Goal: Task Accomplishment & Management: Manage account settings

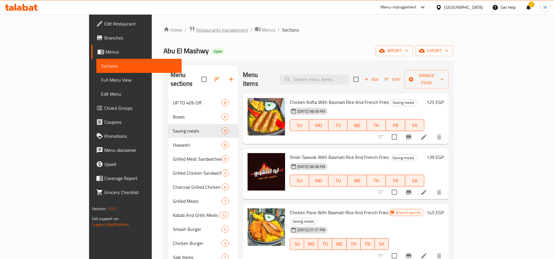
click at [196, 31] on span "Restaurants management" at bounding box center [222, 29] width 52 height 7
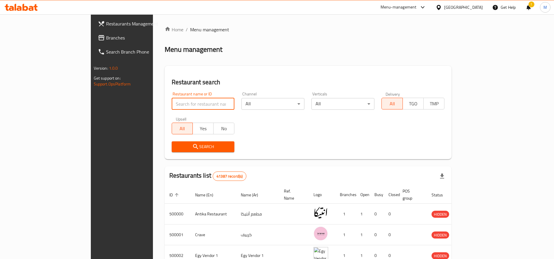
click at [178, 100] on input "search" at bounding box center [203, 104] width 63 height 12
type input "ل"
type input "burger boom"
click button "Search" at bounding box center [203, 146] width 63 height 11
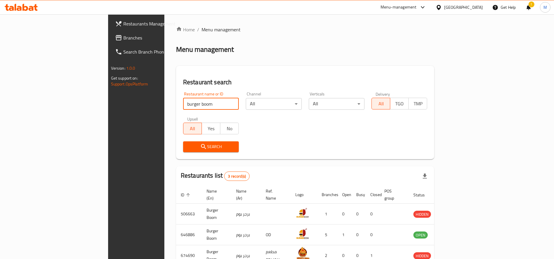
scroll to position [32, 0]
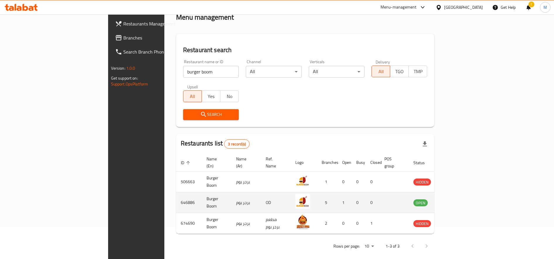
click at [459, 192] on td "enhanced table" at bounding box center [449, 202] width 20 height 21
click at [451, 199] on icon "enhanced table" at bounding box center [447, 202] width 7 height 7
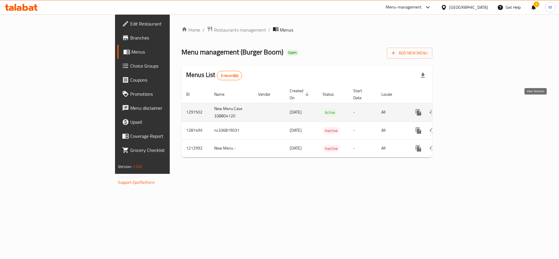
click at [464, 109] on icon "enhanced table" at bounding box center [460, 112] width 7 height 7
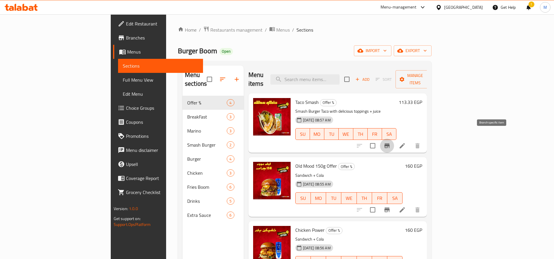
click at [390, 142] on icon "Branch-specific-item" at bounding box center [386, 145] width 7 height 7
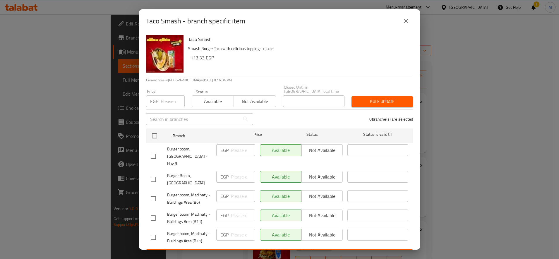
click at [405, 18] on icon "close" at bounding box center [406, 21] width 7 height 7
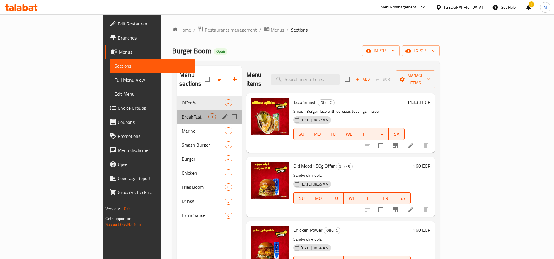
click at [177, 112] on div "BreakFast 3" at bounding box center [209, 117] width 64 height 14
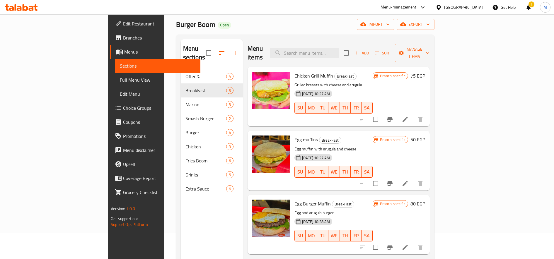
scroll to position [27, 0]
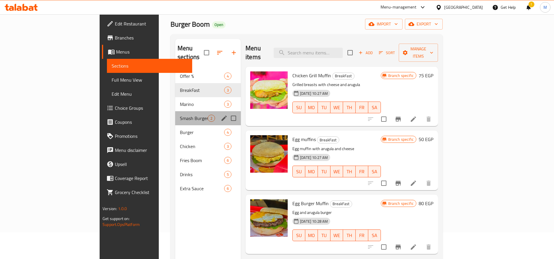
click at [175, 111] on div "Smash Burger 2" at bounding box center [208, 118] width 66 height 14
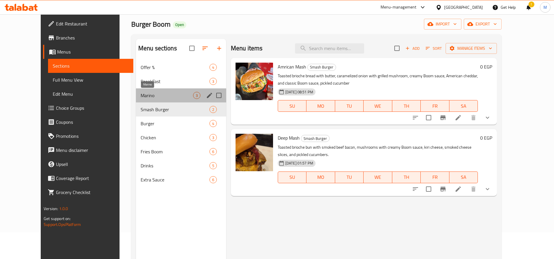
click at [156, 94] on span "Marino" at bounding box center [167, 95] width 52 height 7
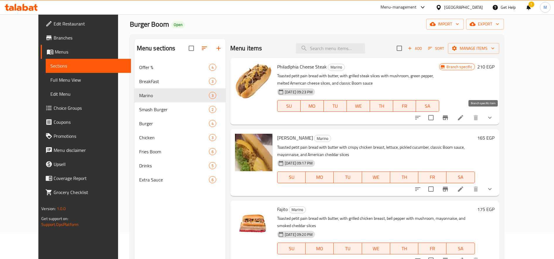
click at [448, 121] on icon "Branch-specific-item" at bounding box center [444, 117] width 7 height 7
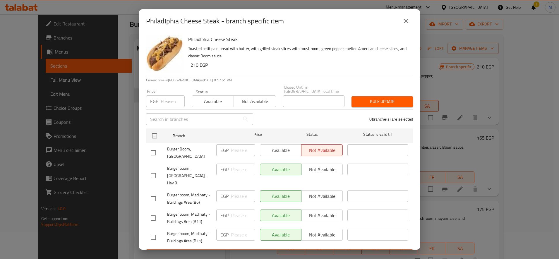
click at [156, 171] on input "checkbox" at bounding box center [153, 175] width 12 height 12
click at [224, 166] on p "EGP" at bounding box center [224, 169] width 8 height 7
click at [147, 169] on input "checkbox" at bounding box center [153, 175] width 12 height 12
checkbox input "true"
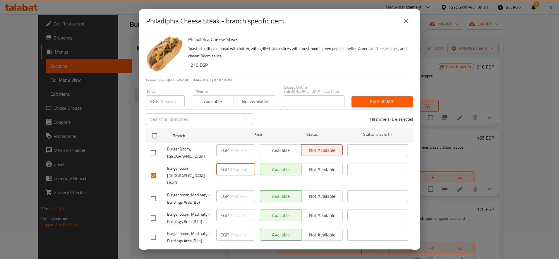
click at [226, 164] on div "EGP ​" at bounding box center [235, 170] width 39 height 12
type input "235"
click at [253, 251] on span "Save" at bounding box center [280, 254] width 258 height 7
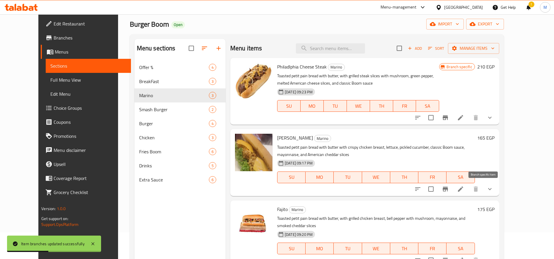
click at [448, 192] on icon "Branch-specific-item" at bounding box center [444, 189] width 7 height 7
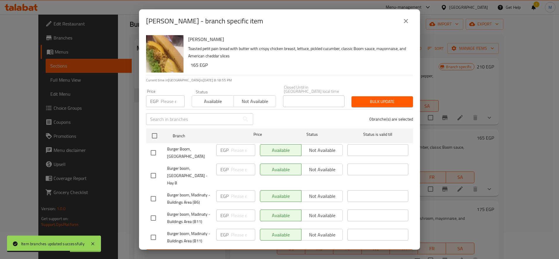
click at [155, 169] on input "checkbox" at bounding box center [153, 175] width 12 height 12
checkbox input "true"
click at [239, 168] on input "number" at bounding box center [243, 170] width 24 height 12
type input "185"
click at [219, 251] on span "Save" at bounding box center [280, 254] width 258 height 7
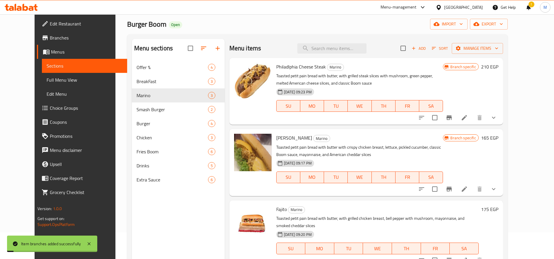
scroll to position [82, 0]
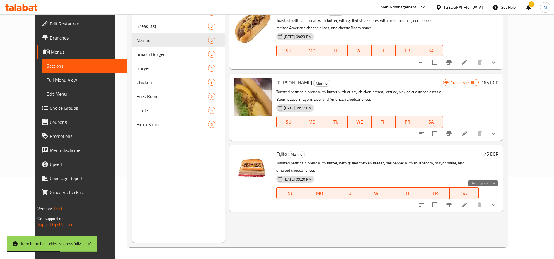
click at [456, 198] on button "Branch-specific-item" at bounding box center [449, 205] width 14 height 14
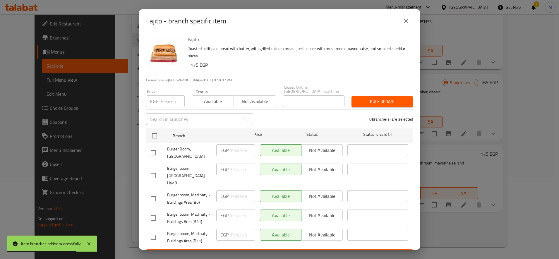
click at [153, 169] on input "checkbox" at bounding box center [153, 175] width 12 height 12
checkbox input "true"
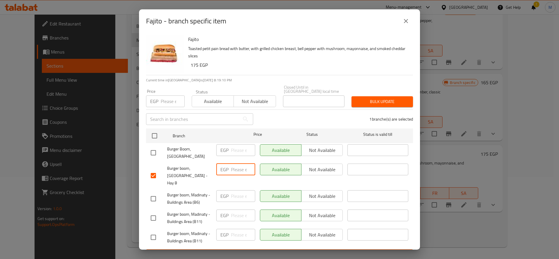
click at [233, 167] on input "number" at bounding box center [243, 170] width 24 height 12
type input "185"
click at [188, 251] on span "Save" at bounding box center [280, 254] width 258 height 7
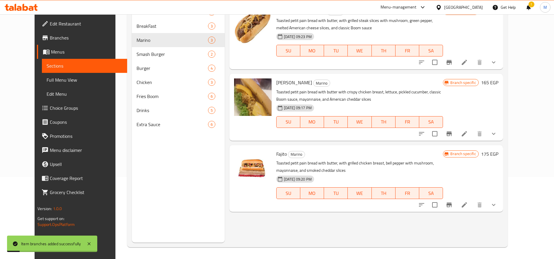
scroll to position [65, 0]
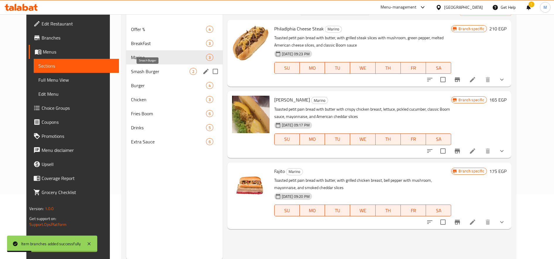
click at [148, 74] on span "Smash Burger" at bounding box center [160, 71] width 58 height 7
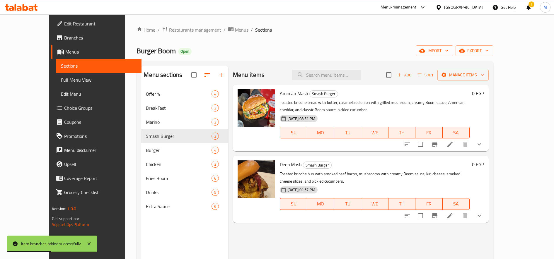
click at [486, 146] on button "show more" at bounding box center [479, 144] width 14 height 14
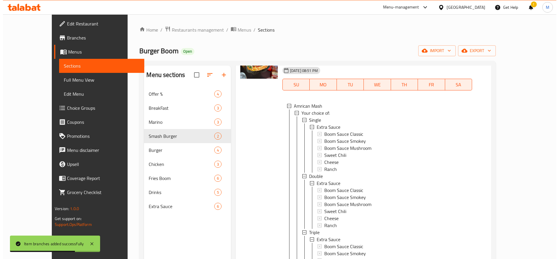
scroll to position [48, 0]
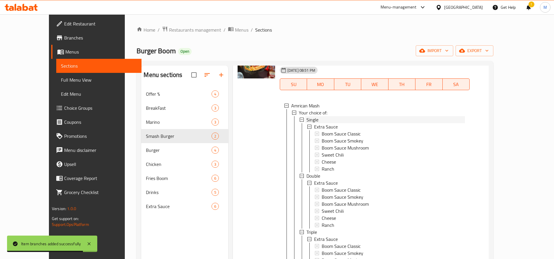
click at [342, 119] on div "Single" at bounding box center [385, 119] width 158 height 7
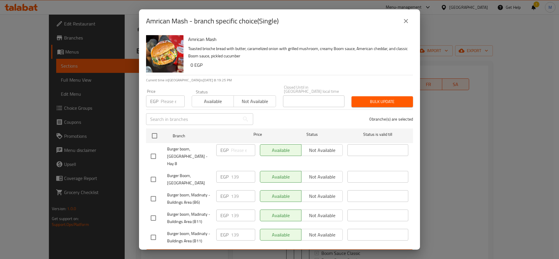
click at [229, 144] on div "EGP ​" at bounding box center [235, 150] width 39 height 12
drag, startPoint x: 152, startPoint y: 151, endPoint x: 196, endPoint y: 150, distance: 44.5
click at [152, 150] on input "checkbox" at bounding box center [153, 156] width 12 height 12
checkbox input "true"
click at [232, 144] on input "number" at bounding box center [243, 150] width 24 height 12
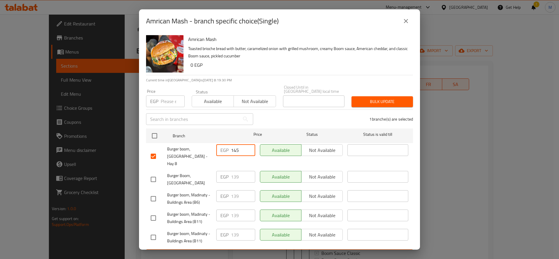
type input "145"
click at [312, 251] on span "Save" at bounding box center [280, 254] width 258 height 7
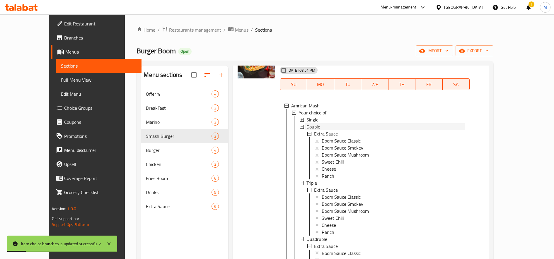
click at [306, 129] on span "Double" at bounding box center [313, 126] width 14 height 7
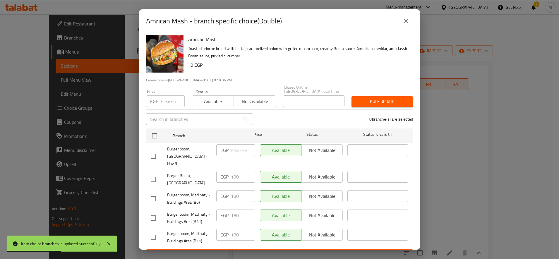
click at [152, 152] on input "checkbox" at bounding box center [153, 156] width 12 height 12
checkbox input "true"
click at [231, 146] on input "number" at bounding box center [243, 150] width 24 height 12
type input "210"
click at [238, 249] on button "Save" at bounding box center [279, 254] width 267 height 11
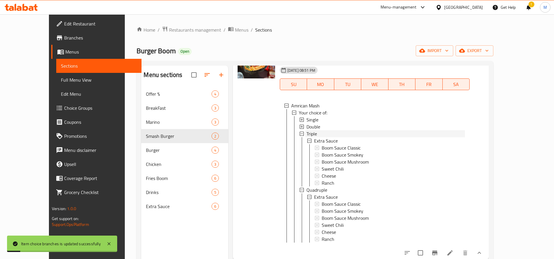
click at [306, 135] on span "Triple" at bounding box center [311, 133] width 11 height 7
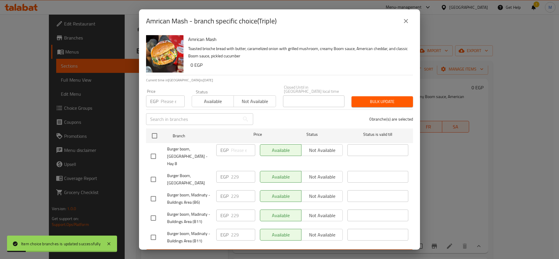
scroll to position [4, 0]
click at [151, 150] on input "checkbox" at bounding box center [153, 156] width 12 height 12
checkbox input "true"
click at [236, 147] on input "number" at bounding box center [243, 150] width 24 height 12
type input "265"
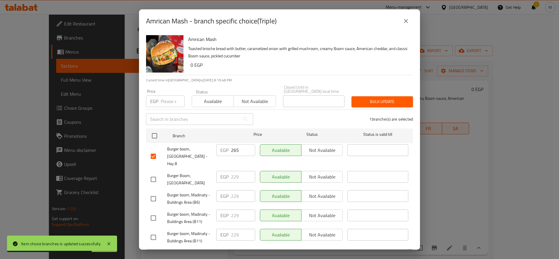
click at [263, 251] on span "Save" at bounding box center [280, 254] width 258 height 7
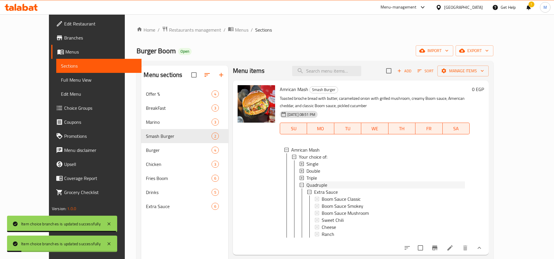
click at [308, 186] on span "Quadruple" at bounding box center [316, 184] width 21 height 7
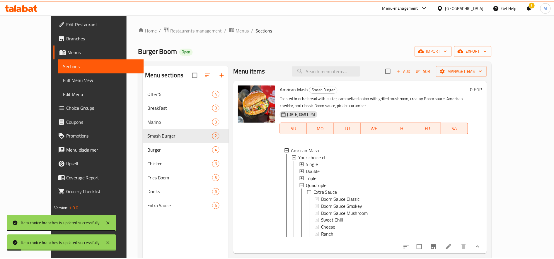
scroll to position [0, 0]
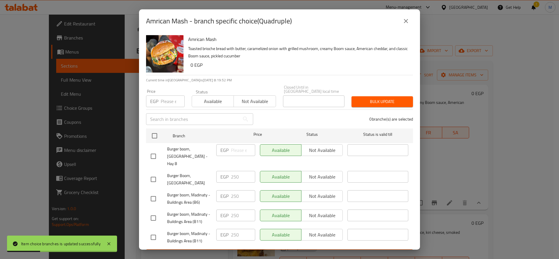
click at [160, 150] on div at bounding box center [159, 156] width 16 height 12
click at [152, 150] on input "checkbox" at bounding box center [153, 156] width 12 height 12
checkbox input "true"
click at [236, 145] on input "number" at bounding box center [243, 150] width 24 height 12
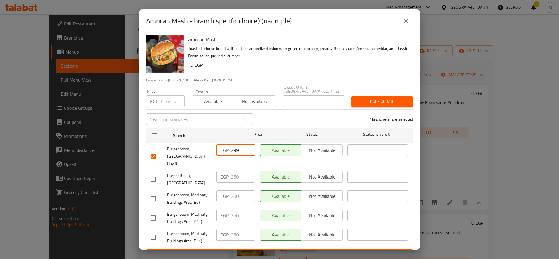
type input "299"
click at [260, 251] on span "Save" at bounding box center [280, 254] width 258 height 7
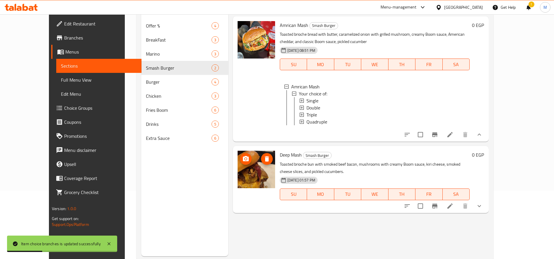
scroll to position [82, 0]
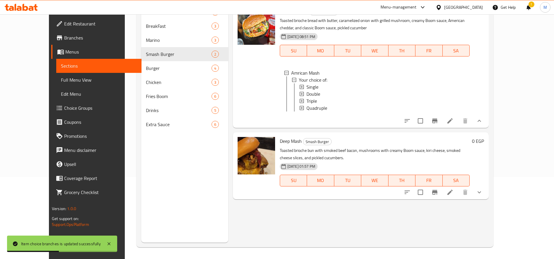
click at [486, 193] on button "show more" at bounding box center [479, 192] width 14 height 14
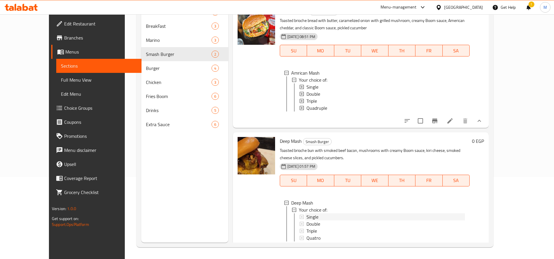
click at [308, 214] on div "Single" at bounding box center [385, 216] width 158 height 7
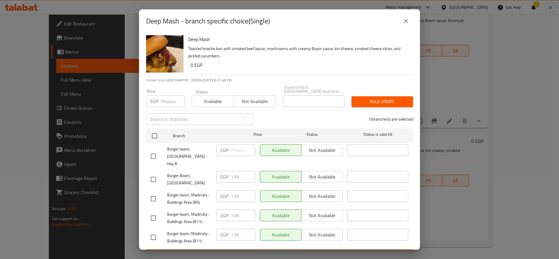
click at [152, 150] on input "checkbox" at bounding box center [153, 156] width 12 height 12
checkbox input "true"
click at [235, 146] on input "number" at bounding box center [243, 150] width 24 height 12
type input "149"
click at [268, 251] on span "Save" at bounding box center [280, 254] width 258 height 7
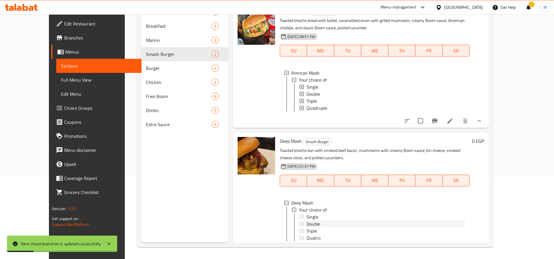
click at [306, 222] on span "Double" at bounding box center [313, 223] width 14 height 7
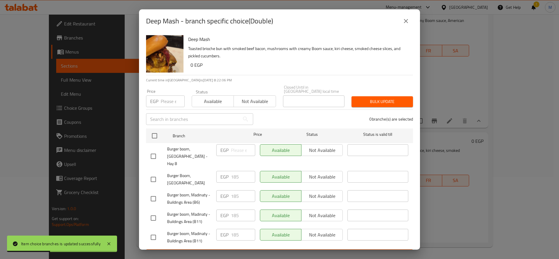
click at [150, 150] on input "checkbox" at bounding box center [153, 156] width 12 height 12
checkbox input "true"
click at [234, 144] on input "number" at bounding box center [243, 150] width 24 height 12
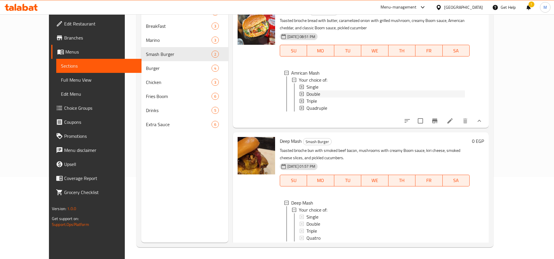
click at [312, 94] on div "Double" at bounding box center [385, 93] width 158 height 7
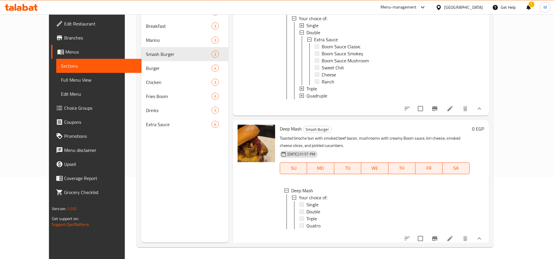
scroll to position [63, 0]
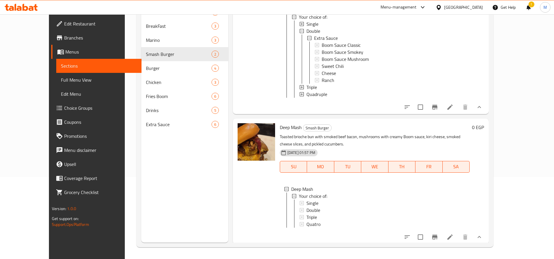
click at [306, 207] on span "Double" at bounding box center [313, 210] width 14 height 7
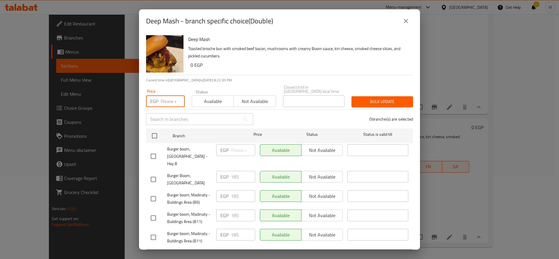
click at [173, 98] on input "number" at bounding box center [173, 101] width 24 height 12
type input "219"
click at [151, 150] on input "checkbox" at bounding box center [153, 156] width 12 height 12
checkbox input "true"
click at [378, 96] on button "Bulk update" at bounding box center [382, 101] width 61 height 11
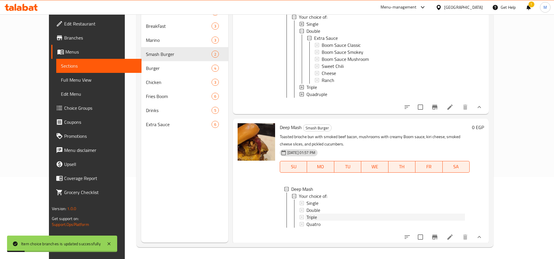
click at [309, 217] on div "Triple" at bounding box center [385, 217] width 158 height 7
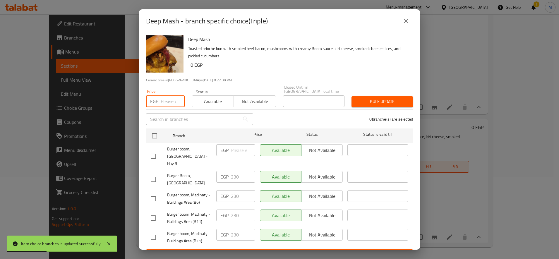
click at [167, 99] on input "number" at bounding box center [173, 101] width 24 height 12
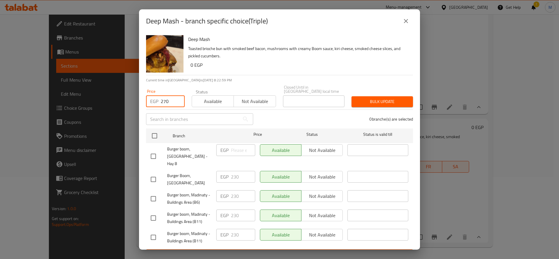
type input "270"
click at [152, 150] on input "checkbox" at bounding box center [153, 156] width 12 height 12
checkbox input "true"
click at [357, 98] on span "Bulk update" at bounding box center [382, 101] width 52 height 7
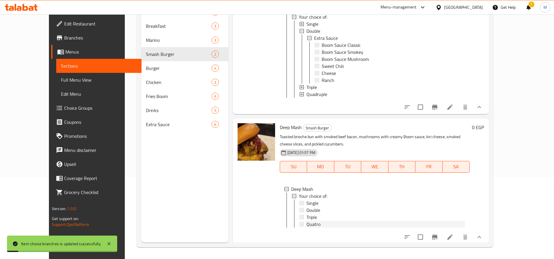
click at [306, 223] on span "Quatro" at bounding box center [313, 224] width 14 height 7
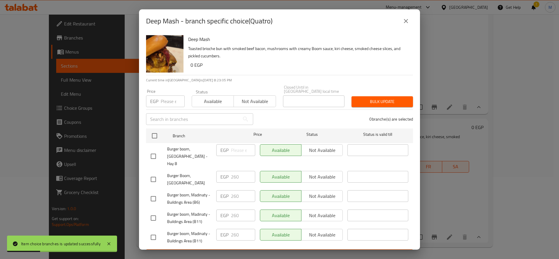
click at [167, 99] on input "number" at bounding box center [173, 101] width 24 height 12
type input "305"
click at [158, 153] on input "checkbox" at bounding box center [153, 156] width 12 height 12
checkbox input "true"
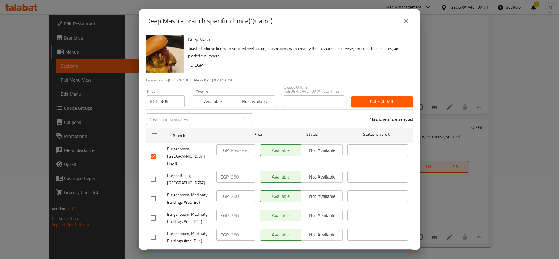
click at [394, 89] on div "Price EGP 305 Price Status Available Not available Closed Until in Egypt local …" at bounding box center [280, 96] width 274 height 29
click at [391, 98] on span "Bulk update" at bounding box center [382, 101] width 52 height 7
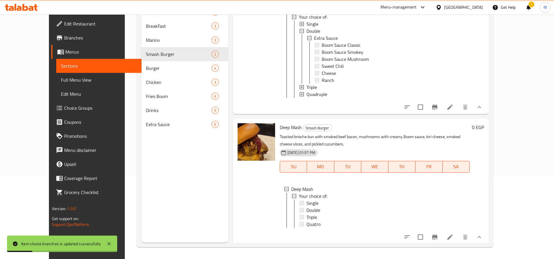
click at [311, 221] on div "Quatro" at bounding box center [385, 224] width 158 height 7
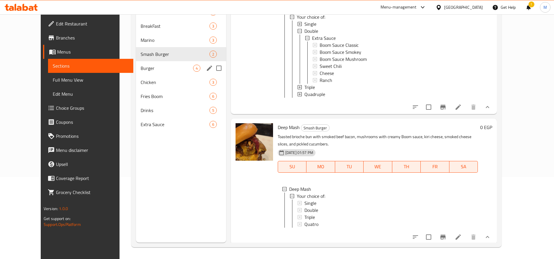
click at [141, 71] on span "Burger" at bounding box center [167, 68] width 52 height 7
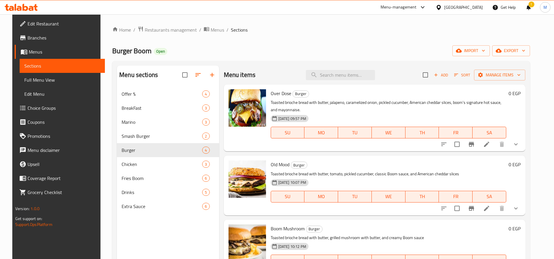
click at [519, 142] on icon "show more" at bounding box center [515, 144] width 7 height 7
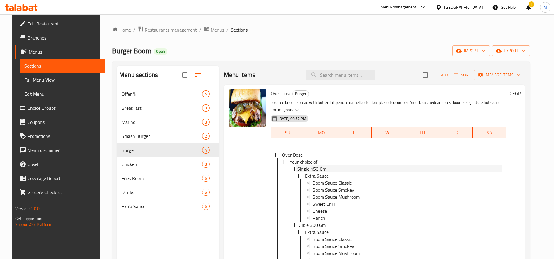
click at [316, 167] on span "Single 150 Gm" at bounding box center [311, 168] width 29 height 7
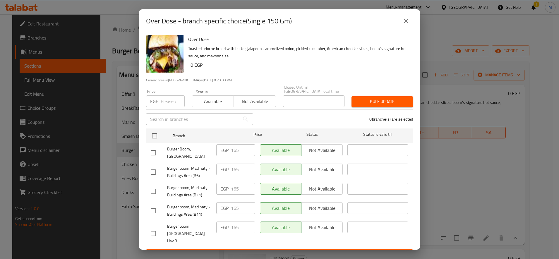
click at [170, 96] on input "number" at bounding box center [173, 101] width 24 height 12
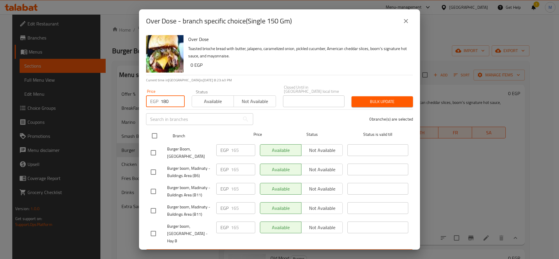
type input "180"
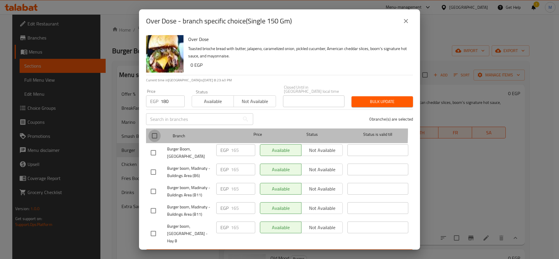
click at [156, 130] on input "checkbox" at bounding box center [154, 136] width 12 height 12
checkbox input "true"
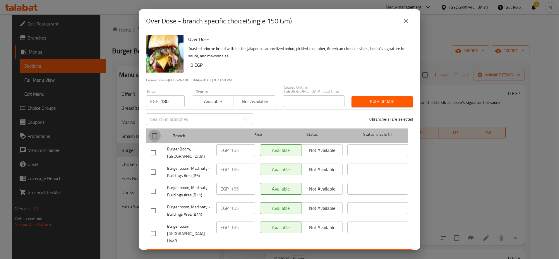
checkbox input "true"
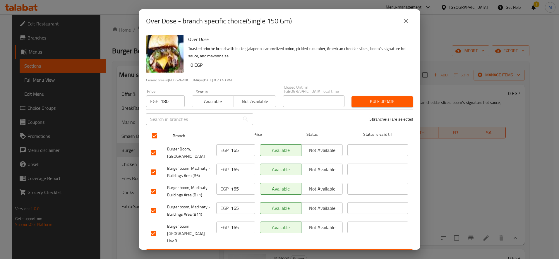
click at [155, 133] on input "checkbox" at bounding box center [154, 136] width 12 height 12
checkbox input "false"
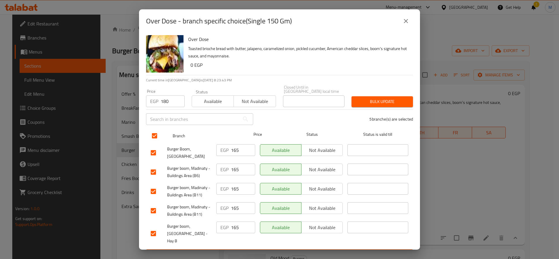
checkbox input "false"
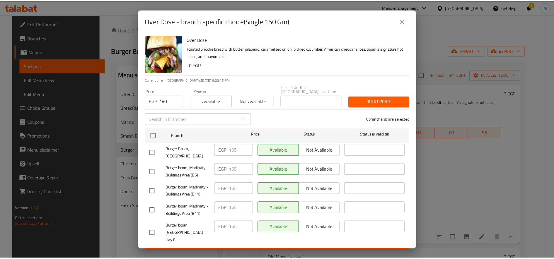
scroll to position [1, 0]
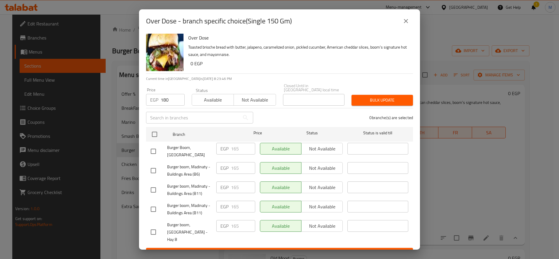
click at [150, 226] on input "checkbox" at bounding box center [153, 232] width 12 height 12
checkbox input "true"
click at [376, 91] on div "Bulk update" at bounding box center [382, 100] width 68 height 18
click at [381, 97] on span "Bulk update" at bounding box center [382, 100] width 52 height 7
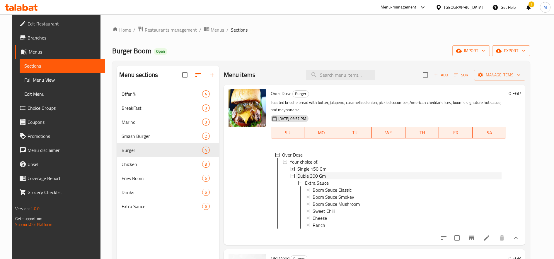
click at [314, 174] on span "Duble 300 Gm" at bounding box center [311, 175] width 28 height 7
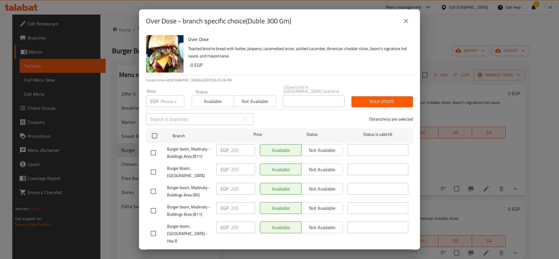
click at [160, 101] on div "EGP Price" at bounding box center [165, 101] width 39 height 12
type input "215"
click at [153, 227] on input "checkbox" at bounding box center [153, 233] width 12 height 12
checkbox input "true"
click at [384, 98] on span "Bulk update" at bounding box center [382, 101] width 52 height 7
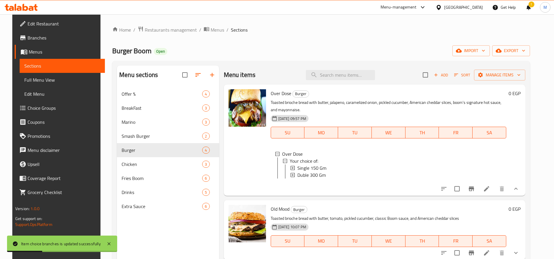
scroll to position [76, 0]
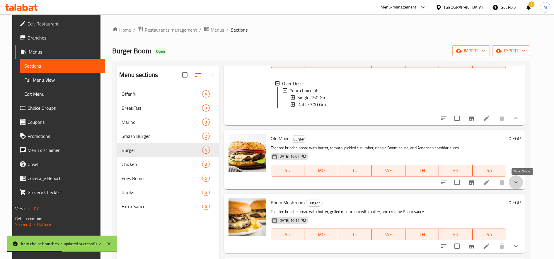
click at [517, 182] on icon "show more" at bounding box center [516, 182] width 4 height 2
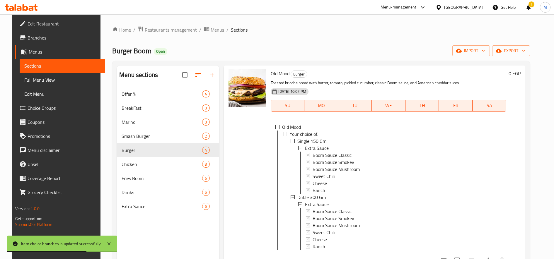
scroll to position [136, 0]
click at [345, 144] on div "Single 150 Gm" at bounding box center [399, 140] width 204 height 7
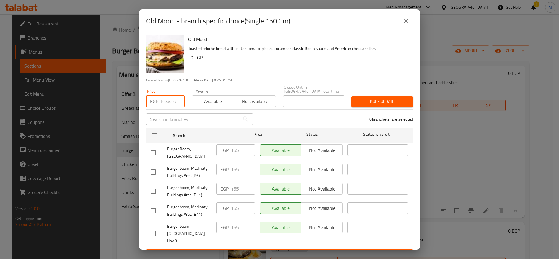
click at [174, 97] on input "number" at bounding box center [173, 101] width 24 height 12
type input "175"
click at [155, 227] on input "checkbox" at bounding box center [153, 233] width 12 height 12
checkbox input "true"
click at [378, 99] on span "Bulk update" at bounding box center [382, 101] width 52 height 7
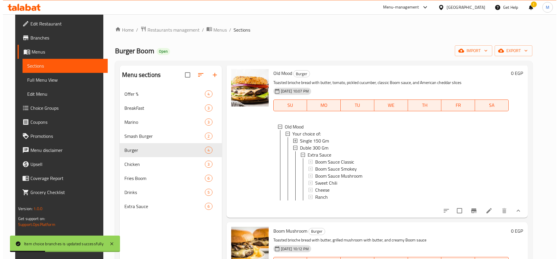
scroll to position [175, 0]
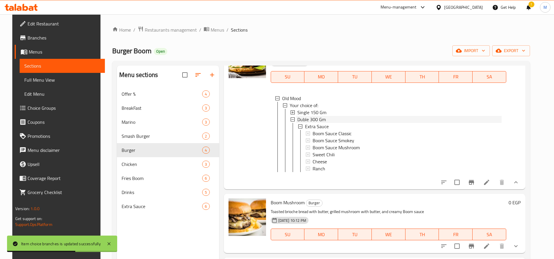
click at [316, 116] on span "Duble 300 Gm" at bounding box center [311, 119] width 28 height 7
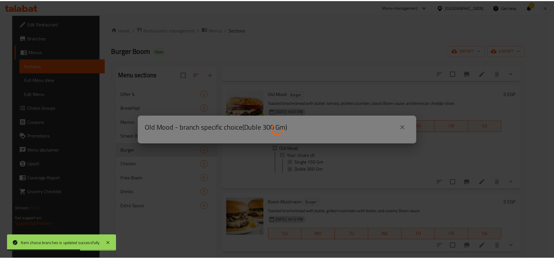
scroll to position [126, 0]
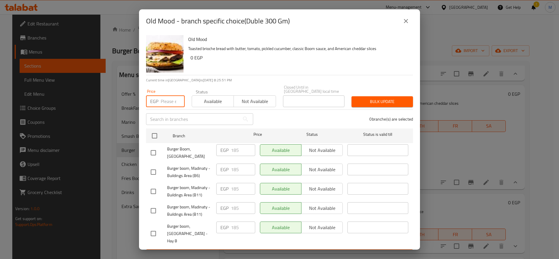
click at [169, 95] on input "number" at bounding box center [173, 101] width 24 height 12
type input "305"
drag, startPoint x: 150, startPoint y: 224, endPoint x: 154, endPoint y: 227, distance: 6.0
click at [154, 227] on input "checkbox" at bounding box center [153, 233] width 12 height 12
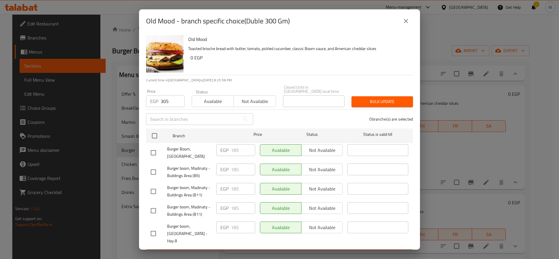
click at [153, 227] on input "checkbox" at bounding box center [153, 233] width 12 height 12
checkbox input "true"
click at [368, 98] on span "Bulk update" at bounding box center [382, 101] width 52 height 7
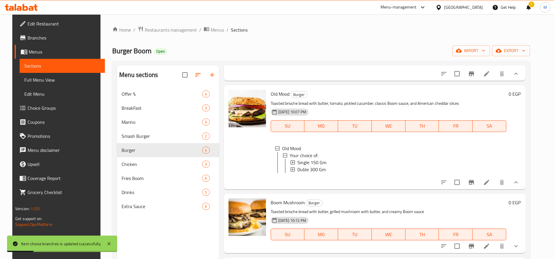
click at [299, 166] on span "Duble 300 Gm" at bounding box center [311, 169] width 28 height 7
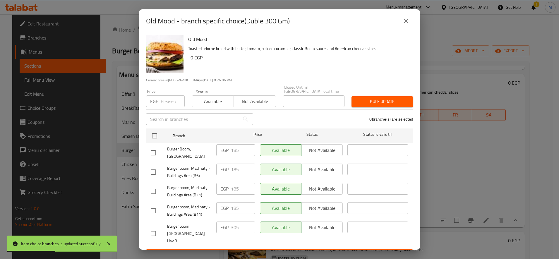
click at [447, 115] on div "Old Mood - branch specific choice(Duble 300 Gm) Old Mood Toasted brioche bread …" at bounding box center [279, 129] width 559 height 259
click at [446, 130] on div "Old Mood - branch specific choice(Duble 300 Gm) Old Mood Toasted brioche bread …" at bounding box center [279, 129] width 559 height 259
click at [404, 20] on icon "close" at bounding box center [406, 21] width 7 height 7
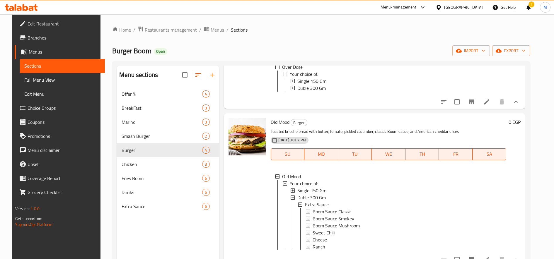
scroll to position [87, 0]
click at [320, 201] on span "Duble 300 Gm" at bounding box center [311, 197] width 28 height 7
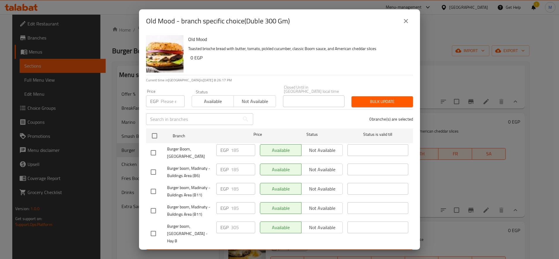
click at [150, 228] on input "checkbox" at bounding box center [153, 233] width 12 height 12
checkbox input "true"
drag, startPoint x: 231, startPoint y: 224, endPoint x: 228, endPoint y: 224, distance: 3.2
click at [228, 224] on div "EGP 305 ​" at bounding box center [235, 228] width 39 height 12
type input "205"
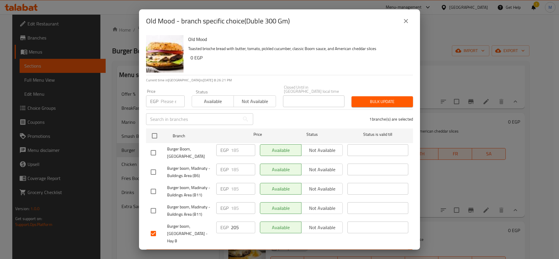
click at [244, 249] on button "Save" at bounding box center [279, 254] width 267 height 11
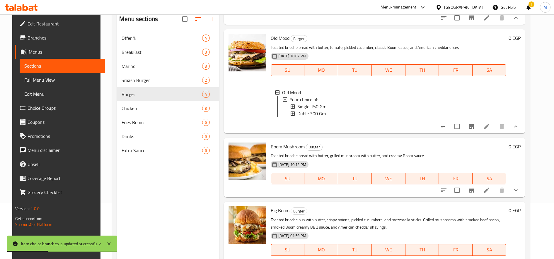
scroll to position [69, 0]
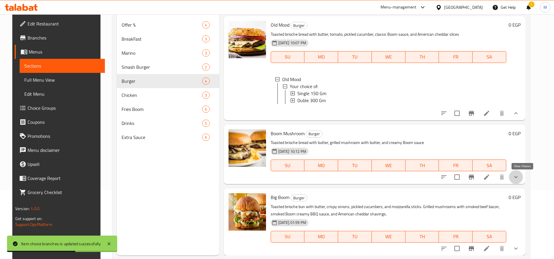
click at [519, 174] on icon "show more" at bounding box center [515, 177] width 7 height 7
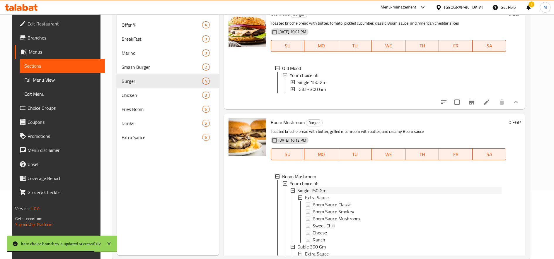
click at [314, 194] on span "Single 150 Gm" at bounding box center [311, 190] width 29 height 7
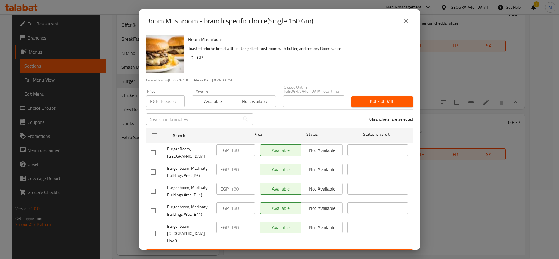
click at [150, 227] on input "checkbox" at bounding box center [153, 233] width 12 height 12
checkbox input "true"
click at [231, 222] on input "180" at bounding box center [243, 228] width 24 height 12
type input "190"
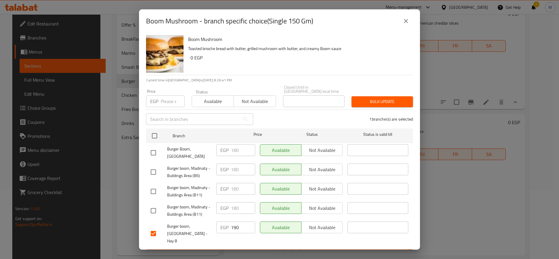
click at [251, 251] on span "Save" at bounding box center [280, 254] width 258 height 7
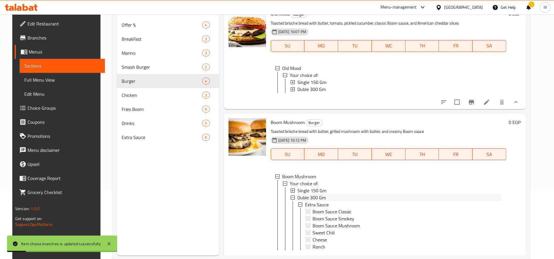
click at [298, 201] on span "Duble 300 Gm" at bounding box center [311, 197] width 28 height 7
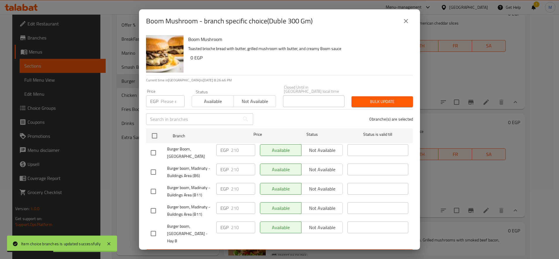
click at [159, 227] on input "checkbox" at bounding box center [153, 233] width 12 height 12
checkbox input "true"
click at [235, 222] on input "210" at bounding box center [243, 228] width 24 height 12
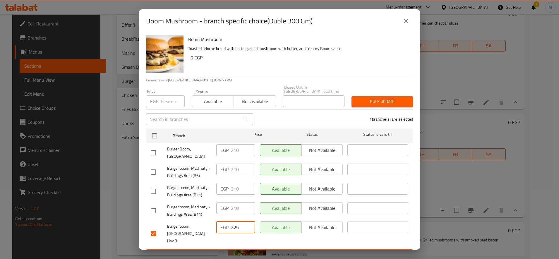
type input "225"
click at [238, 251] on span "Save" at bounding box center [280, 254] width 258 height 7
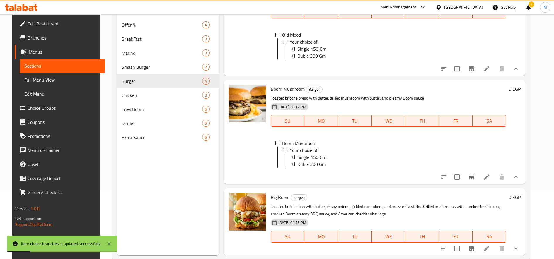
scroll to position [82, 0]
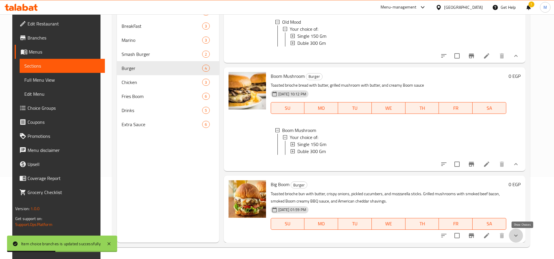
click at [519, 232] on icon "show more" at bounding box center [515, 235] width 7 height 7
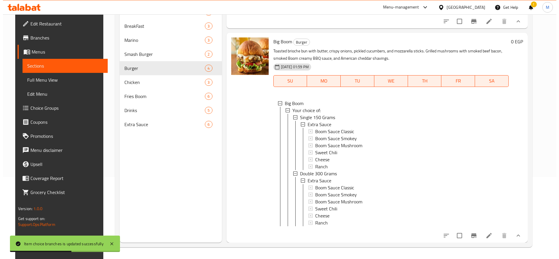
scroll to position [1, 0]
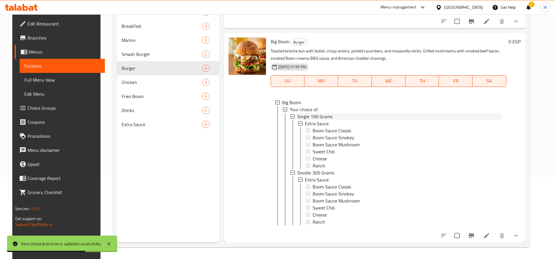
click at [327, 113] on span "Single 150 Grams" at bounding box center [314, 116] width 35 height 7
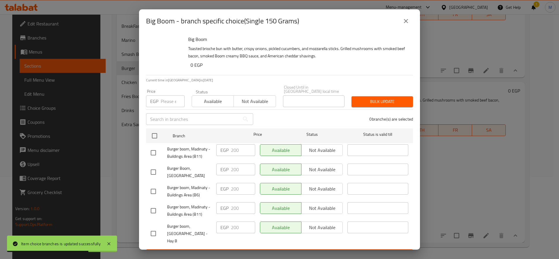
scroll to position [275, 0]
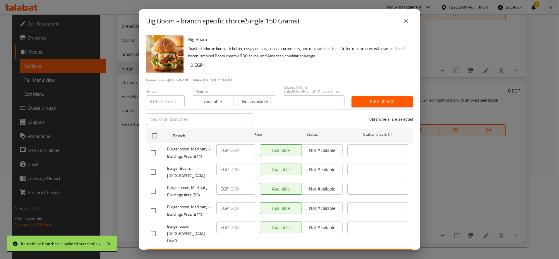
click at [156, 227] on input "checkbox" at bounding box center [153, 233] width 12 height 12
checkbox input "true"
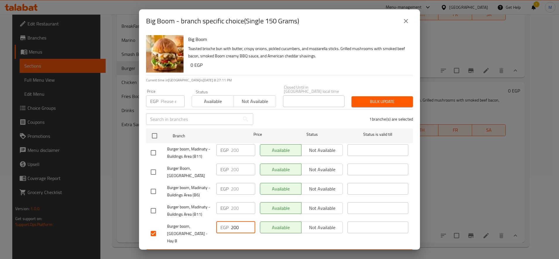
click at [236, 222] on input "200" at bounding box center [243, 228] width 24 height 12
click at [239, 222] on input "200" at bounding box center [243, 228] width 24 height 12
type input "2"
click at [411, 22] on button "close" at bounding box center [406, 21] width 14 height 14
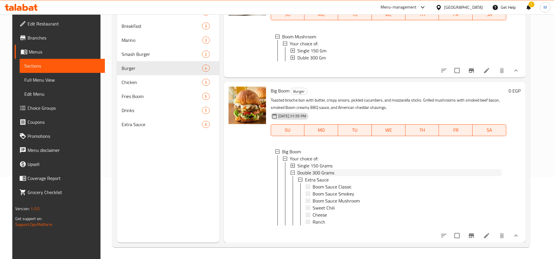
click at [335, 169] on div "Double 300 Grams" at bounding box center [399, 172] width 204 height 7
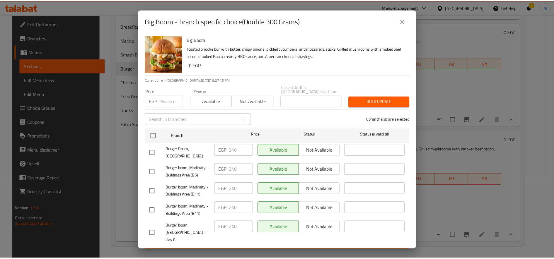
scroll to position [1, 0]
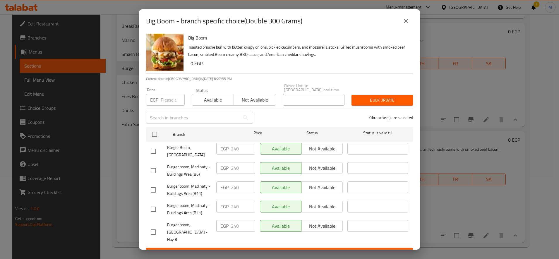
click at [120, 125] on div "Big Boom - branch specific choice(Double 300 Grams) Big Boom Toasted brioche bu…" at bounding box center [279, 129] width 559 height 259
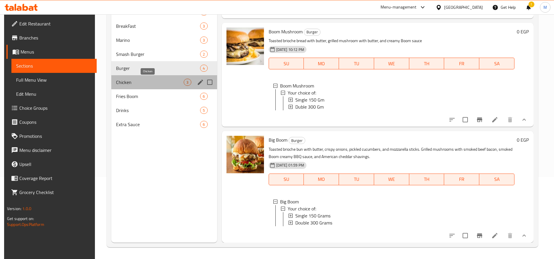
click at [145, 85] on span "Chicken" at bounding box center [150, 82] width 68 height 7
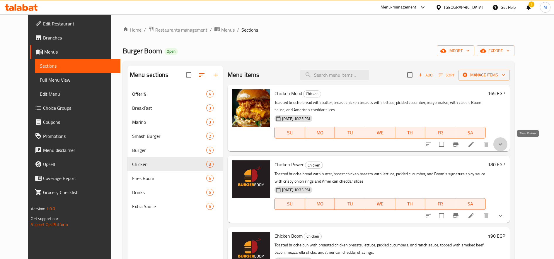
click at [503, 144] on icon "show more" at bounding box center [499, 144] width 7 height 7
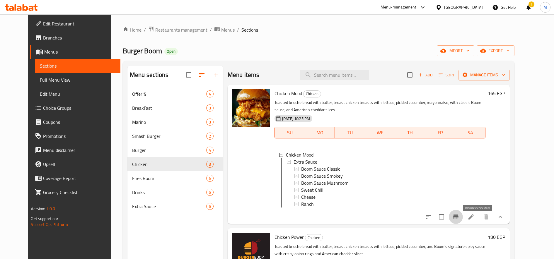
click at [458, 219] on icon "Branch-specific-item" at bounding box center [455, 217] width 5 height 5
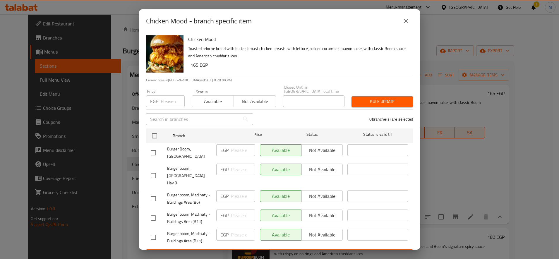
click at [156, 231] on input "checkbox" at bounding box center [153, 237] width 12 height 12
checkbox input "false"
click at [151, 169] on input "checkbox" at bounding box center [153, 175] width 12 height 12
checkbox input "true"
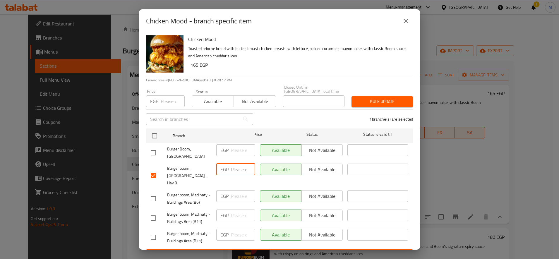
click at [237, 165] on input "number" at bounding box center [243, 170] width 24 height 12
type input "170"
click at [262, 251] on span "Save" at bounding box center [280, 254] width 258 height 7
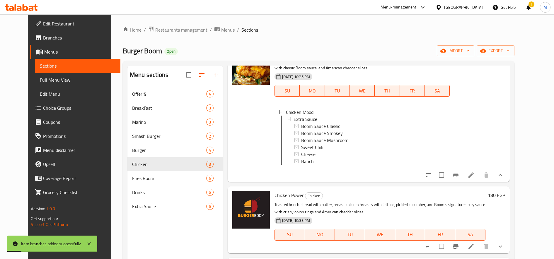
scroll to position [82, 0]
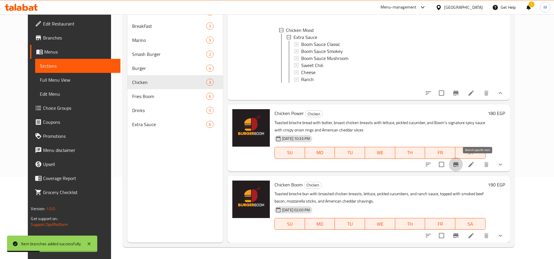
click at [459, 166] on icon "Branch-specific-item" at bounding box center [455, 164] width 7 height 7
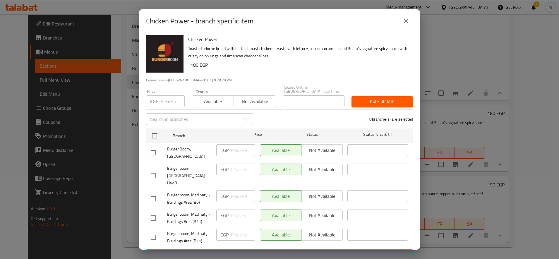
click at [158, 169] on input "checkbox" at bounding box center [153, 175] width 12 height 12
checkbox input "true"
click at [240, 164] on input "number" at bounding box center [243, 170] width 24 height 12
type input "185"
click at [266, 251] on span "Save" at bounding box center [280, 254] width 258 height 7
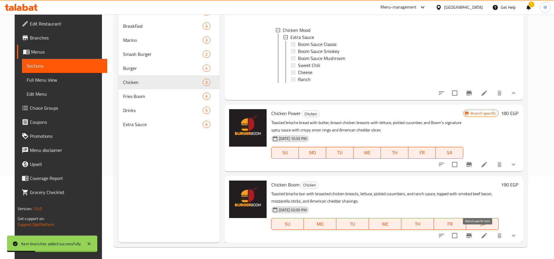
click at [471, 235] on icon "Branch-specific-item" at bounding box center [468, 235] width 5 height 5
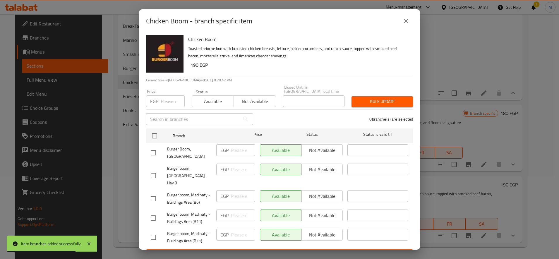
click at [165, 168] on div "Burger boom, Nasr City - Hay 8 EGP ​ Available Not available ​" at bounding box center [279, 175] width 262 height 29
click at [165, 169] on div at bounding box center [159, 175] width 16 height 12
click at [155, 169] on input "checkbox" at bounding box center [153, 175] width 12 height 12
checkbox input "true"
click at [236, 164] on input "number" at bounding box center [243, 170] width 24 height 12
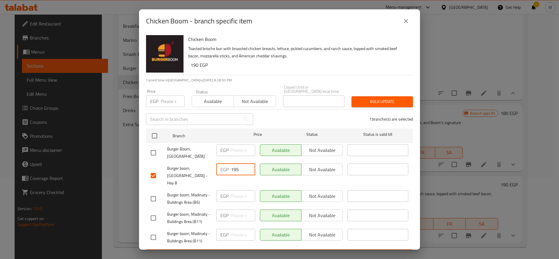
type input "195"
click at [249, 249] on button "Save" at bounding box center [279, 254] width 267 height 11
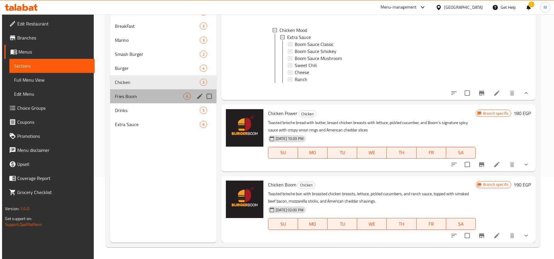
click at [152, 101] on div "Fries Boom 6" at bounding box center [163, 96] width 106 height 14
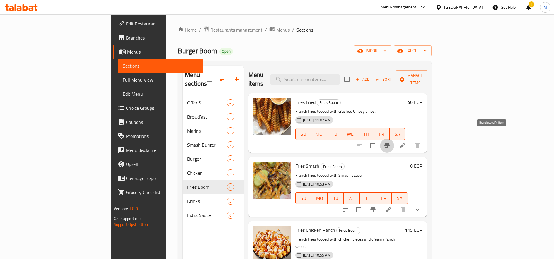
click at [389, 143] on icon "Branch-specific-item" at bounding box center [386, 145] width 5 height 5
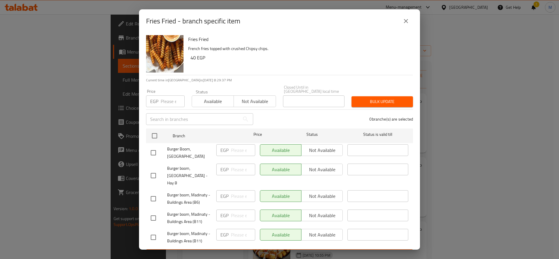
click at [155, 170] on input "checkbox" at bounding box center [153, 175] width 12 height 12
checkbox input "true"
click at [240, 169] on input "number" at bounding box center [243, 170] width 24 height 12
type input "50"
click at [261, 251] on span "Save" at bounding box center [280, 254] width 258 height 7
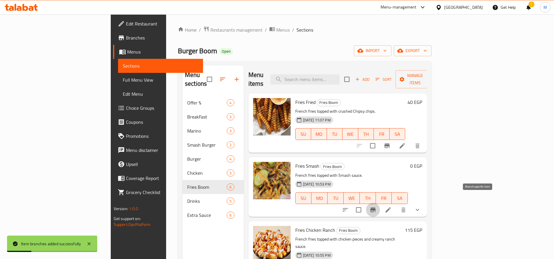
click at [375, 208] on icon "Branch-specific-item" at bounding box center [372, 210] width 5 height 5
click at [421, 206] on icon "show more" at bounding box center [417, 209] width 7 height 7
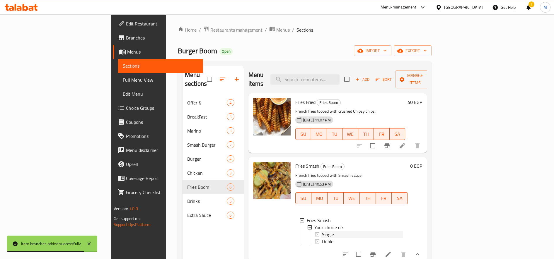
click at [322, 231] on div "Single" at bounding box center [362, 234] width 81 height 7
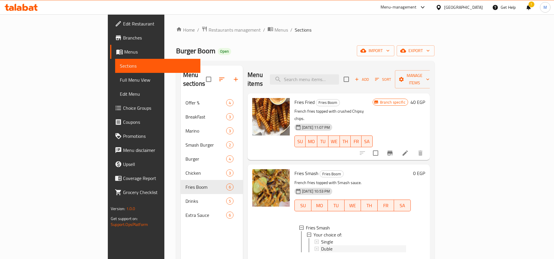
click at [321, 245] on span "Duble" at bounding box center [326, 248] width 11 height 7
click at [321, 238] on span "Single" at bounding box center [327, 241] width 12 height 7
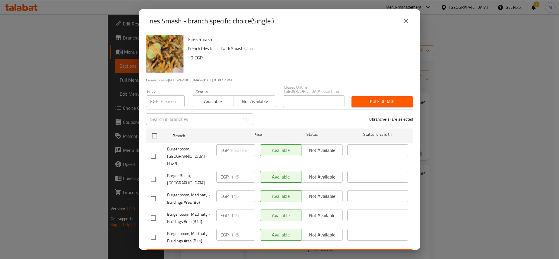
click at [201, 145] on span "Burger boom, [GEOGRAPHIC_DATA] - Hay 8" at bounding box center [189, 156] width 44 height 22
drag, startPoint x: 155, startPoint y: 148, endPoint x: 186, endPoint y: 150, distance: 30.5
click at [155, 150] on input "checkbox" at bounding box center [153, 156] width 12 height 12
checkbox input "true"
click at [233, 151] on input "number" at bounding box center [243, 150] width 24 height 12
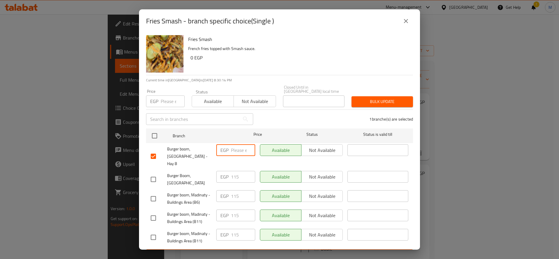
type input "2"
type input "120"
click at [217, 251] on span "Save" at bounding box center [280, 254] width 258 height 7
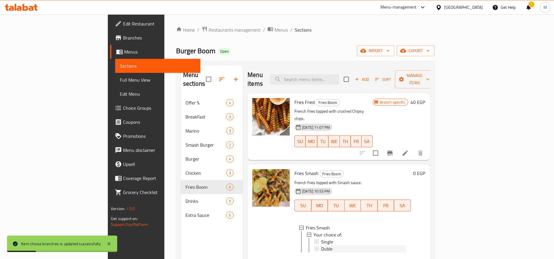
click at [321, 245] on div "Duble" at bounding box center [363, 248] width 85 height 7
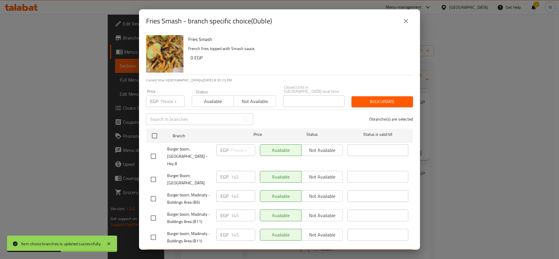
click at [162, 150] on div at bounding box center [159, 156] width 16 height 12
click at [157, 150] on input "checkbox" at bounding box center [153, 156] width 12 height 12
checkbox input "true"
click at [239, 151] on input "number" at bounding box center [243, 150] width 24 height 12
type input "150"
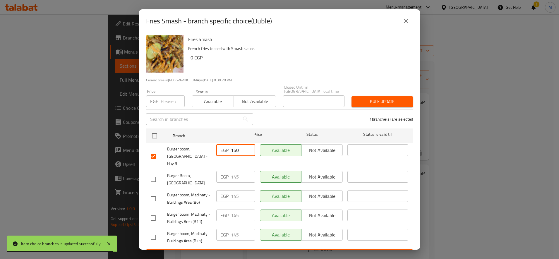
click at [232, 251] on span "Save" at bounding box center [280, 254] width 258 height 7
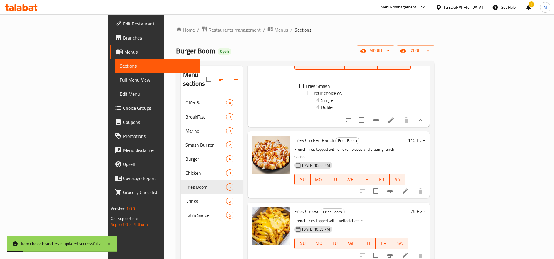
scroll to position [142, 0]
click at [392, 189] on icon "Branch-specific-item" at bounding box center [389, 191] width 5 height 5
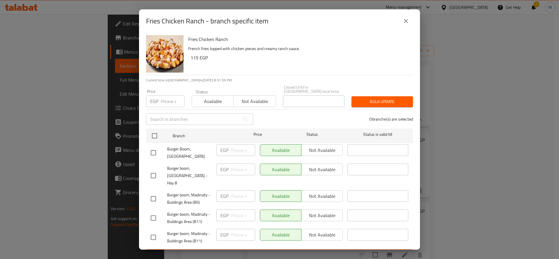
click at [149, 169] on input "checkbox" at bounding box center [153, 175] width 12 height 12
checkbox input "true"
click at [229, 167] on div "EGP ​" at bounding box center [235, 170] width 39 height 12
click at [237, 165] on input "number" at bounding box center [243, 170] width 24 height 12
type input "120"
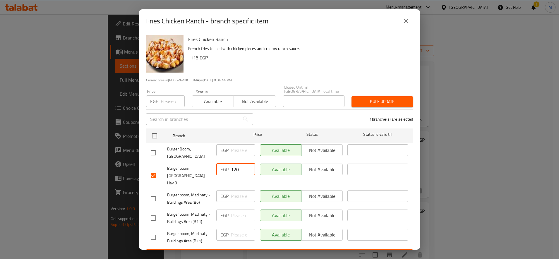
click at [248, 251] on span "Save" at bounding box center [280, 254] width 258 height 7
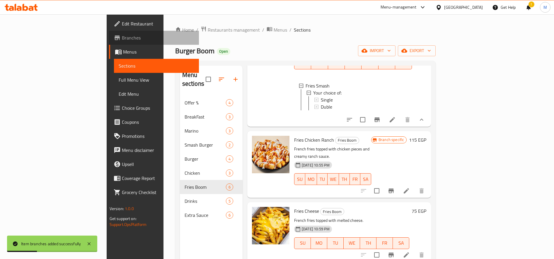
click at [122, 39] on span "Branches" at bounding box center [158, 37] width 73 height 7
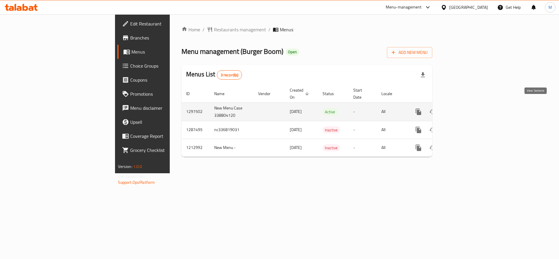
click at [464, 108] on icon "enhanced table" at bounding box center [460, 111] width 7 height 7
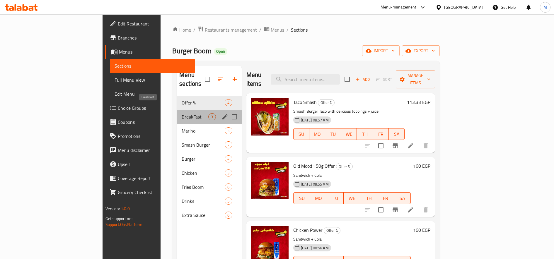
click at [181, 113] on span "BreakFast" at bounding box center [194, 116] width 27 height 7
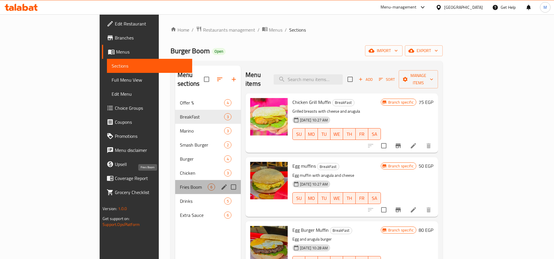
click at [180, 184] on span "Fries Boom" at bounding box center [194, 187] width 28 height 7
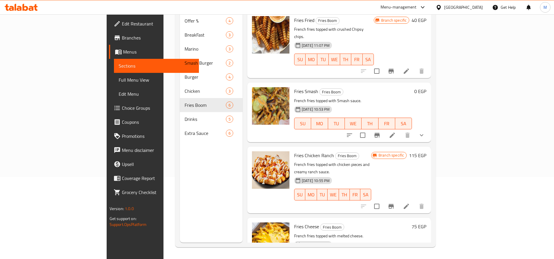
click at [393, 204] on icon "Branch-specific-item" at bounding box center [390, 206] width 5 height 5
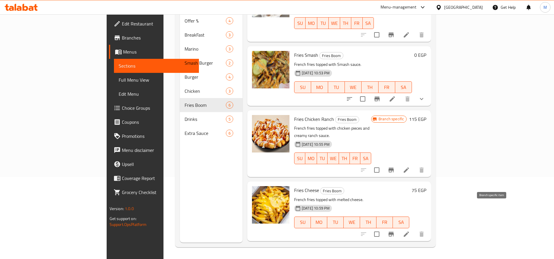
scroll to position [37, 0]
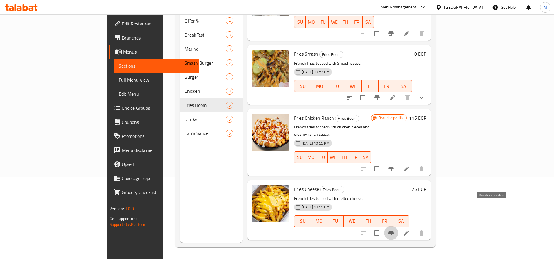
click at [394, 230] on icon "Branch-specific-item" at bounding box center [390, 233] width 7 height 7
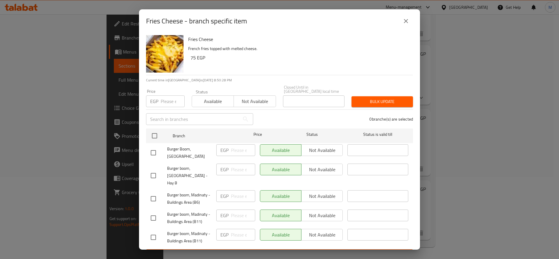
click at [153, 169] on input "checkbox" at bounding box center [153, 175] width 12 height 12
checkbox input "true"
click at [231, 164] on input "number" at bounding box center [243, 170] width 24 height 12
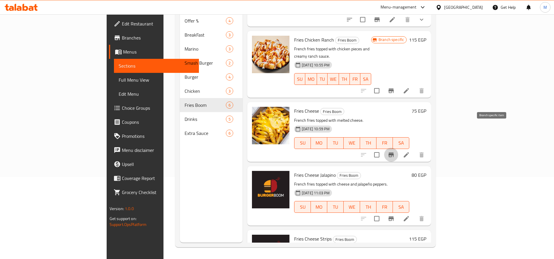
scroll to position [117, 0]
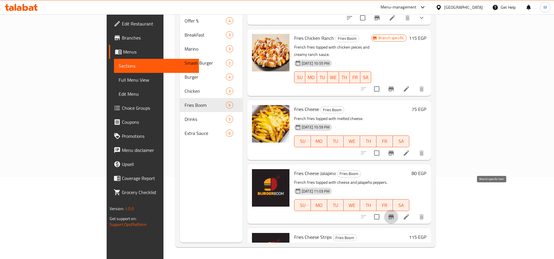
click at [393, 215] on icon "Branch-specific-item" at bounding box center [390, 217] width 5 height 5
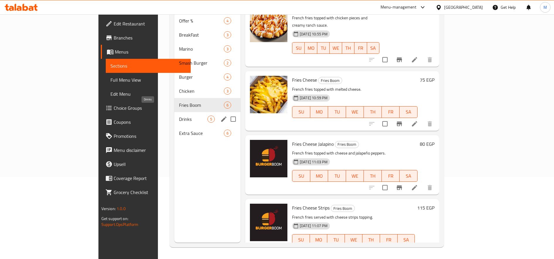
click at [179, 116] on span "Drinks" at bounding box center [193, 119] width 28 height 7
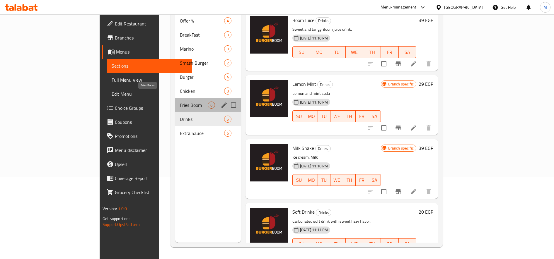
click at [180, 102] on span "Fries Boom" at bounding box center [194, 105] width 28 height 7
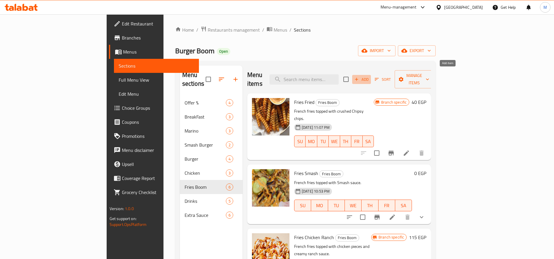
click at [359, 77] on icon "button" at bounding box center [356, 79] width 5 height 5
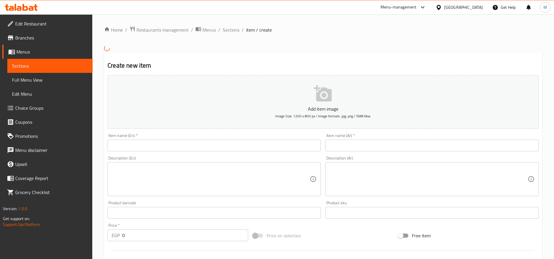
click at [358, 145] on input "text" at bounding box center [431, 146] width 213 height 12
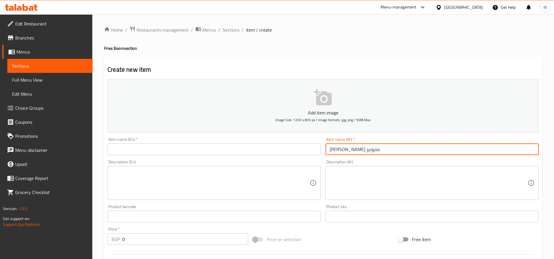
click at [369, 149] on input "[PERSON_NAME] مايونيز" at bounding box center [431, 149] width 213 height 12
type input "[PERSON_NAME] مايونيز"
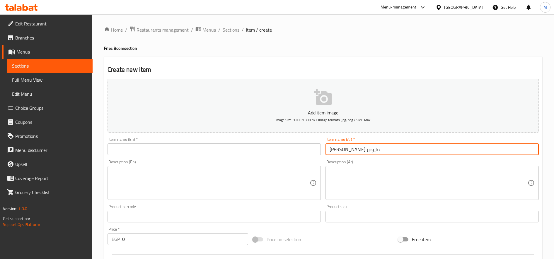
click at [166, 149] on input "text" at bounding box center [213, 149] width 213 height 12
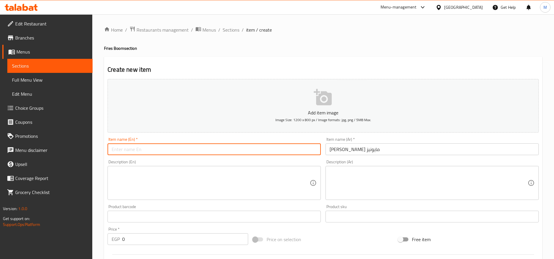
paste input "Fries, ketchup, mayonnaise"
type input "Fries, ketchup, mayonnaise"
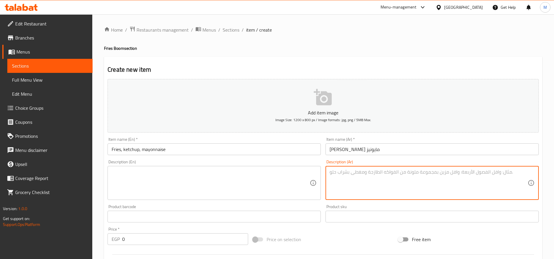
click at [416, 190] on textarea at bounding box center [428, 183] width 198 height 28
paste textarea "Fries, ketchup, mayonnaise"
type textarea "Fries, ketchup, mayonnaise"
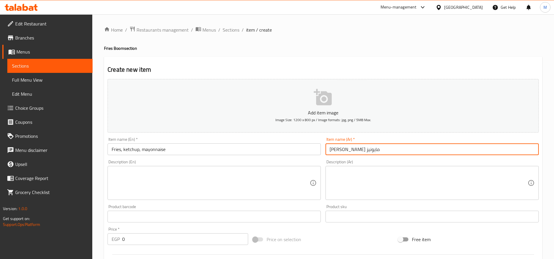
click at [343, 148] on input "[PERSON_NAME] مايونيز" at bounding box center [431, 149] width 213 height 12
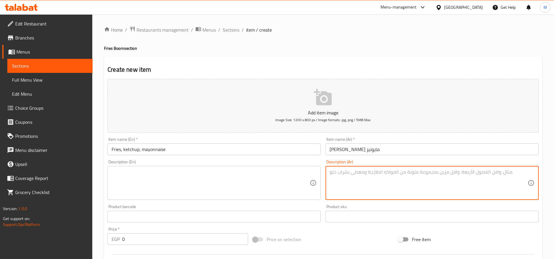
click at [380, 187] on textarea at bounding box center [428, 183] width 198 height 28
paste textarea "[PERSON_NAME] مايونيز"
click at [358, 172] on textarea "[PERSON_NAME] مايونيز" at bounding box center [428, 183] width 198 height 28
click at [343, 173] on textarea "فرايز مضاف اليها صوص الكاتشب مايونيز" at bounding box center [428, 183] width 198 height 28
click at [383, 173] on textarea "فرايز مضاف اليها صوص الكاتشب و المايونيز" at bounding box center [428, 183] width 198 height 28
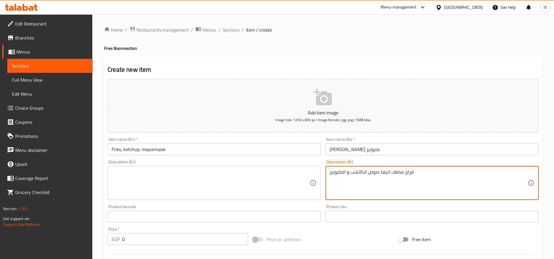
click at [383, 173] on textarea "فرايز مضاف اليها صوص الكاتشب و المايونيز" at bounding box center [428, 183] width 198 height 28
type textarea "فرايز مضاف اليها صوص الكاتشب و المايونيز"
click at [259, 180] on textarea at bounding box center [211, 183] width 198 height 28
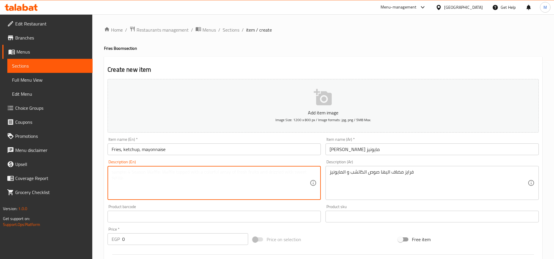
paste textarea "Fries with ketchup and mayonnaise"
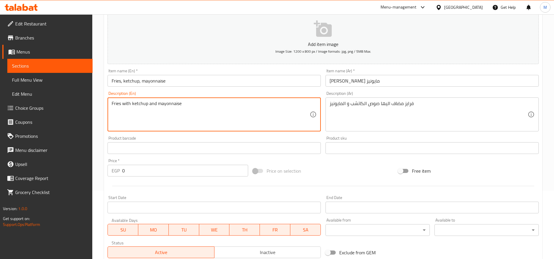
type textarea "Fries with ketchup and mayonnaise"
click at [147, 171] on input "0" at bounding box center [185, 171] width 126 height 12
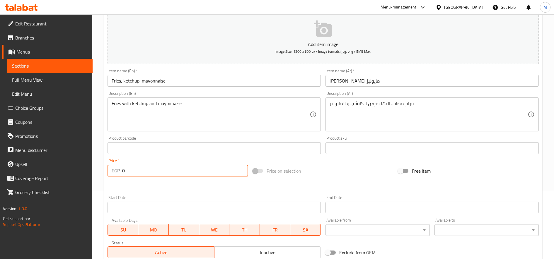
click at [147, 171] on input "0" at bounding box center [185, 171] width 126 height 12
type input "60"
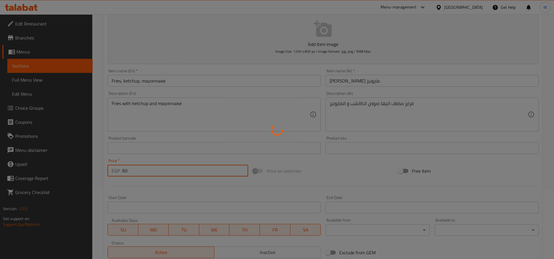
type input "0"
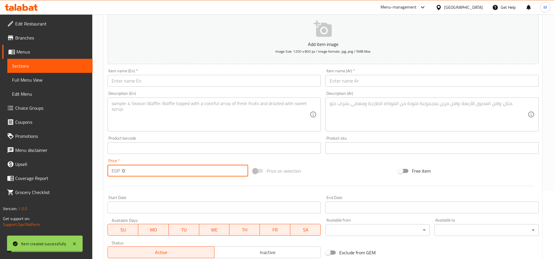
scroll to position [0, 0]
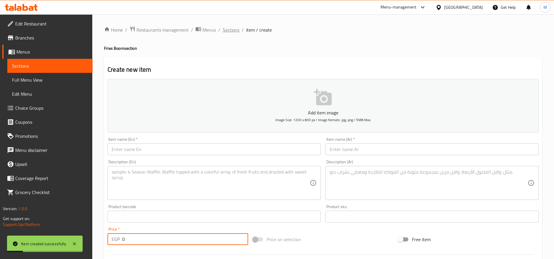
click at [223, 26] on span "Sections" at bounding box center [230, 29] width 17 height 7
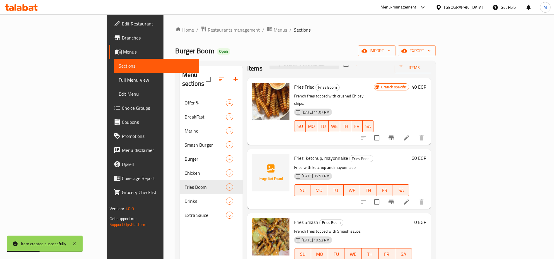
scroll to position [13, 0]
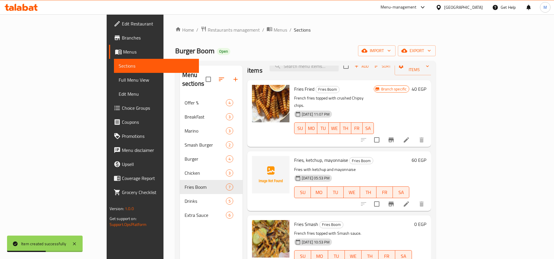
click at [294, 156] on span "Fries, ketchup, mayonnaise" at bounding box center [321, 160] width 54 height 9
copy h6 "Fries, ketchup, mayonnaise"
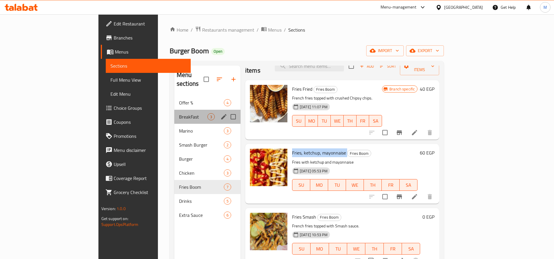
click at [174, 112] on div "BreakFast 3" at bounding box center [207, 117] width 66 height 14
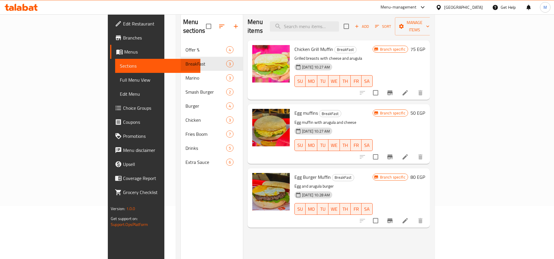
scroll to position [52, 0]
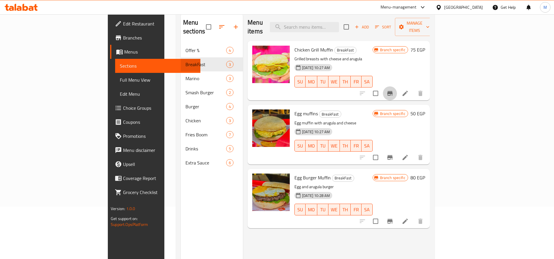
click at [392, 91] on icon "Branch-specific-item" at bounding box center [389, 93] width 5 height 5
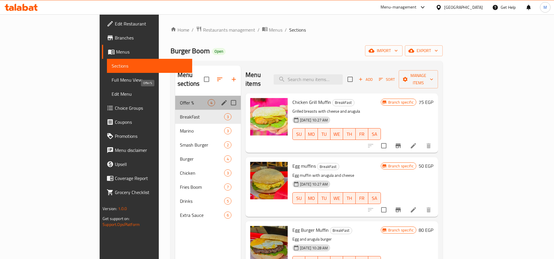
click at [180, 99] on span "Offer %" at bounding box center [194, 102] width 28 height 7
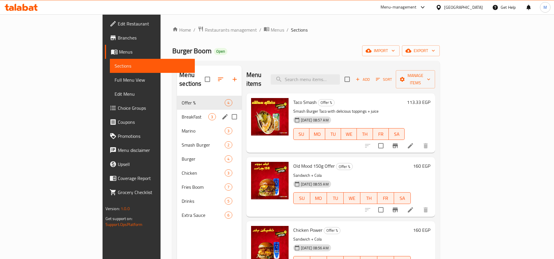
click at [177, 110] on div "BreakFast 3" at bounding box center [209, 117] width 64 height 14
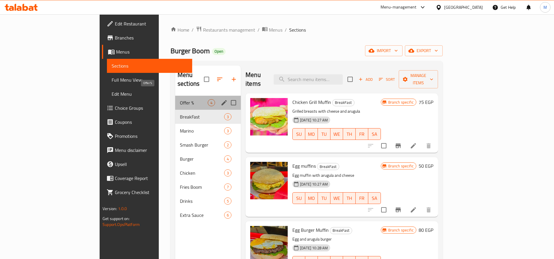
click at [180, 99] on span "Offer %" at bounding box center [194, 102] width 28 height 7
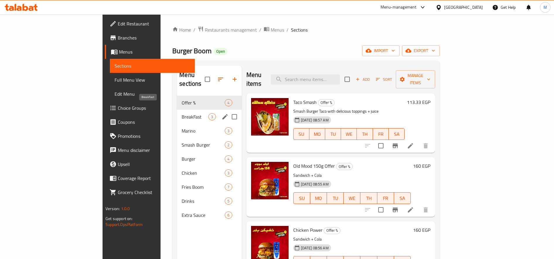
click at [181, 113] on span "BreakFast" at bounding box center [194, 116] width 27 height 7
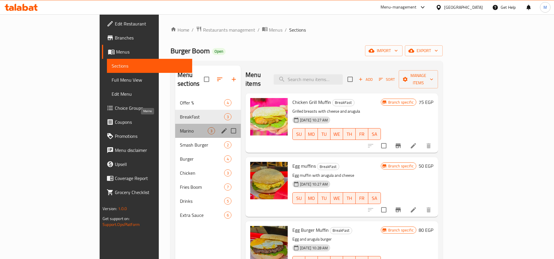
click at [180, 127] on span "Marino" at bounding box center [194, 130] width 28 height 7
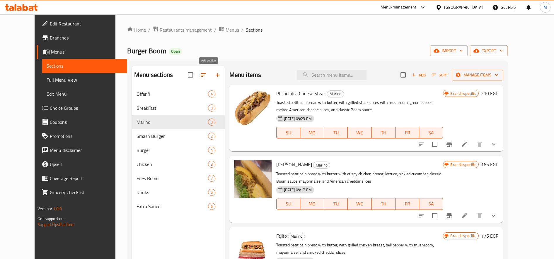
click at [214, 73] on button "button" at bounding box center [217, 75] width 14 height 14
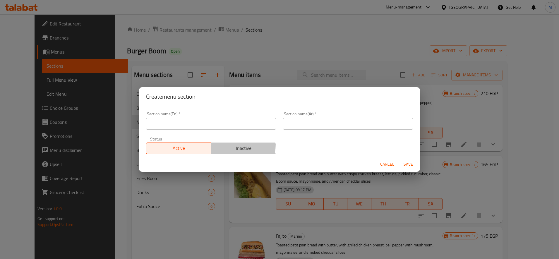
click at [220, 144] on button "Inactive" at bounding box center [243, 149] width 65 height 12
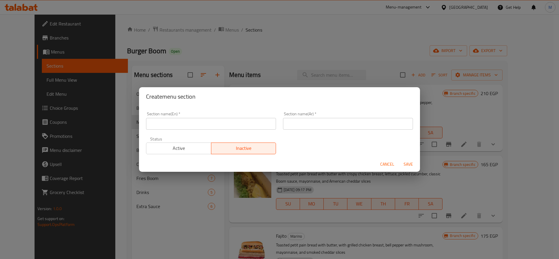
drag, startPoint x: 219, startPoint y: 115, endPoint x: 218, endPoint y: 119, distance: 4.5
click at [219, 115] on div "Section name(En)   * Section name(En) *" at bounding box center [211, 121] width 130 height 18
click at [217, 123] on input "text" at bounding box center [211, 124] width 130 height 12
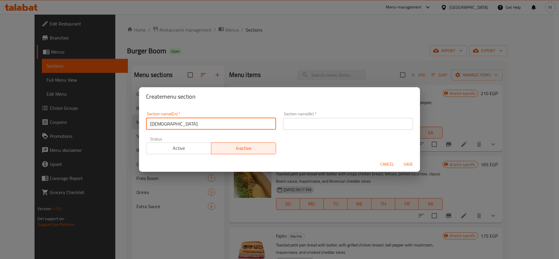
type input "ل"
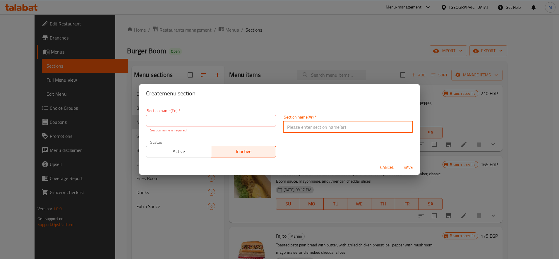
click at [317, 126] on input "text" at bounding box center [348, 127] width 130 height 12
type input "تورتيلا"
click at [167, 115] on input "text" at bounding box center [211, 121] width 130 height 12
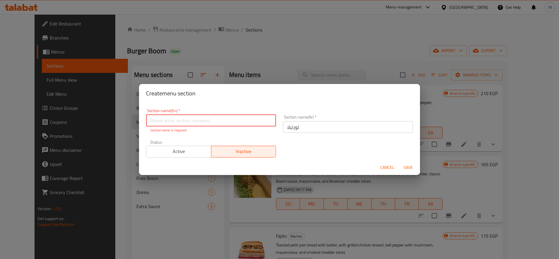
paste input "tortilla"
click at [151, 121] on input "tortilla" at bounding box center [211, 121] width 130 height 12
type input "Tortilla"
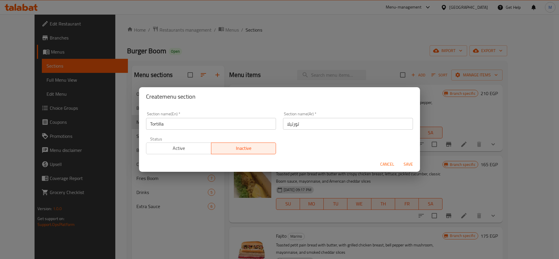
click at [405, 170] on div "Cancel Save" at bounding box center [279, 165] width 281 height 16
click at [412, 164] on span "Save" at bounding box center [408, 164] width 14 height 7
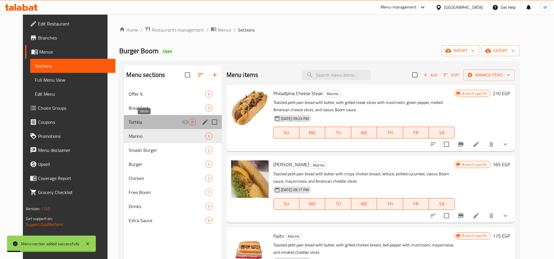
click at [147, 120] on span "Tortilla" at bounding box center [155, 122] width 53 height 7
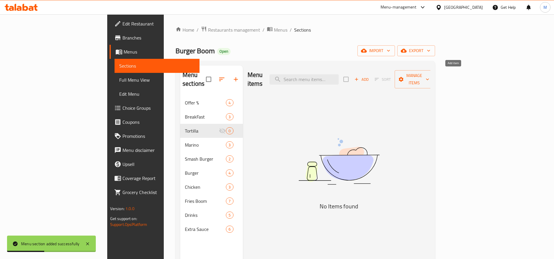
click at [369, 76] on span "Add" at bounding box center [361, 79] width 16 height 7
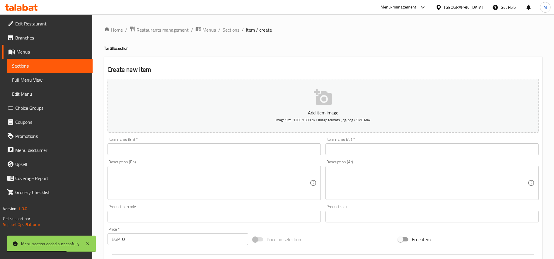
click at [371, 151] on input "text" at bounding box center [431, 149] width 213 height 12
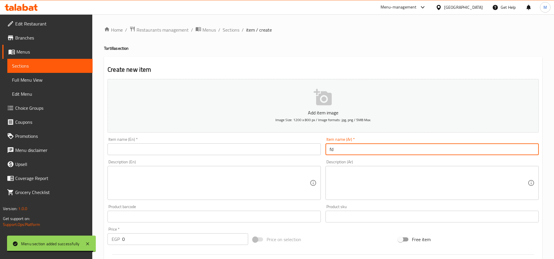
type input "f"
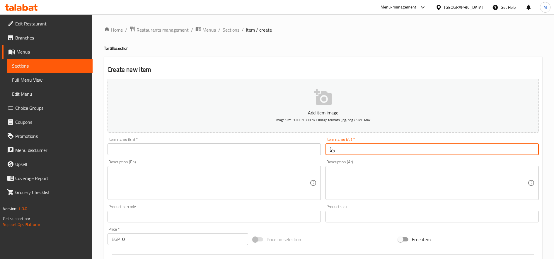
type input "["
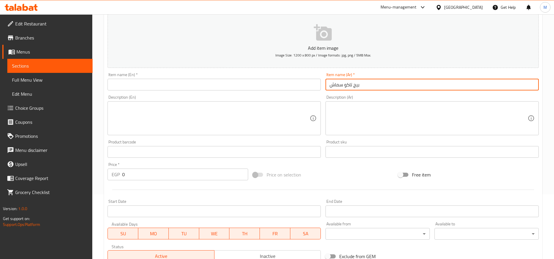
type input "بيج تاكو سماش"
click at [163, 171] on input "0" at bounding box center [185, 175] width 126 height 12
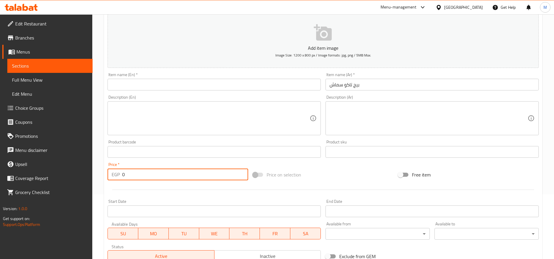
click at [163, 171] on input "0" at bounding box center [185, 175] width 126 height 12
type input "120"
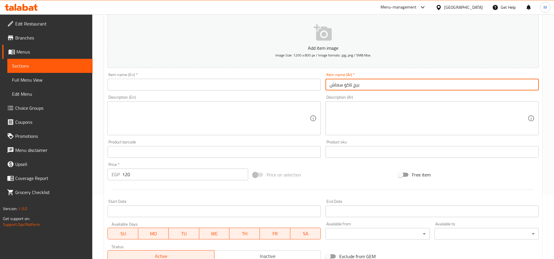
click at [356, 84] on input "بيج تاكو سماش" at bounding box center [431, 85] width 213 height 12
click at [156, 88] on input "text" at bounding box center [213, 85] width 213 height 12
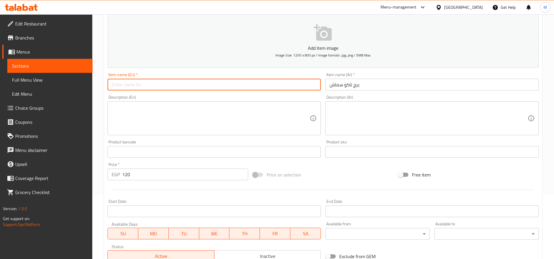
paste input "Big Taco Smash"
type input "Big Taco Smash"
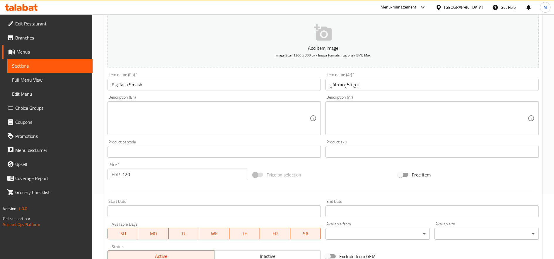
click at [392, 137] on div "Description (Ar) Description (Ar)" at bounding box center [432, 115] width 218 height 45
click at [393, 116] on textarea at bounding box center [428, 119] width 198 height 28
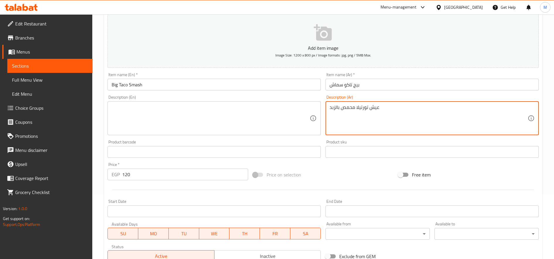
type textarea "عيش تورتيلا محمص بالزبده"
paste textarea "عيش تورتيلا محمص بالزبده"
type textarea "عيش تورتيلا محمص بالزبده + برجر سماش + خيار مخلل+ خس +صوص شيدر + صوص بووم كلاسيك"
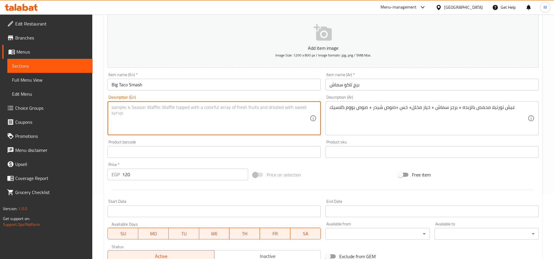
click at [218, 127] on textarea at bounding box center [211, 119] width 198 height 28
paste textarea "Toasted tortilla bread with butter + smash burger + pickles + lettuce + cheddar…"
type textarea "Toasted tortilla bread with butter + smash burger + pickles + lettuce + cheddar…"
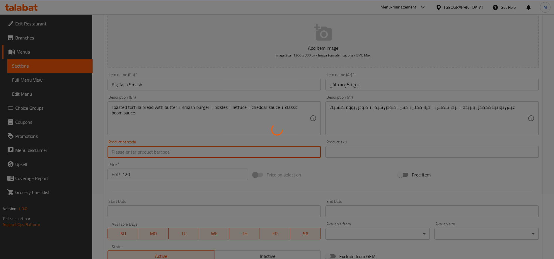
type input "0"
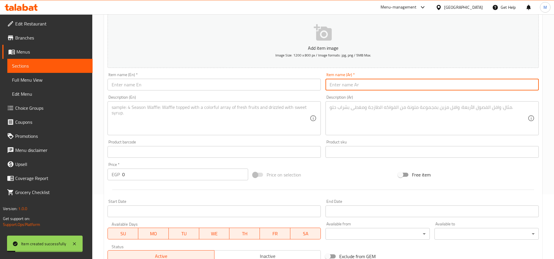
click at [363, 86] on input "text" at bounding box center [431, 85] width 213 height 12
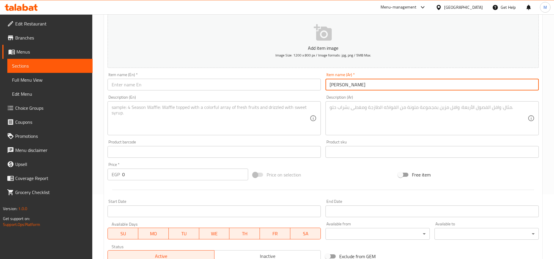
click at [363, 86] on input "[PERSON_NAME]" at bounding box center [431, 85] width 213 height 12
paste input "[PERSON_NAME] تشيك"
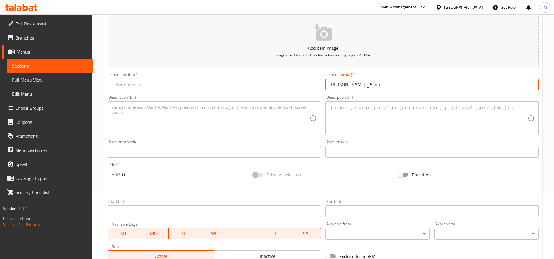
type input "[PERSON_NAME] تشيكن"
paste input "Tortilla Twister Chicken"
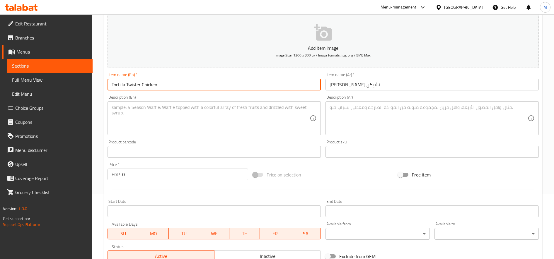
click at [211, 90] on input "Tortilla Twister Chicken" at bounding box center [213, 85] width 213 height 12
type input "Tortilla Twister Chicken"
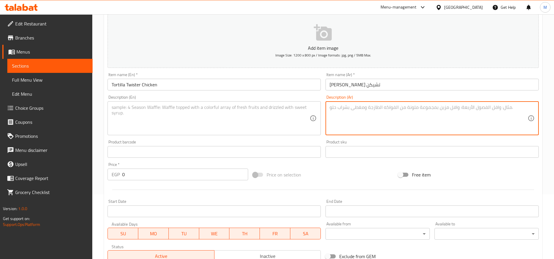
click at [369, 112] on textarea at bounding box center [428, 119] width 198 height 28
click at [423, 131] on textarea at bounding box center [428, 119] width 198 height 28
paste textarea "عيش تورتيلا محمص بالزبده + + خيار مخلل+ خس +صوص شيدر + صوص بووم كلاسيك"
drag, startPoint x: 429, startPoint y: 107, endPoint x: 410, endPoint y: 109, distance: 18.2
click at [410, 109] on textarea "عيش تورتيلا محمص بالزبده + 2 قطعة استربس + خيار مخلل+ خس +صوص شيدر + صوص بووم ك…" at bounding box center [428, 119] width 198 height 28
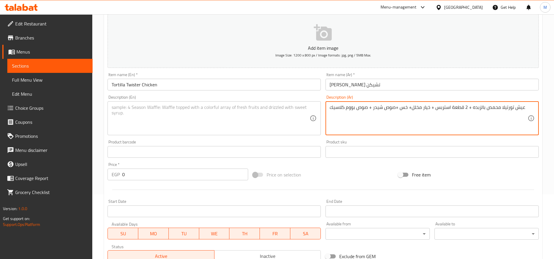
click at [434, 109] on textarea "عيش تورتيلا محمص بالزبده + 2 قطعة استربس + خيار مخلل+ خس +صوص شيدر + صوص بووم ك…" at bounding box center [428, 119] width 198 height 28
click at [422, 107] on textarea "عيش تورتيلا محمص بالزبده + 2 قطعة استربس + تركىمدخن + خيار مخلل+ خس +صوص شيدر +…" at bounding box center [428, 119] width 198 height 28
click at [355, 109] on textarea "عيش تورتيلا محمص بالزبده + 2 قطعة استربس + تركى مدخن + خيار مخلل+ خس +صوص شيدر …" at bounding box center [428, 119] width 198 height 28
drag, startPoint x: 354, startPoint y: 114, endPoint x: 327, endPoint y: 114, distance: 26.9
click at [327, 114] on div "عيش تورتيلا محمص بالزبده + 2 قطعة استربس + تركى مدخن + خيار مخلل+ خس +صوص شيدر …" at bounding box center [431, 118] width 213 height 34
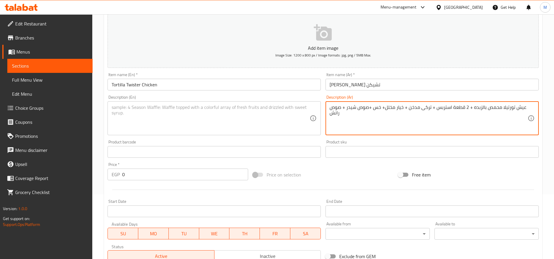
click at [383, 109] on textarea "عيش تورتيلا محمص بالزبده + 2 قطعة استربس + تركى مدخن + خيار مخلل+ خس +صوص شيدر …" at bounding box center [428, 119] width 198 height 28
type textarea "عيش تورتيلا محمص بالزبده + 2 قطعة استربس + تركى مدخن + خيار مخلل+ خس +صوص شيدر …"
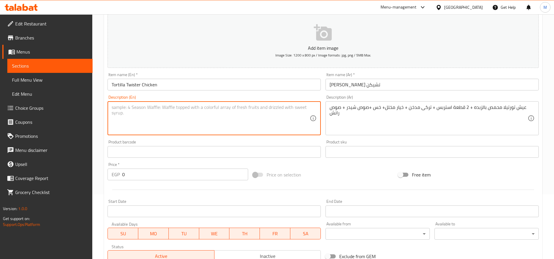
paste textarea "Toasted tortilla bread with butter + 2 strips + smoked turkey + pickled cucumbe…"
type textarea "Toasted tortilla bread with butter + 2 strips + smoked turkey + pickled cucumbe…"
click at [153, 175] on input "0" at bounding box center [185, 175] width 126 height 12
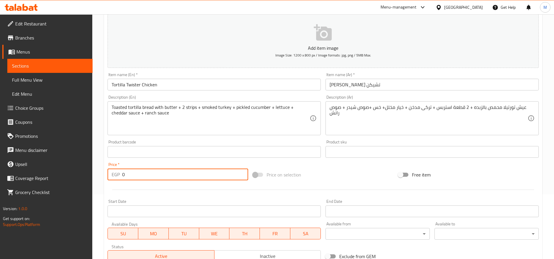
click at [153, 175] on input "0" at bounding box center [185, 175] width 126 height 12
type input "140"
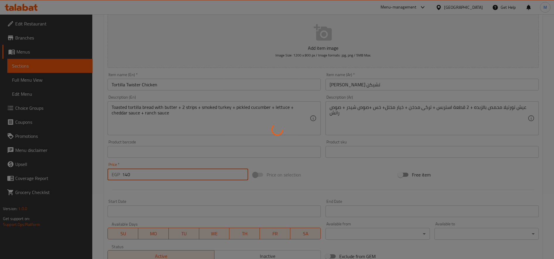
type input "0"
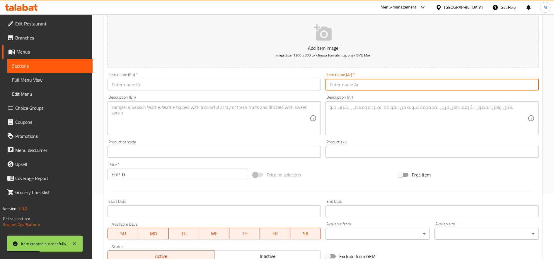
click at [384, 90] on input "text" at bounding box center [431, 85] width 213 height 12
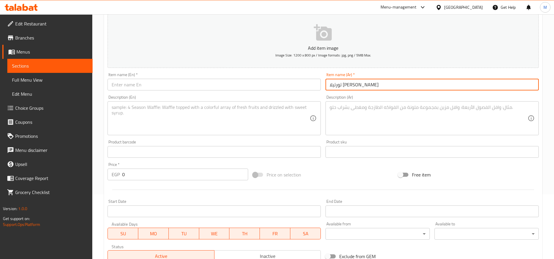
click at [384, 90] on input "تورتيلا [PERSON_NAME]" at bounding box center [431, 85] width 213 height 12
type input "تورتيلا [PERSON_NAME]"
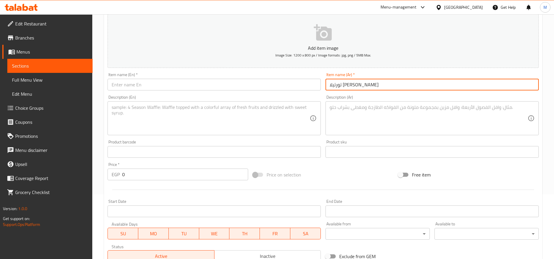
click at [146, 85] on input "text" at bounding box center [213, 85] width 213 height 12
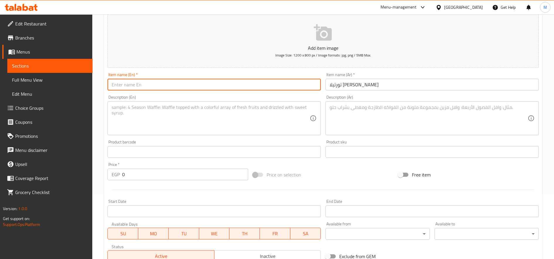
paste input "BBQ Chicken Tortilla"
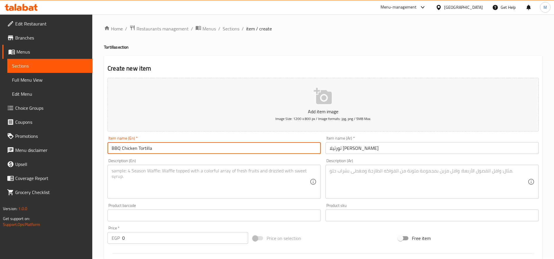
scroll to position [0, 0]
type input "BBQ Chicken Tortilla"
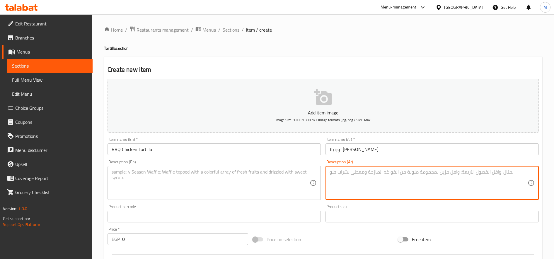
click at [357, 173] on textarea at bounding box center [428, 183] width 198 height 28
paste textarea "عيش تورتيلا محمص بالزبده + شرايح صدور دجاج مشوية مع فلفل الوان + خيار مخلل+ +صو…"
type textarea "عيش تورتيلا محمص بالزبده + شرايح صدور دجاج مشوية مع فلفل الوان + خيار مخلل+ +صو…"
paste textarea "Toasted tortilla bread with butter + grilled chicken breast slices with colored…"
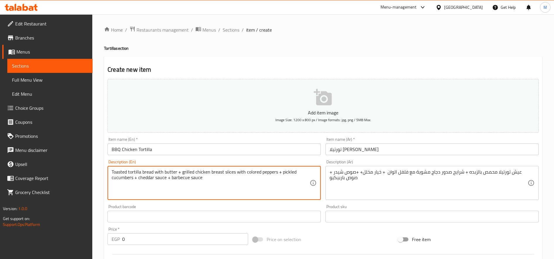
type textarea "Toasted tortilla bread with butter + grilled chicken breast slices with colored…"
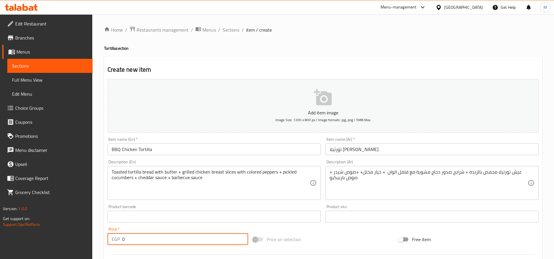
click at [161, 240] on input "0" at bounding box center [185, 239] width 126 height 12
type input "135"
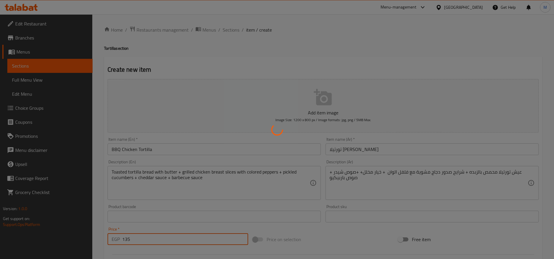
type input "0"
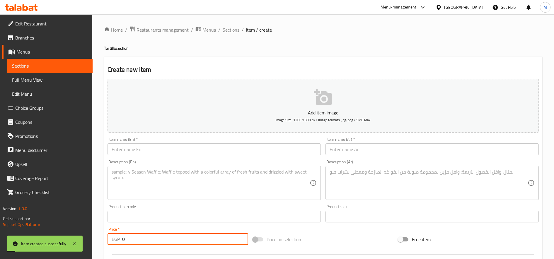
click at [236, 29] on span "Sections" at bounding box center [230, 29] width 17 height 7
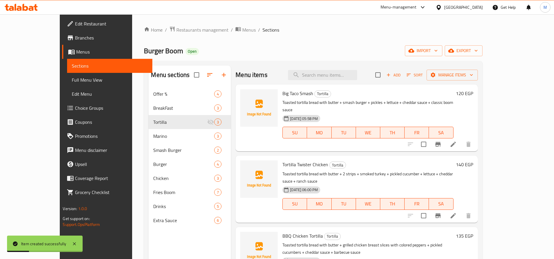
scroll to position [82, 0]
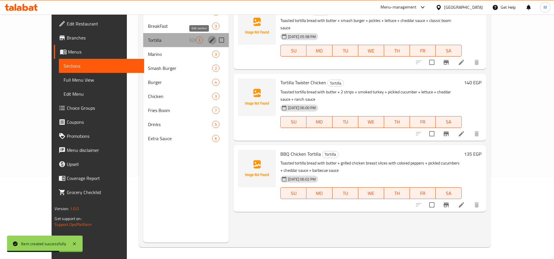
click at [208, 42] on icon "edit" at bounding box center [211, 40] width 7 height 7
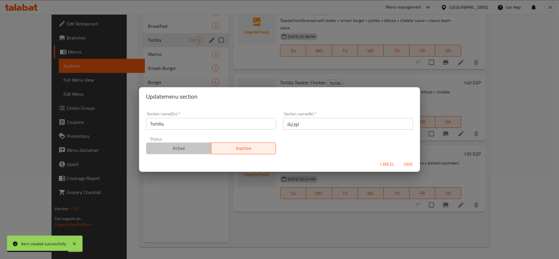
click at [193, 148] on span "Active" at bounding box center [179, 148] width 60 height 8
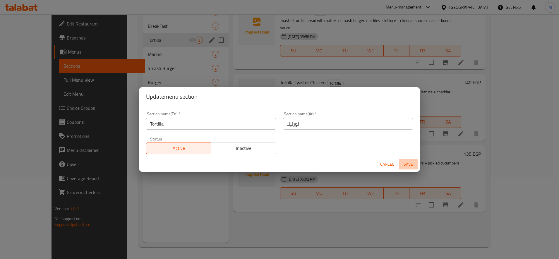
click at [412, 164] on span "Save" at bounding box center [408, 164] width 14 height 7
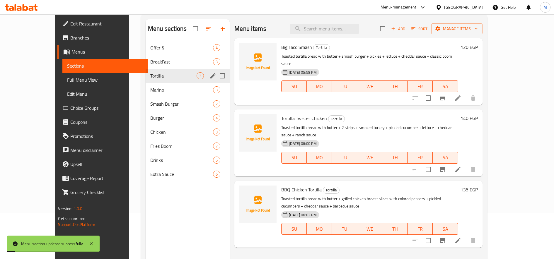
scroll to position [44, 0]
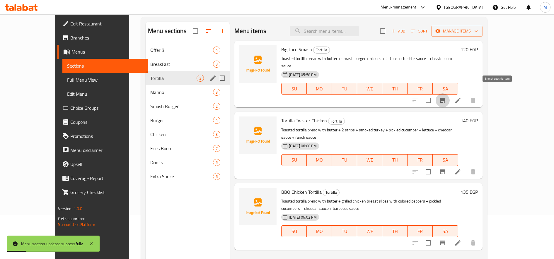
click at [445, 98] on icon "Branch-specific-item" at bounding box center [442, 100] width 5 height 5
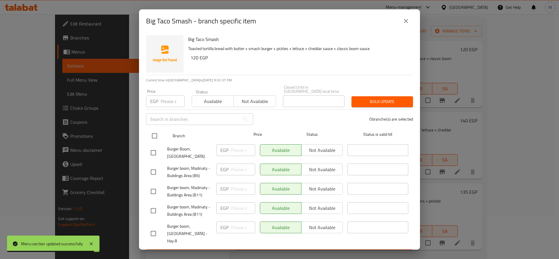
click at [154, 132] on input "checkbox" at bounding box center [154, 136] width 12 height 12
checkbox input "true"
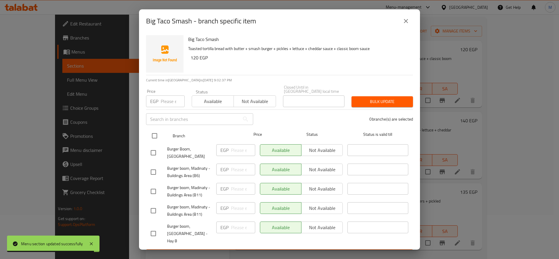
checkbox input "true"
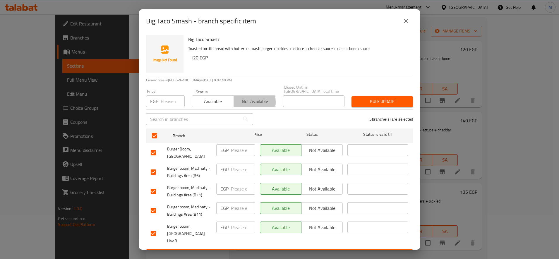
click at [247, 98] on span "Not available" at bounding box center [254, 101] width 37 height 8
click at [154, 219] on div "Burger boom, [GEOGRAPHIC_DATA] - Hay 8" at bounding box center [181, 233] width 66 height 29
click at [153, 227] on input "checkbox" at bounding box center [153, 233] width 12 height 12
checkbox input "false"
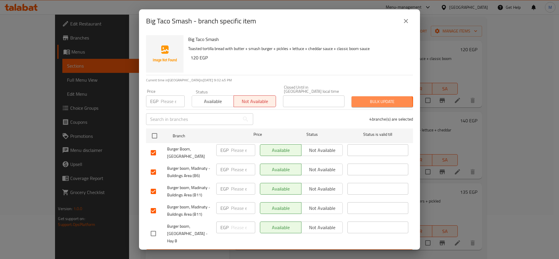
click at [368, 99] on span "Bulk update" at bounding box center [382, 101] width 52 height 7
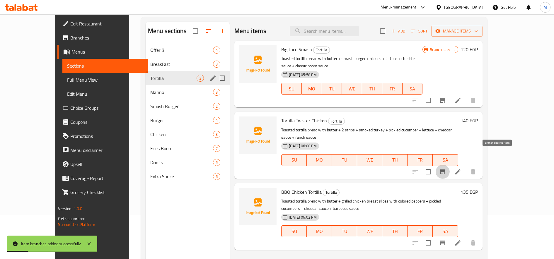
click at [445, 169] on icon "Branch-specific-item" at bounding box center [442, 171] width 5 height 5
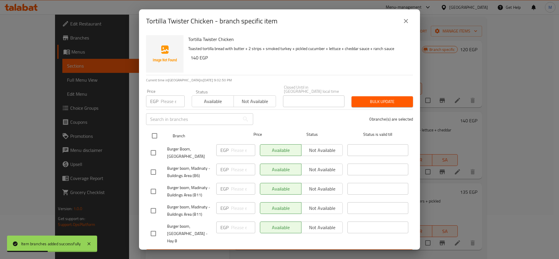
click at [153, 133] on input "checkbox" at bounding box center [154, 136] width 12 height 12
checkbox input "true"
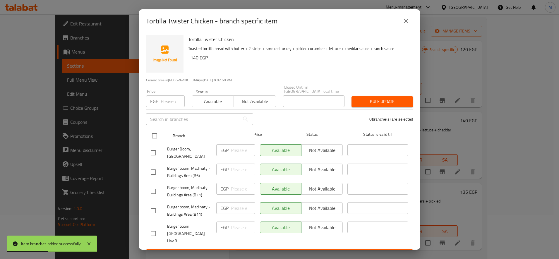
checkbox input "true"
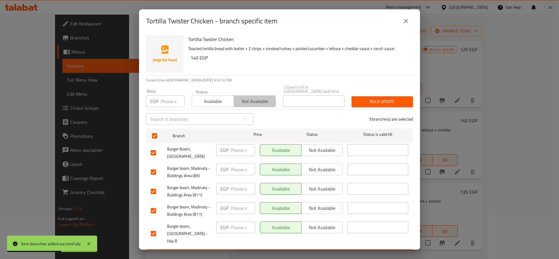
click at [248, 97] on span "Not available" at bounding box center [254, 101] width 37 height 8
click at [153, 227] on input "checkbox" at bounding box center [153, 233] width 12 height 12
checkbox input "false"
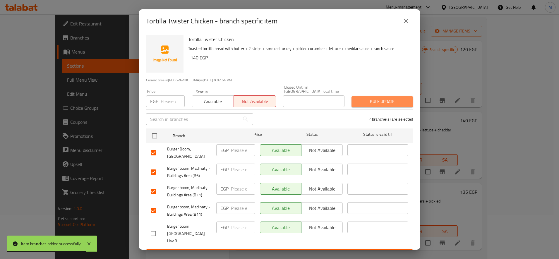
click at [386, 98] on span "Bulk update" at bounding box center [382, 101] width 52 height 7
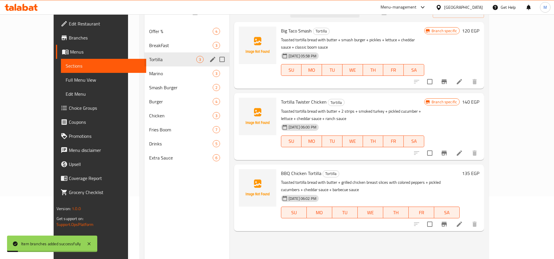
scroll to position [63, 0]
click at [446, 222] on icon "Branch-specific-item" at bounding box center [443, 224] width 5 height 5
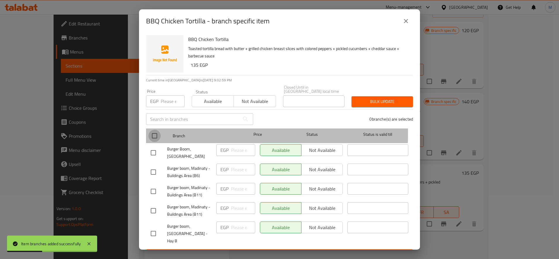
click at [153, 130] on input "checkbox" at bounding box center [154, 136] width 12 height 12
checkbox input "true"
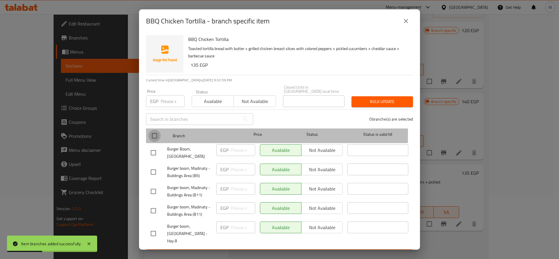
checkbox input "true"
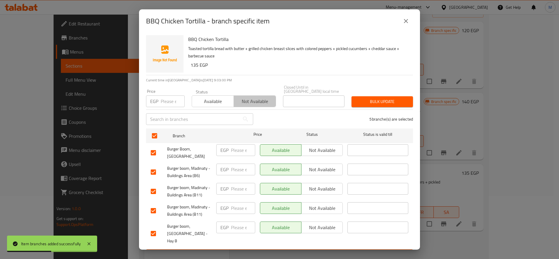
click at [252, 95] on button "Not available" at bounding box center [255, 101] width 42 height 12
click at [149, 219] on div "Burger boom, [GEOGRAPHIC_DATA] - Hay 8" at bounding box center [181, 233] width 66 height 29
click at [152, 227] on input "checkbox" at bounding box center [153, 233] width 12 height 12
checkbox input "false"
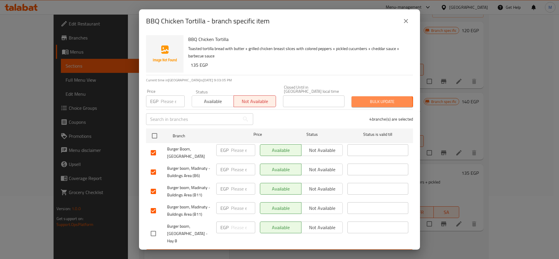
click at [374, 98] on span "Bulk update" at bounding box center [382, 101] width 52 height 7
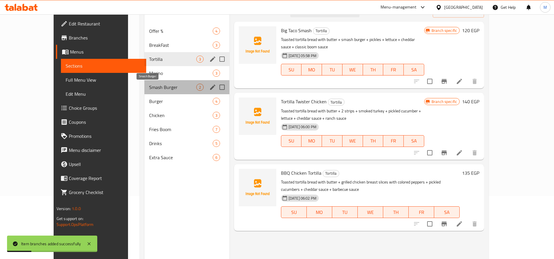
click at [149, 89] on span "Smash Burger" at bounding box center [172, 87] width 47 height 7
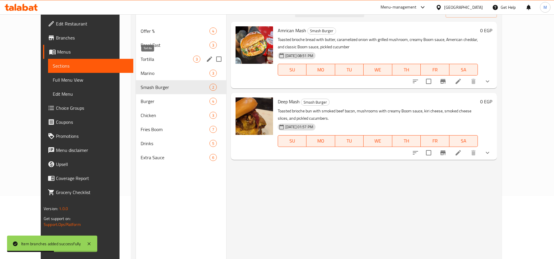
click at [141, 62] on span "Tortilla" at bounding box center [167, 59] width 52 height 7
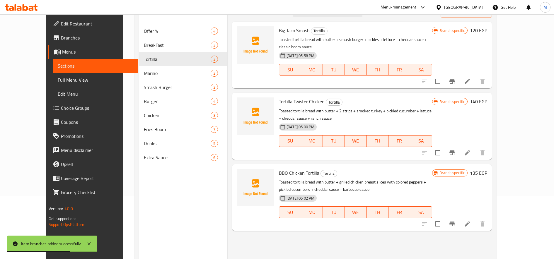
click at [279, 32] on span "Big Taco Smash" at bounding box center [294, 30] width 31 height 9
copy h6 "Big Taco Smash"
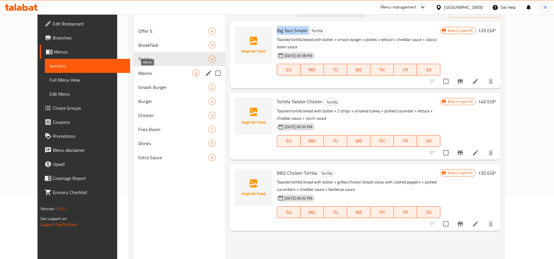
click at [138, 73] on span "Marino" at bounding box center [165, 73] width 54 height 7
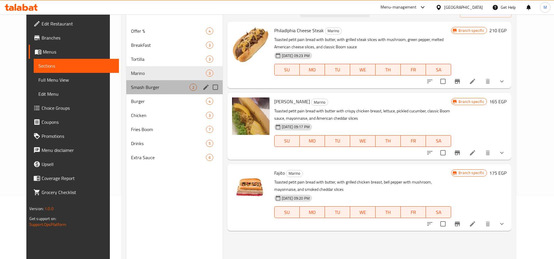
click at [128, 82] on div "Smash Burger 2" at bounding box center [174, 87] width 96 height 14
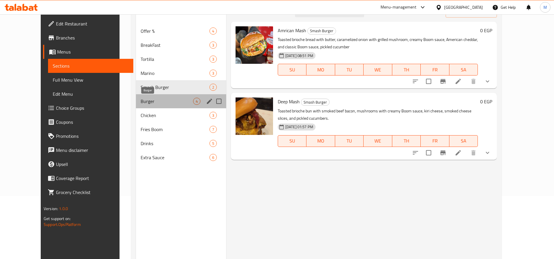
click at [141, 102] on span "Burger" at bounding box center [167, 101] width 52 height 7
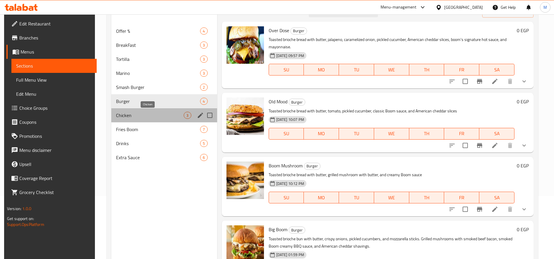
click at [132, 115] on span "Chicken" at bounding box center [150, 115] width 68 height 7
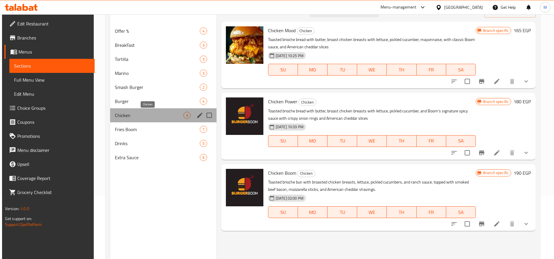
click at [151, 115] on span "Chicken" at bounding box center [149, 115] width 68 height 7
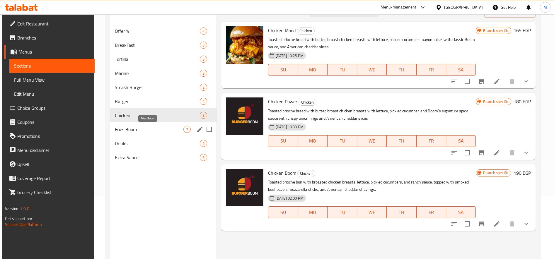
click at [139, 129] on span "Fries Boom" at bounding box center [149, 129] width 68 height 7
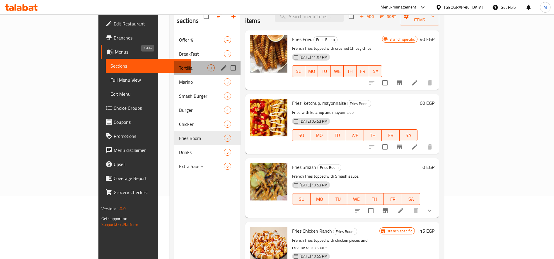
click at [179, 64] on span "Tortilla" at bounding box center [193, 67] width 28 height 7
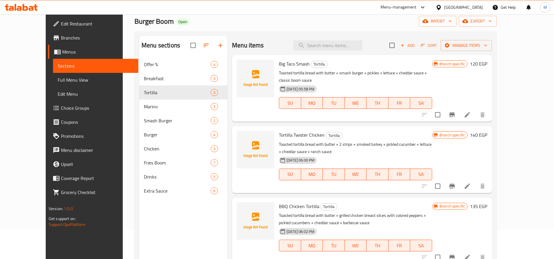
scroll to position [29, 0]
click at [415, 47] on span "Add" at bounding box center [407, 45] width 16 height 7
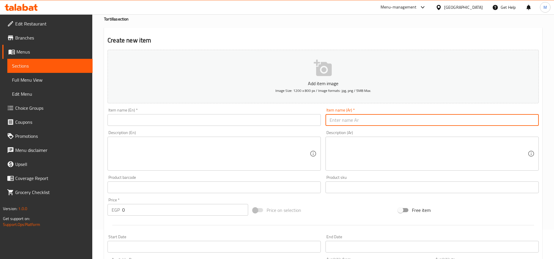
click at [401, 117] on input "text" at bounding box center [431, 120] width 213 height 12
click at [394, 117] on input "تورتيلا تشكين رانش" at bounding box center [431, 120] width 213 height 12
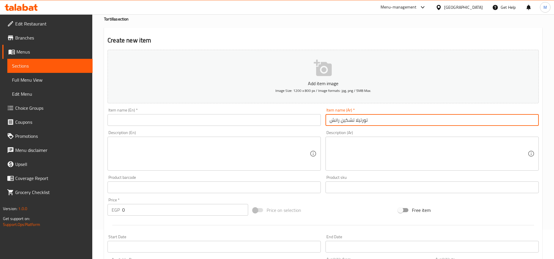
type input "تورتيلا تشكين رانش"
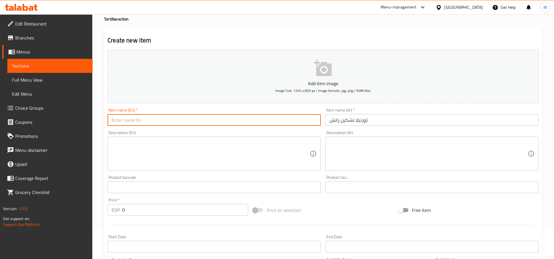
click at [211, 118] on input "text" at bounding box center [213, 120] width 213 height 12
paste input "Chicken Ranch Tortilla"
type input "Chicken Ranch Tortilla"
click at [420, 151] on textarea at bounding box center [428, 154] width 198 height 28
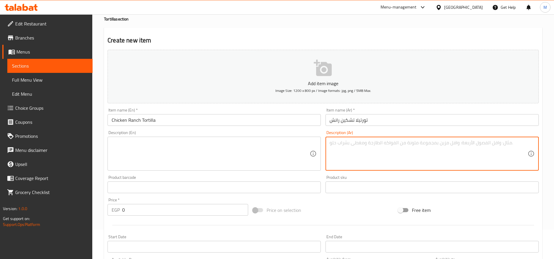
paste textarea "عيش تورتيلا محمص بالزبده + شرايح صدور دجاج مشوية مع ماشروم و هاليبينو + خيار مخ…"
type textarea "عيش تورتيلا محمص بالزبده + شرايح صدور دجاج مشوية مع ماشروم و هاليبينو + خيار مخ…"
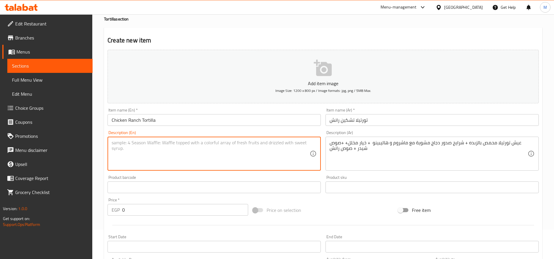
click at [146, 149] on textarea at bounding box center [211, 154] width 198 height 28
paste textarea "Toasted tortilla bread with butter + grilled chicken breast slices with mushroo…"
type textarea "Toasted tortilla bread with butter + grilled chicken breast slices with mushroo…"
click at [145, 210] on input "0" at bounding box center [185, 210] width 126 height 12
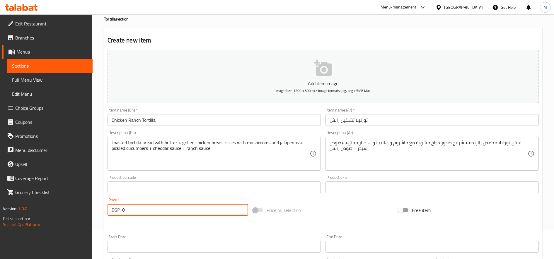
click at [145, 211] on input "0" at bounding box center [185, 210] width 126 height 12
type input "130"
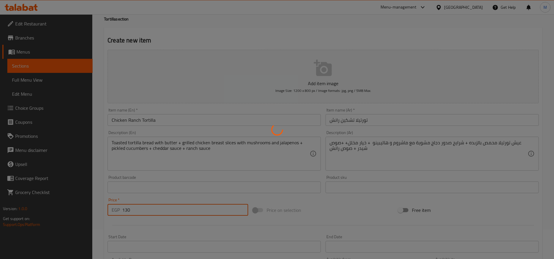
type input "0"
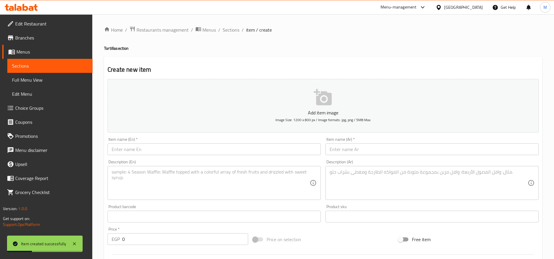
click at [230, 25] on div "Home / Restaurants management / Menus / Sections / item / create Tortilla secti…" at bounding box center [322, 213] width 461 height 399
click at [227, 29] on span "Sections" at bounding box center [230, 29] width 17 height 7
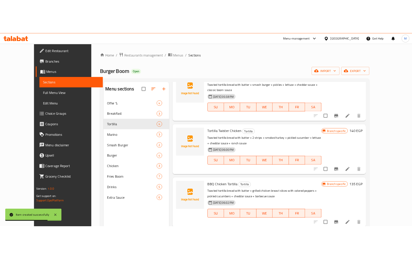
scroll to position [82, 0]
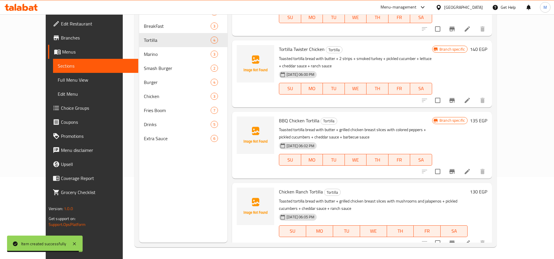
click at [487, 188] on h6 "130 EGP" at bounding box center [478, 192] width 17 height 8
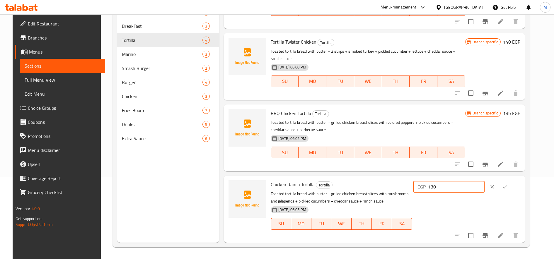
drag, startPoint x: 453, startPoint y: 188, endPoint x: 456, endPoint y: 187, distance: 3.1
click at [456, 187] on input "130" at bounding box center [456, 187] width 56 height 12
type input "135"
click at [508, 188] on icon "ok" at bounding box center [505, 187] width 6 height 6
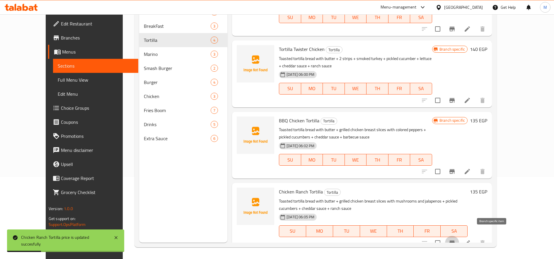
click at [455, 239] on icon "Branch-specific-item" at bounding box center [451, 242] width 7 height 7
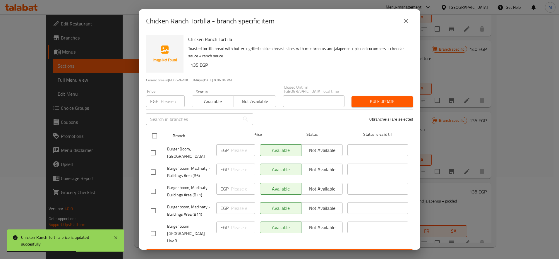
click at [150, 130] on input "checkbox" at bounding box center [154, 136] width 12 height 12
checkbox input "true"
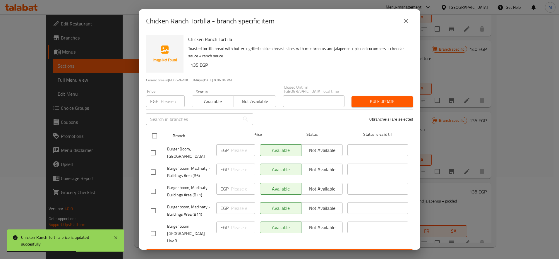
checkbox input "true"
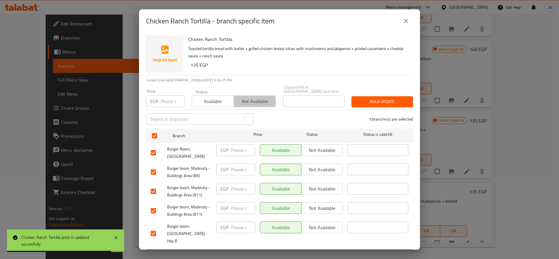
click at [245, 98] on span "Not available" at bounding box center [254, 101] width 37 height 8
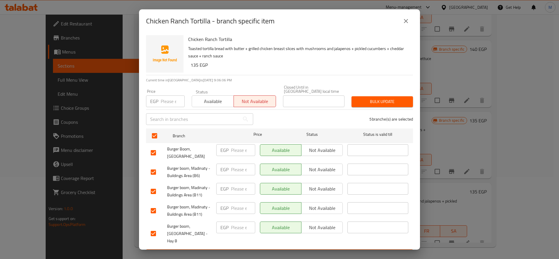
click at [153, 227] on input "checkbox" at bounding box center [153, 233] width 12 height 12
checkbox input "false"
click at [369, 98] on span "Bulk update" at bounding box center [382, 101] width 52 height 7
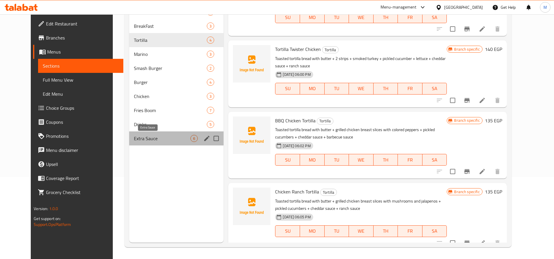
click at [134, 141] on span "Extra Sauce" at bounding box center [162, 138] width 56 height 7
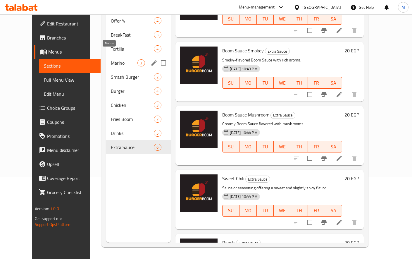
click at [106, 56] on div "Marino 3" at bounding box center [138, 63] width 64 height 14
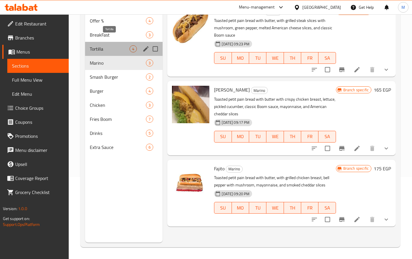
click at [110, 45] on span "Tortilla" at bounding box center [110, 48] width 40 height 7
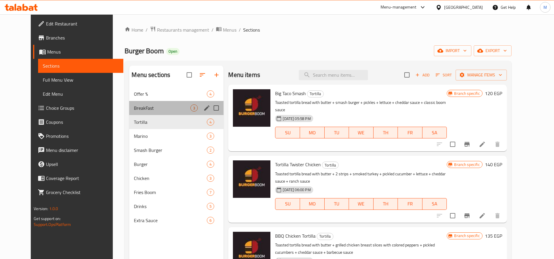
click at [129, 113] on div "BreakFast 3" at bounding box center [176, 108] width 94 height 14
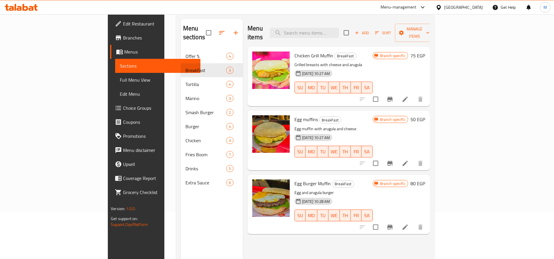
scroll to position [48, 0]
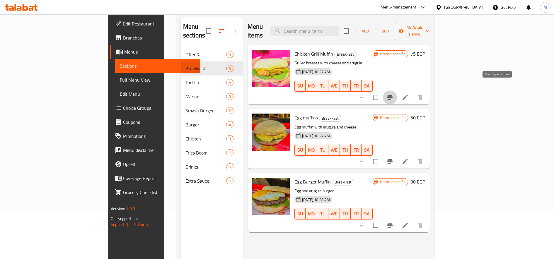
click at [392, 95] on icon "Branch-specific-item" at bounding box center [389, 97] width 5 height 5
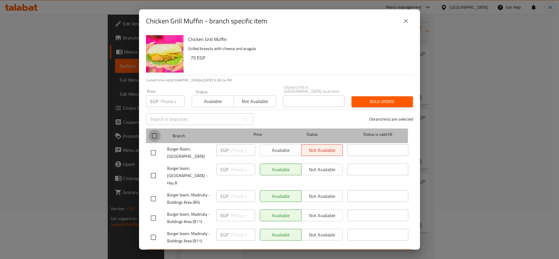
click at [151, 130] on input "checkbox" at bounding box center [154, 136] width 12 height 12
checkbox input "true"
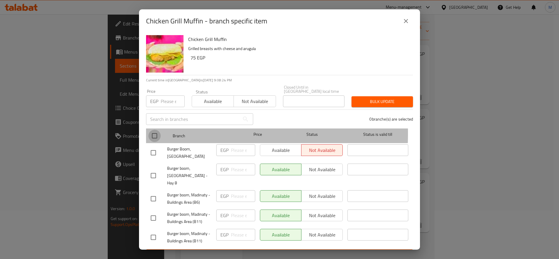
checkbox input "true"
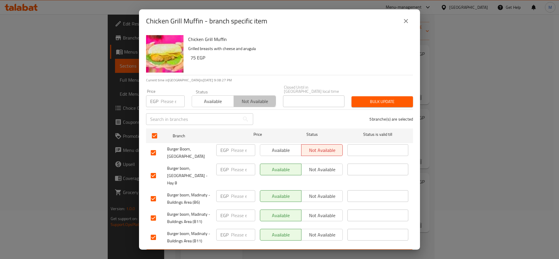
click at [250, 97] on span "Not available" at bounding box center [254, 101] width 37 height 8
click at [356, 100] on span "Bulk update" at bounding box center [382, 101] width 52 height 7
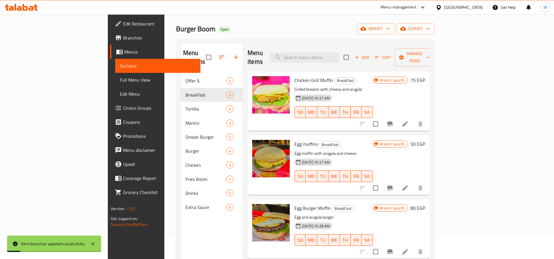
scroll to position [23, 0]
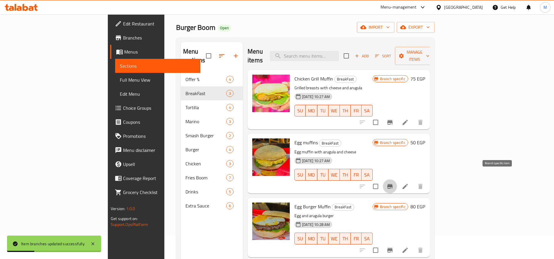
click at [393, 183] on icon "Branch-specific-item" at bounding box center [389, 186] width 7 height 7
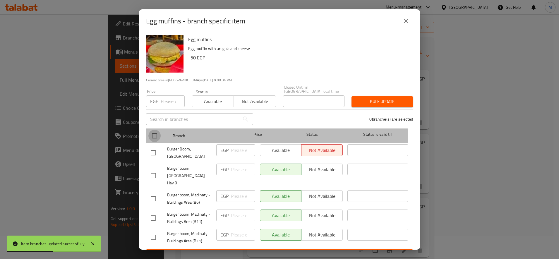
click at [152, 130] on input "checkbox" at bounding box center [154, 136] width 12 height 12
checkbox input "true"
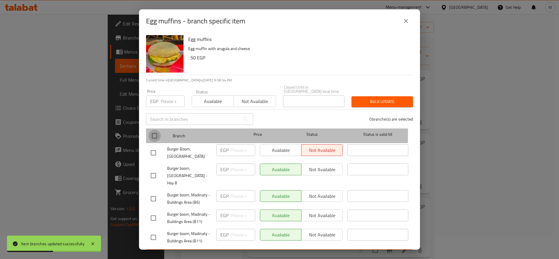
checkbox input "true"
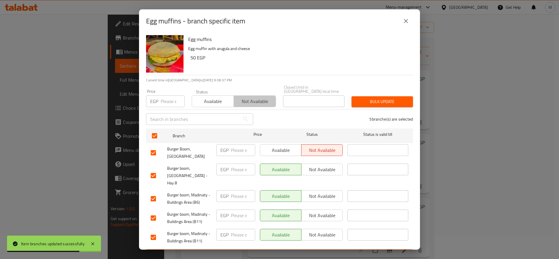
click at [249, 100] on span "Not available" at bounding box center [254, 101] width 37 height 8
click at [403, 101] on button "Bulk update" at bounding box center [382, 101] width 61 height 11
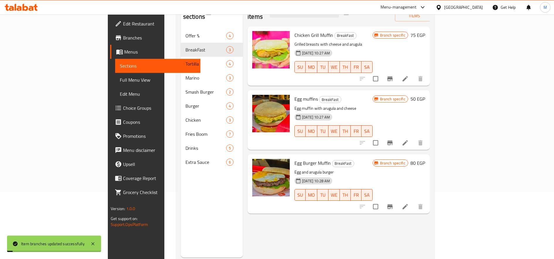
scroll to position [68, 0]
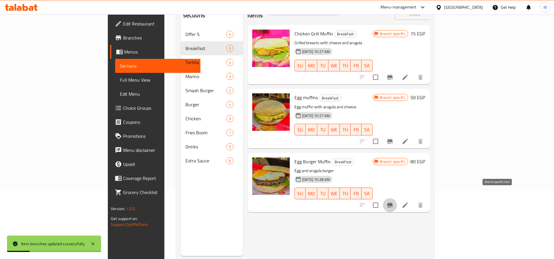
click at [393, 202] on icon "Branch-specific-item" at bounding box center [389, 205] width 7 height 7
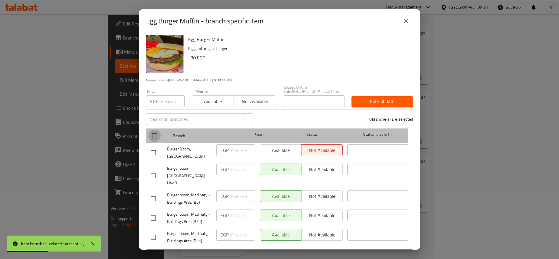
click at [153, 133] on input "checkbox" at bounding box center [154, 136] width 12 height 12
checkbox input "true"
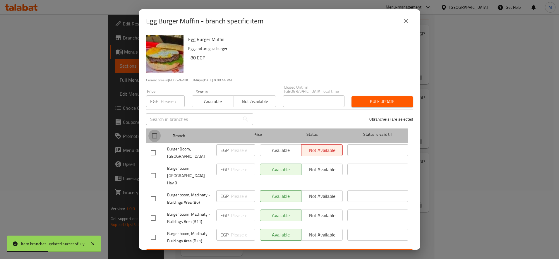
checkbox input "true"
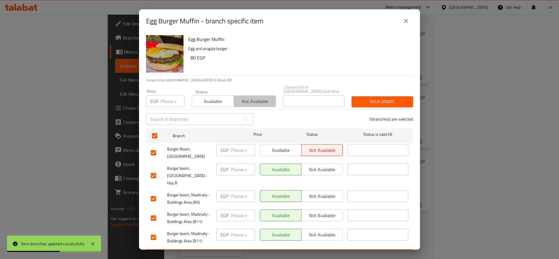
click at [256, 102] on button "Not available" at bounding box center [255, 101] width 42 height 12
click at [381, 99] on span "Bulk update" at bounding box center [382, 101] width 52 height 7
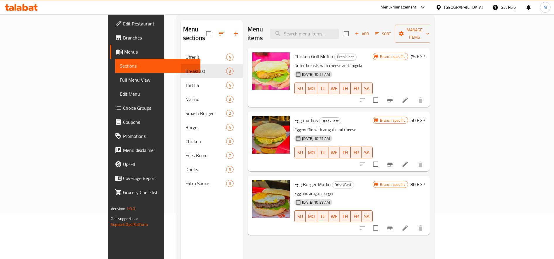
scroll to position [0, 0]
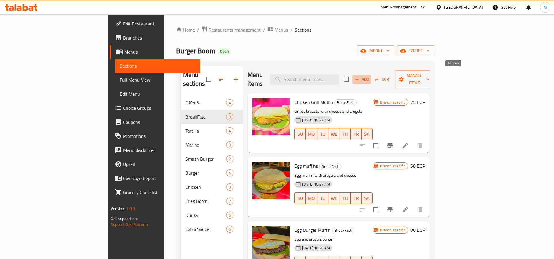
click at [369, 76] on span "Add" at bounding box center [362, 79] width 16 height 7
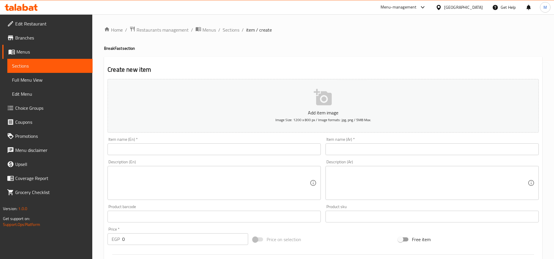
click at [366, 147] on input "text" at bounding box center [431, 149] width 213 height 12
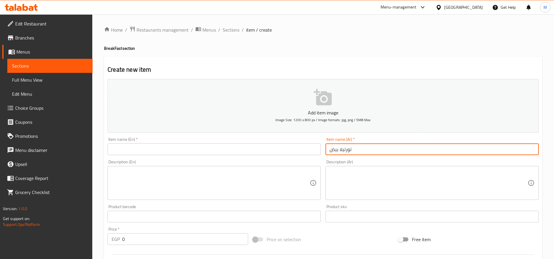
click at [366, 147] on input "تورتيلا بيض" at bounding box center [431, 149] width 213 height 12
type input "تورتيلا بيض"
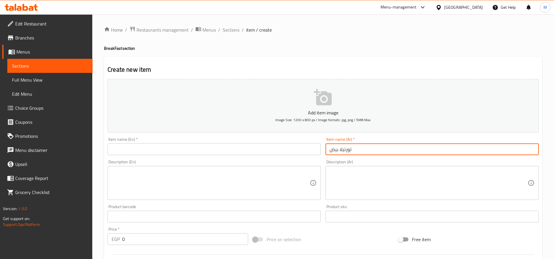
click at [193, 151] on input "text" at bounding box center [213, 149] width 213 height 12
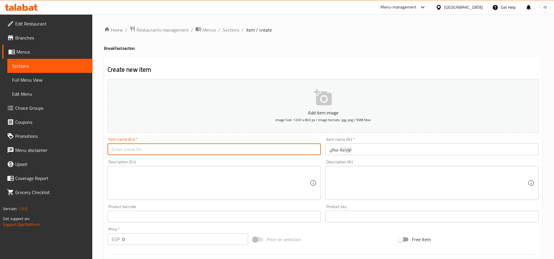
paste input "egg tortilla"
drag, startPoint x: 114, startPoint y: 151, endPoint x: 106, endPoint y: 151, distance: 7.9
click at [106, 151] on div "Item name (En)   * egg tortilla Item name (En) *" at bounding box center [214, 146] width 218 height 23
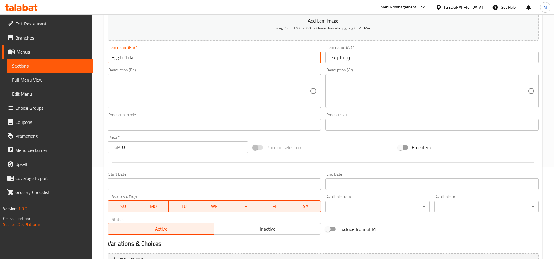
scroll to position [93, 0]
type input "Egg tortilla"
click at [180, 144] on input "0" at bounding box center [185, 147] width 126 height 12
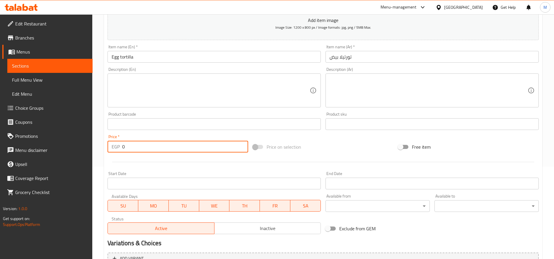
click at [180, 144] on input "0" at bounding box center [185, 147] width 126 height 12
type input "65"
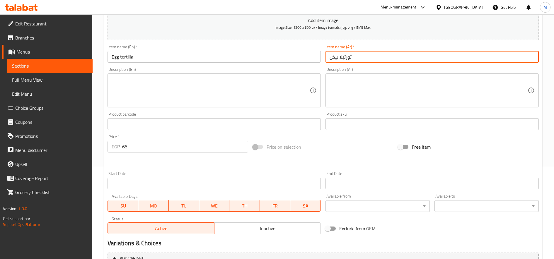
click at [362, 61] on input "تورتيلا بيض" at bounding box center [431, 57] width 213 height 12
click at [363, 83] on textarea at bounding box center [428, 91] width 198 height 28
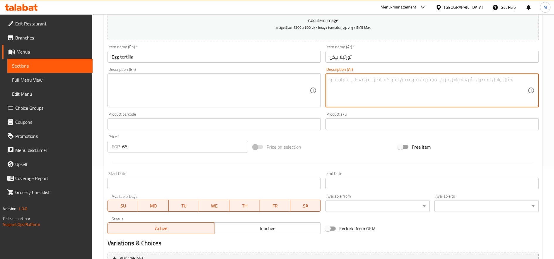
paste textarea "تورتيلا بيض"
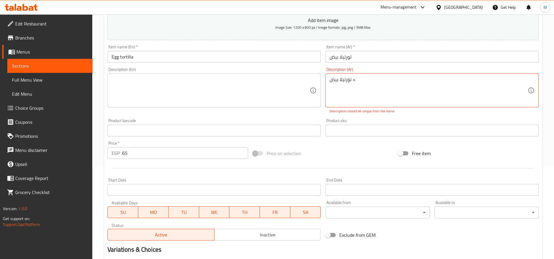
click at [363, 83] on textarea "تورتيلا بيض +" at bounding box center [428, 91] width 198 height 28
click at [363, 84] on textarea "تورتيلا بيض + عصير" at bounding box center [428, 91] width 198 height 28
type textarea "تورتيلا بيض + عصير"
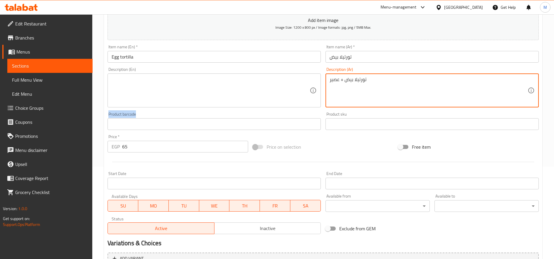
click at [230, 109] on div "Add item image Image Size: 1200 x 800 px / Image formats: jpg, png / 5MB Max. I…" at bounding box center [323, 110] width 436 height 252
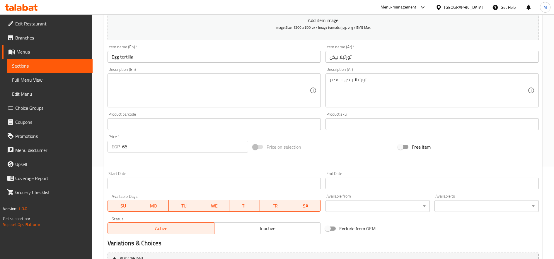
click at [212, 83] on textarea at bounding box center [211, 91] width 198 height 28
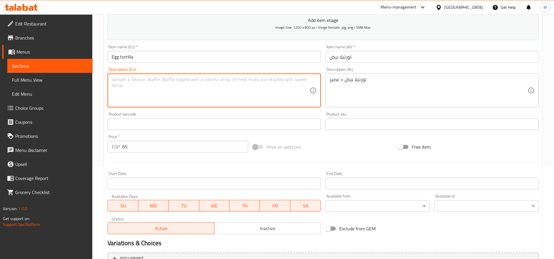
paste textarea "Description (Ar) تورتيلا بيض + عصير Product barcode"
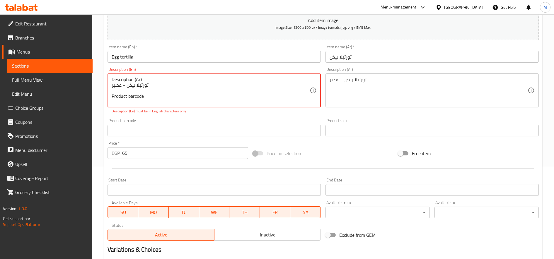
paste textarea "Egg tortilla + juic"
type textarea "Egg tortilla + juice"
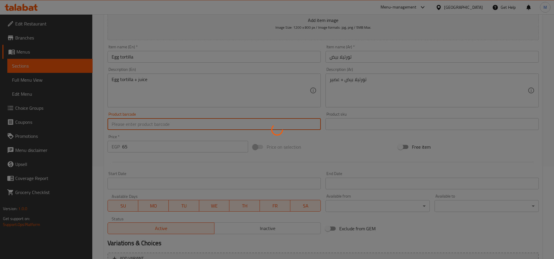
type input "0"
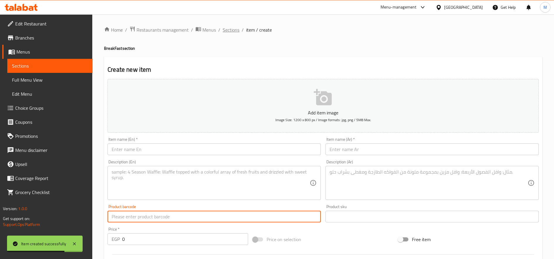
click at [233, 31] on span "Sections" at bounding box center [230, 29] width 17 height 7
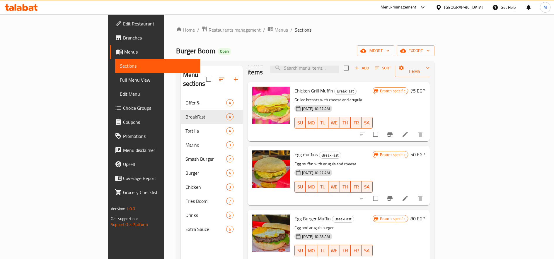
scroll to position [82, 0]
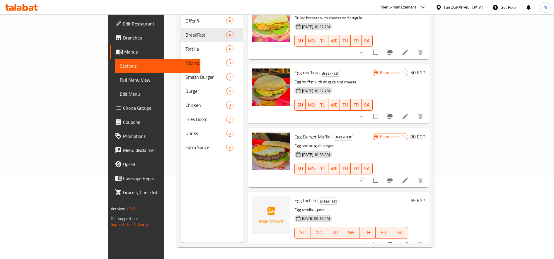
click at [294, 196] on span "Egg tortilla" at bounding box center [305, 200] width 22 height 9
copy h6 "Egg tortilla"
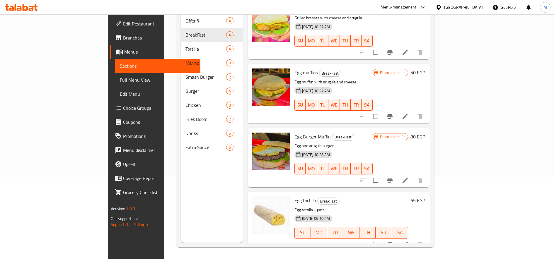
click at [395, 196] on h6 "Egg tortilla BreakFast" at bounding box center [351, 200] width 114 height 8
click at [408, 241] on icon at bounding box center [404, 244] width 7 height 7
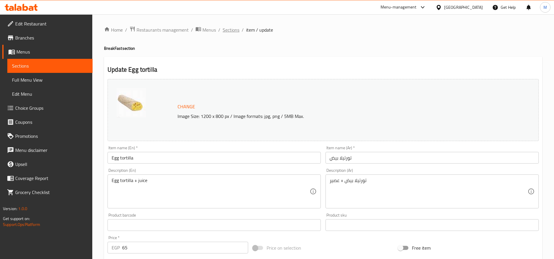
click at [229, 31] on span "Sections" at bounding box center [230, 29] width 17 height 7
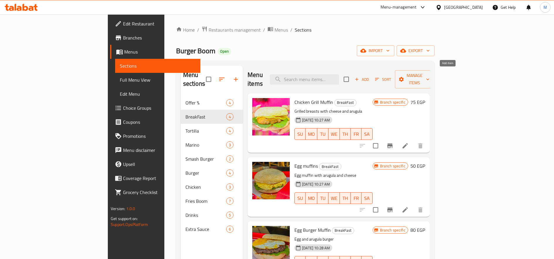
click at [369, 76] on span "Add" at bounding box center [362, 79] width 16 height 7
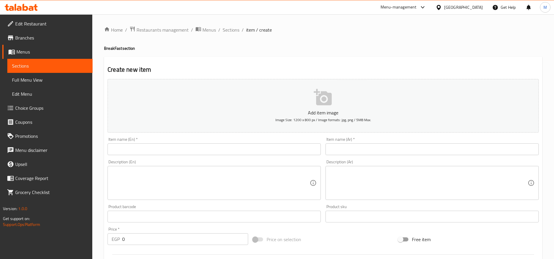
click at [350, 148] on input "text" at bounding box center [431, 149] width 213 height 12
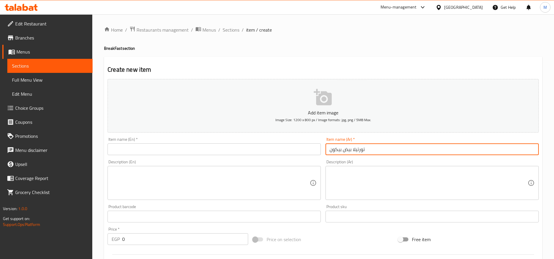
click at [350, 148] on input "تورتيلا بيض بيكون" at bounding box center [431, 149] width 213 height 12
type input "تورتيلا بيض بيكون"
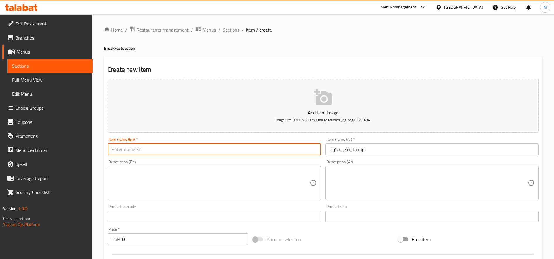
click at [217, 145] on input "text" at bounding box center [213, 149] width 213 height 12
paste input "Bacon Egg Tortilla"
type input "Bacon Egg Tortilla"
click at [357, 174] on textarea at bounding box center [428, 183] width 198 height 28
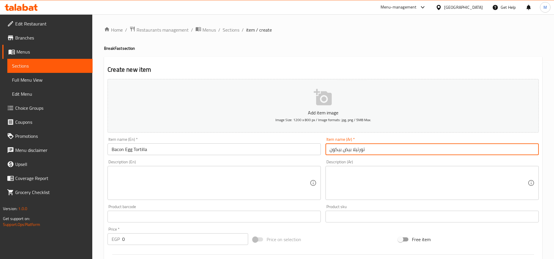
click at [357, 148] on input "تورتيلا بيض بيكون" at bounding box center [431, 149] width 213 height 12
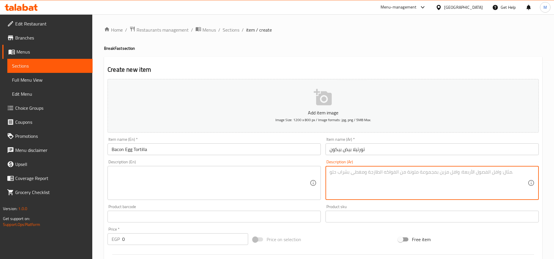
click at [370, 189] on textarea at bounding box center [428, 183] width 198 height 28
paste textarea "تورتيلا بيض بيكون"
click at [343, 175] on textarea "تورتيلا بيض بيكون" at bounding box center [428, 183] width 198 height 28
click at [346, 174] on textarea "تورتيلا بيض بيق بيكون" at bounding box center [428, 183] width 198 height 28
click at [392, 178] on textarea "تورتيلا بيض بيف بيكون" at bounding box center [428, 183] width 198 height 28
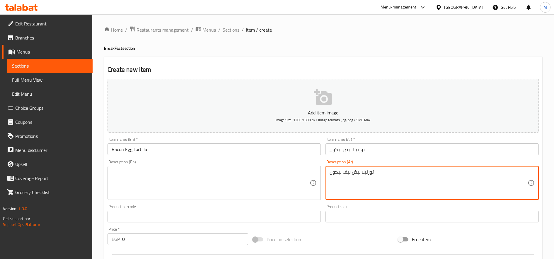
click at [392, 178] on textarea "تورتيلا بيض بيف بيكون" at bounding box center [428, 183] width 198 height 28
type textarea "تورتيلا بيض بيف بيكون"
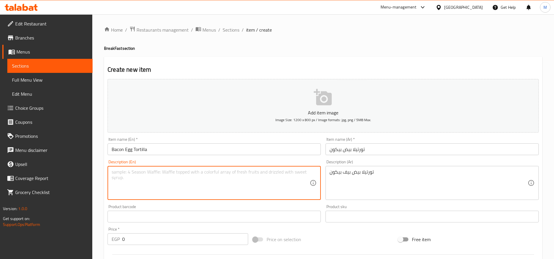
paste textarea "Egg tortilla with beef bacon"
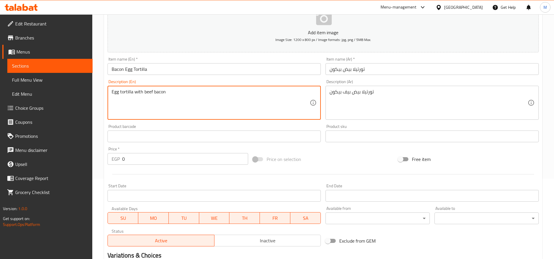
scroll to position [81, 0]
type textarea "Egg tortilla with beef bacon"
click at [151, 155] on input "0" at bounding box center [185, 159] width 126 height 12
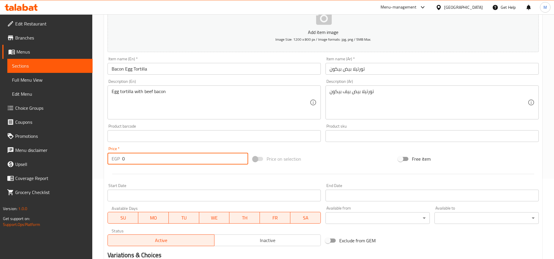
click at [151, 155] on input "0" at bounding box center [185, 159] width 126 height 12
type input "80"
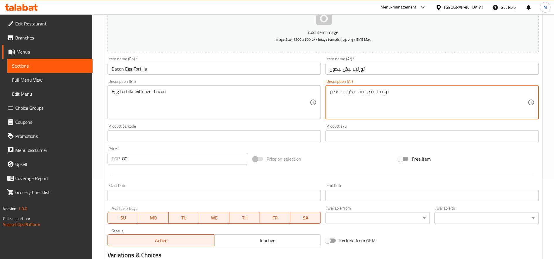
type textarea "تورتيلا بيض بيف بيكون + عصير"
click at [203, 125] on div "Product barcode Product barcode" at bounding box center [213, 133] width 213 height 18
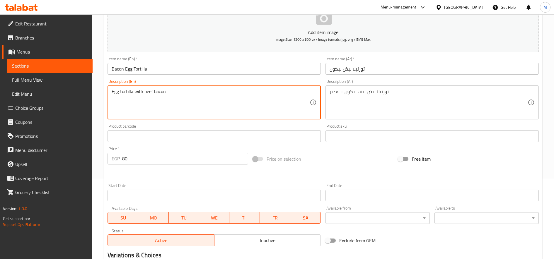
click at [210, 113] on textarea "Egg tortilla with beef bacon" at bounding box center [211, 103] width 198 height 28
paste textarea ", beef bacon, and juice"
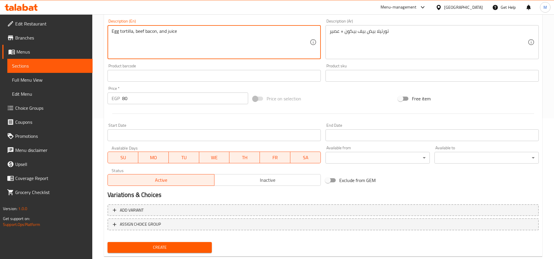
scroll to position [141, 0]
type textarea "Egg tortilla, beef bacon, and juice"
click at [167, 247] on span "Create" at bounding box center [159, 246] width 95 height 7
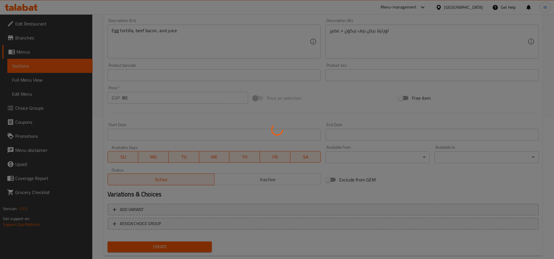
type input "0"
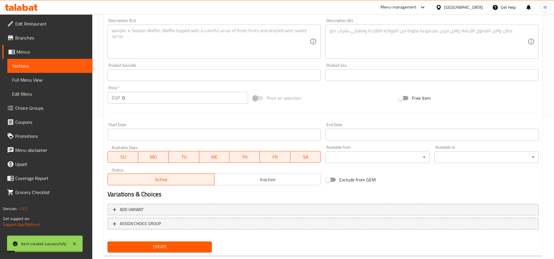
scroll to position [0, 0]
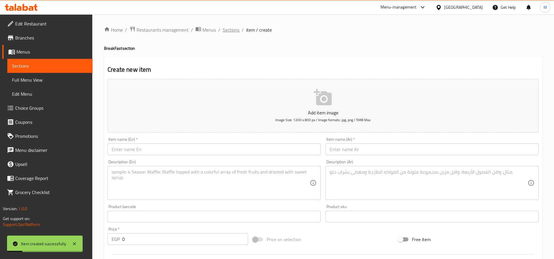
click at [236, 25] on div "Home / Restaurants management / Menus / Sections / item / create BreakFast sect…" at bounding box center [322, 213] width 461 height 399
click at [230, 32] on span "Sections" at bounding box center [230, 29] width 17 height 7
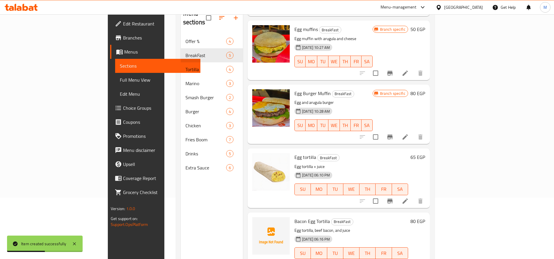
scroll to position [82, 0]
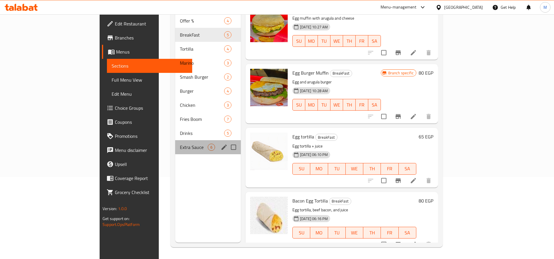
click at [175, 143] on div "Extra Sauce 6" at bounding box center [208, 147] width 66 height 14
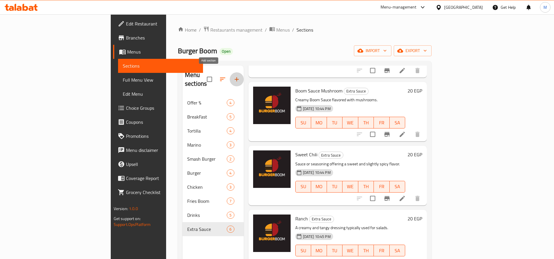
click at [233, 76] on icon "button" at bounding box center [236, 79] width 7 height 7
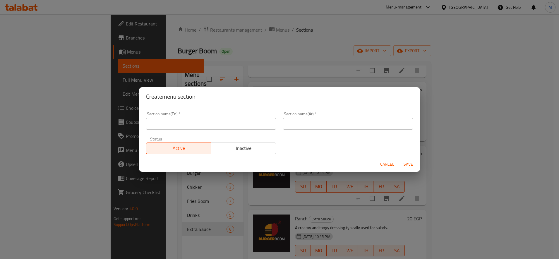
click at [302, 126] on input "text" at bounding box center [348, 124] width 130 height 12
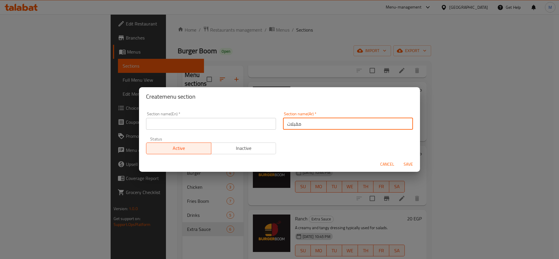
type input "مقبلات"
click at [258, 126] on input "text" at bounding box center [211, 124] width 130 height 12
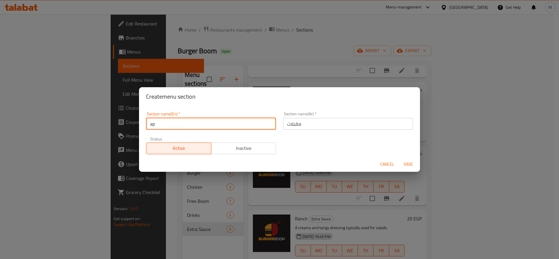
type input "a"
drag, startPoint x: 154, startPoint y: 123, endPoint x: 229, endPoint y: 122, distance: 75.2
click at [229, 122] on input "aptister" at bounding box center [211, 124] width 130 height 12
paste input "petiz"
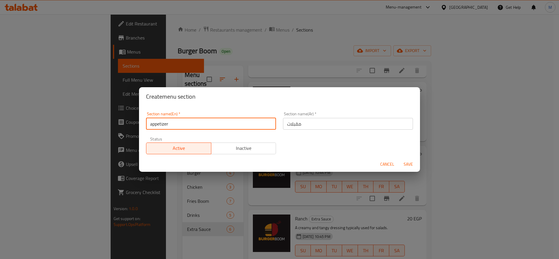
type input "appetizer"
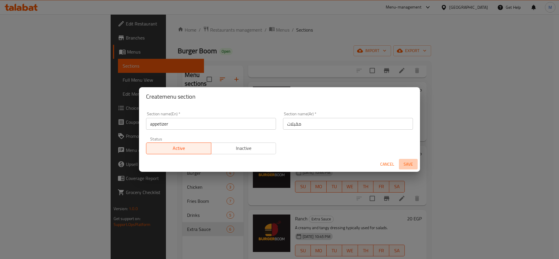
click at [405, 165] on span "Save" at bounding box center [408, 164] width 14 height 7
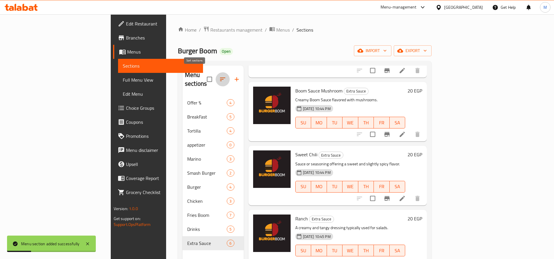
click at [215, 78] on button "button" at bounding box center [222, 79] width 14 height 14
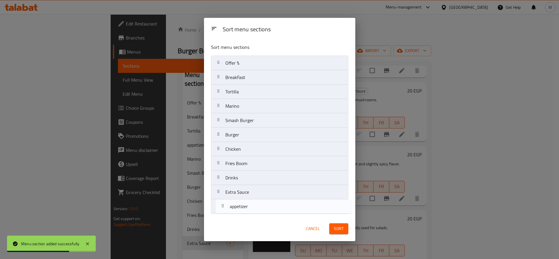
drag, startPoint x: 216, startPoint y: 110, endPoint x: 222, endPoint y: 200, distance: 90.1
click at [222, 201] on nav "Offer % BreakFast Tortilla appetizer Marino Smash Burger Burger Chicken Fries B…" at bounding box center [279, 135] width 137 height 158
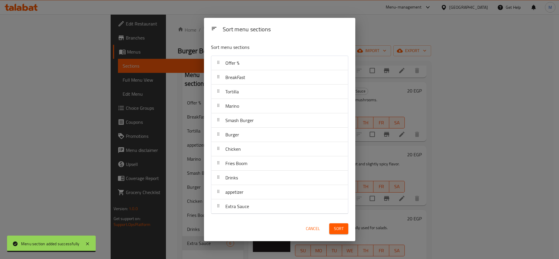
click at [338, 228] on span "Sort" at bounding box center [339, 228] width 10 height 7
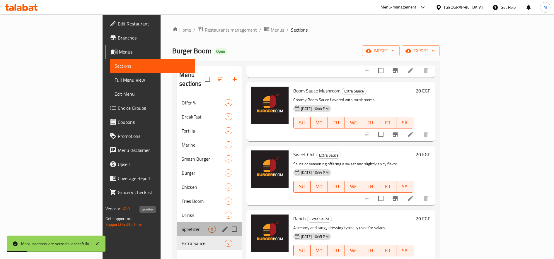
click at [181, 226] on span "appetizer" at bounding box center [194, 229] width 27 height 7
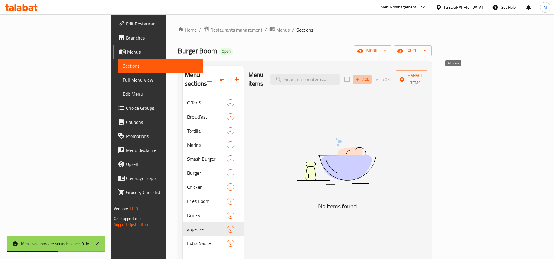
click at [370, 76] on span "Add" at bounding box center [362, 79] width 16 height 7
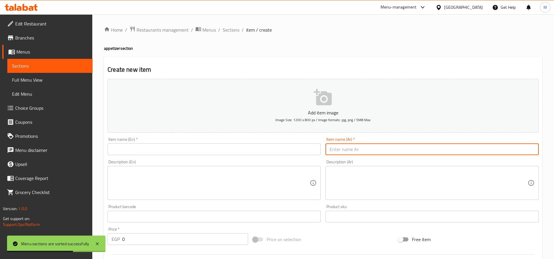
click at [412, 154] on input "text" at bounding box center [431, 149] width 213 height 12
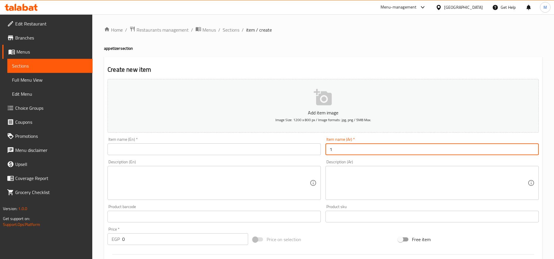
type input "1"
type input "h"
click at [412, 154] on input "اصابع متزريلا" at bounding box center [431, 149] width 213 height 12
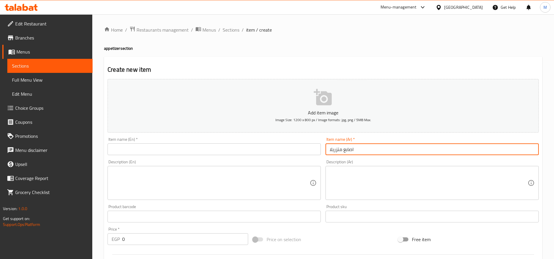
paste input "و"
type input "اصابع موزريلا"
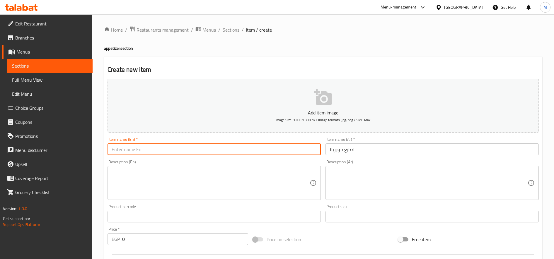
click at [189, 150] on input "text" at bounding box center [213, 149] width 213 height 12
paste input "Mozzarella fingers"
type input "Mozzarella fingers"
click at [413, 176] on textarea at bounding box center [428, 183] width 198 height 28
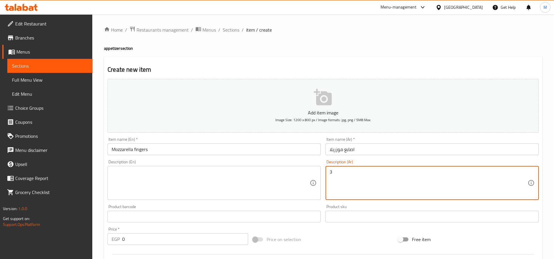
paste textarea "Mozzarella fingers"
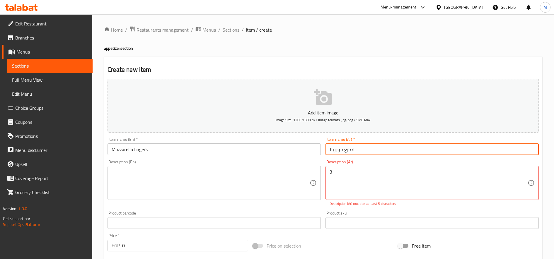
click at [356, 148] on input "اصابع موزريلا" at bounding box center [431, 149] width 213 height 12
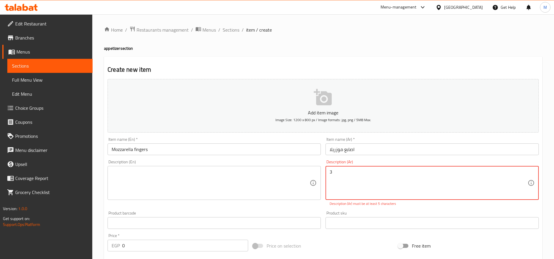
type textarea "3"
paste textarea "اصابع موزريلا"
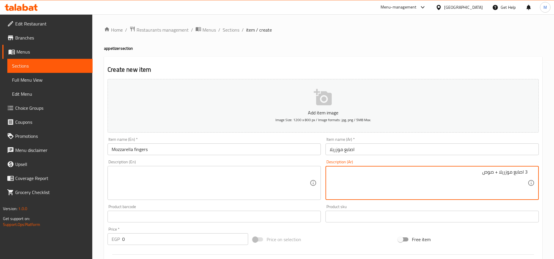
click at [398, 170] on textarea "3 اصابع موزريلا + صوص" at bounding box center [428, 183] width 198 height 28
type textarea "3 اصابع موزريلا + صوص"
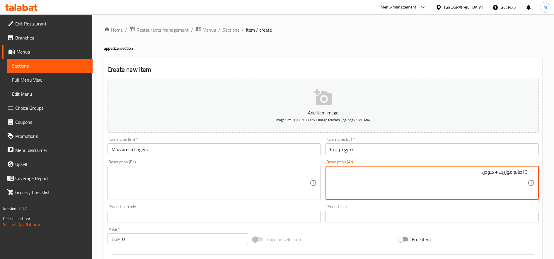
click at [210, 178] on textarea at bounding box center [211, 183] width 198 height 28
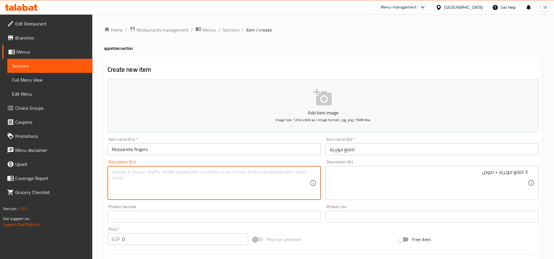
paste textarea "3 mozzarella sticks + sauce"
type textarea "3 mozzarella sticks + sauce"
click at [156, 241] on input "0" at bounding box center [185, 239] width 126 height 12
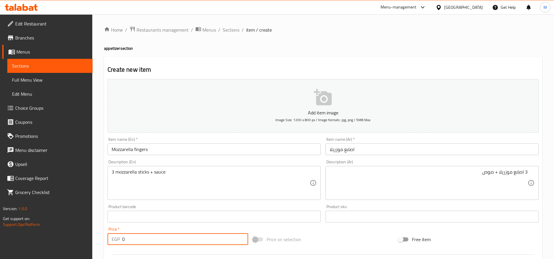
click at [156, 241] on input "0" at bounding box center [185, 239] width 126 height 12
type input "80"
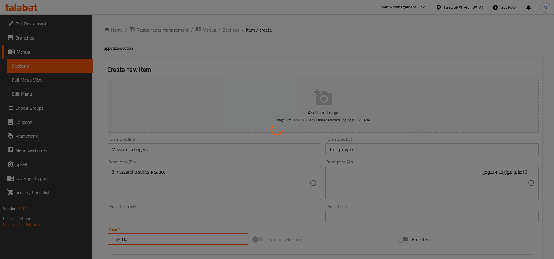
type input "0"
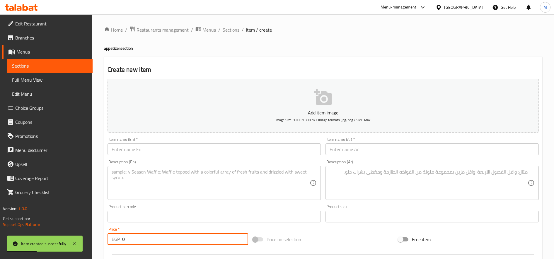
click at [389, 150] on input "text" at bounding box center [431, 149] width 213 height 12
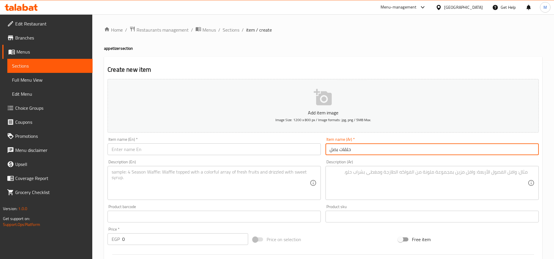
type input "حلقات بصل"
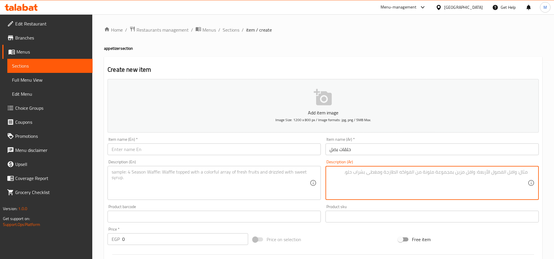
click at [395, 173] on textarea at bounding box center [428, 183] width 198 height 28
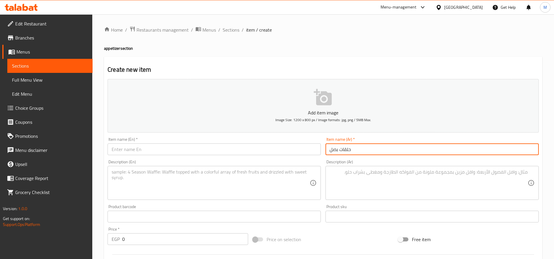
click at [374, 150] on input "حلقات بصل" at bounding box center [431, 149] width 213 height 12
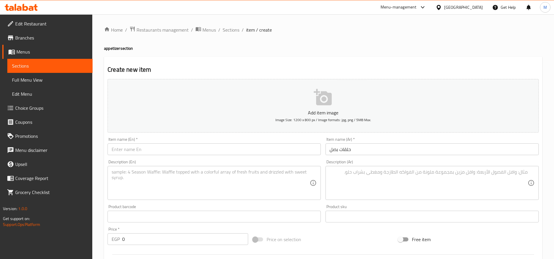
click at [381, 169] on div "Description (Ar)" at bounding box center [431, 183] width 213 height 34
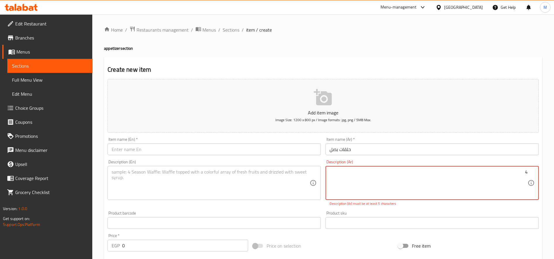
paste textarea "حلقات بصل"
type textarea "4 حلقات بصل + صوص"
click at [148, 234] on input "0" at bounding box center [185, 239] width 126 height 12
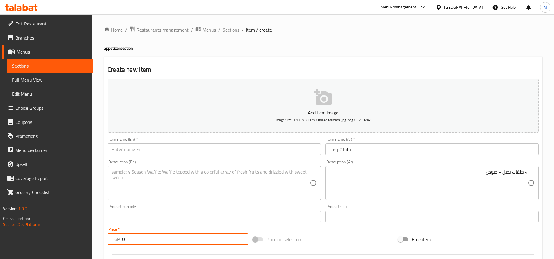
click at [148, 234] on input "0" at bounding box center [185, 239] width 126 height 12
type input "55"
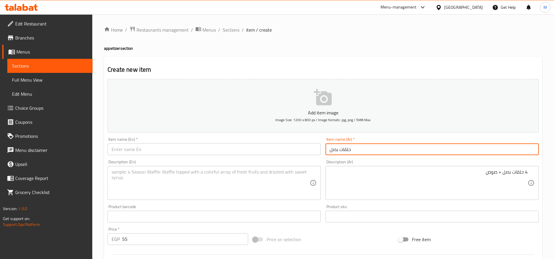
click at [371, 146] on input "حلقات بصل" at bounding box center [431, 149] width 213 height 12
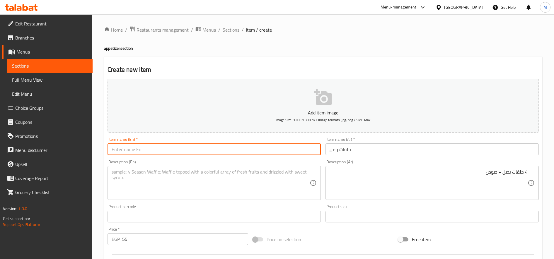
click at [195, 150] on input "text" at bounding box center [213, 149] width 213 height 12
paste input "onion rings"
type input "onion rings"
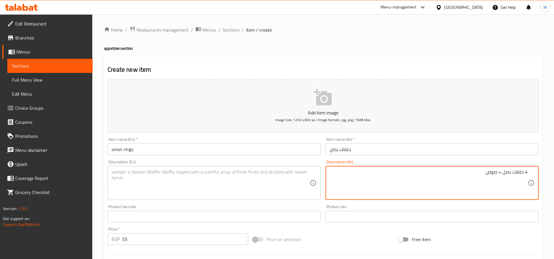
click at [352, 171] on textarea "4 حلقات بصل + صوص" at bounding box center [428, 183] width 198 height 28
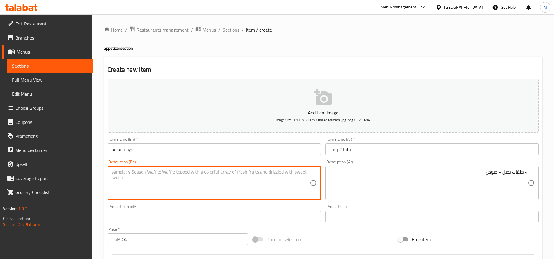
click at [191, 179] on textarea at bounding box center [211, 183] width 198 height 28
paste textarea "4 onion rings + sauce"
type textarea "4 onion rings + sauce"
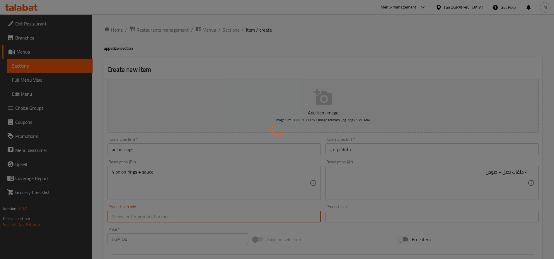
type input "0"
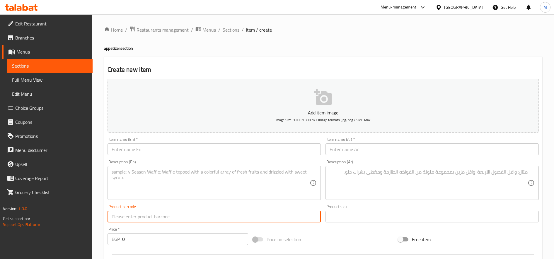
click at [228, 32] on span "Sections" at bounding box center [230, 29] width 17 height 7
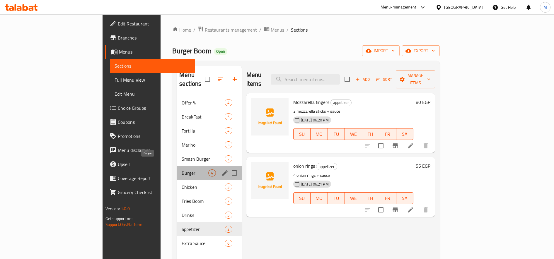
click at [181, 169] on span "Burger" at bounding box center [194, 172] width 27 height 7
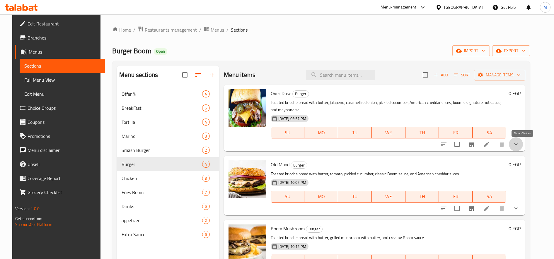
click at [519, 145] on icon "show more" at bounding box center [515, 144] width 7 height 7
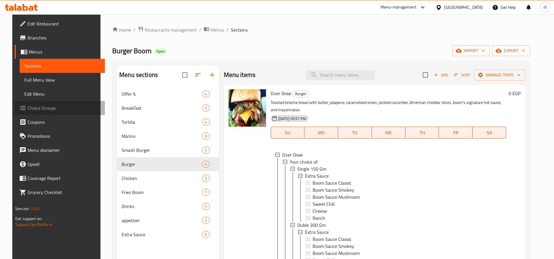
click at [42, 108] on span "Choice Groups" at bounding box center [64, 108] width 73 height 7
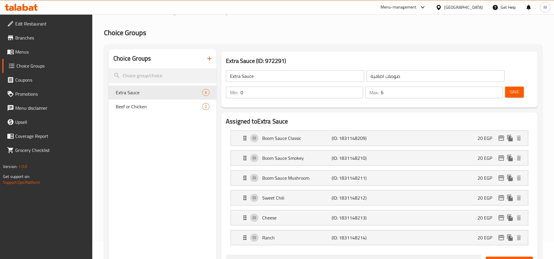
scroll to position [15, 0]
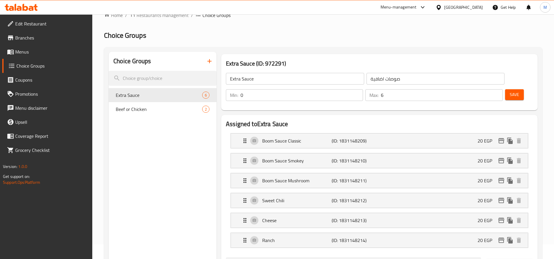
click at [206, 57] on button "button" at bounding box center [209, 61] width 14 height 14
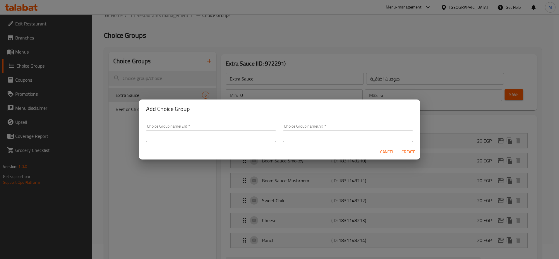
click at [184, 138] on input "text" at bounding box center [211, 136] width 130 height 12
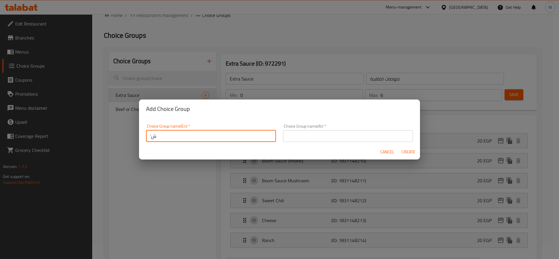
type input "’"
type input "m"
type input "Make It Combo:"
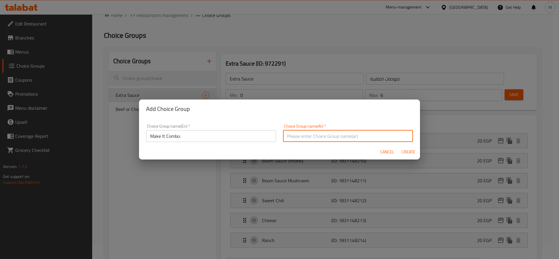
click at [317, 138] on input "text" at bounding box center [348, 136] width 130 height 12
type input ";"
type input "ك"
type input "اجعلها كومبو:"
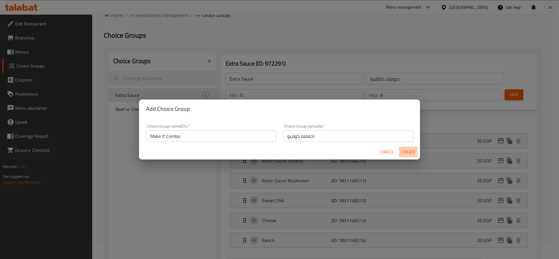
click at [410, 148] on span "Create" at bounding box center [408, 151] width 14 height 7
type input "Make It Combo:"
type input "اجعلها كومبو:"
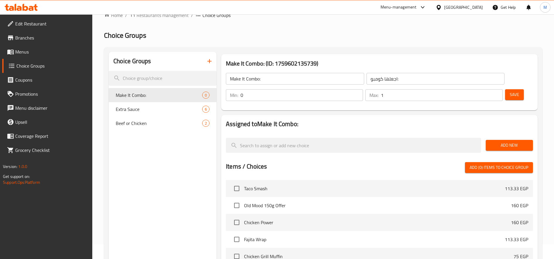
click at [495, 95] on input "1" at bounding box center [441, 95] width 121 height 12
click at [495, 94] on input "2" at bounding box center [441, 95] width 121 height 12
type input "1"
click at [496, 99] on input "1" at bounding box center [441, 95] width 121 height 12
click at [506, 145] on span "Add New" at bounding box center [509, 145] width 38 height 7
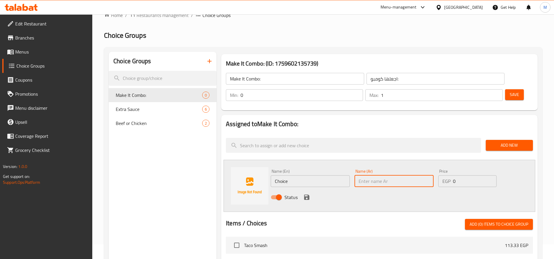
click at [381, 181] on input "text" at bounding box center [393, 181] width 79 height 12
click at [373, 179] on input "كومبو فرايز + كولا+ صوص" at bounding box center [393, 181] width 79 height 12
type input "كومبو فرايز + كولا+ صوص"
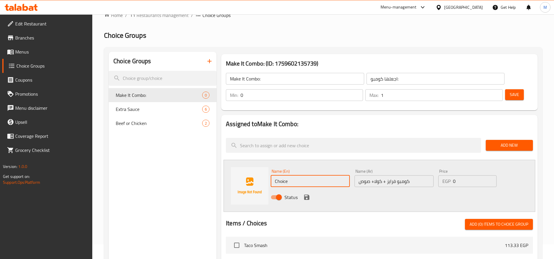
click at [309, 184] on input "Choice" at bounding box center [309, 181] width 79 height 12
paste input "ombo fries + cola + sau"
click at [309, 184] on input "Choice" at bounding box center [309, 181] width 79 height 12
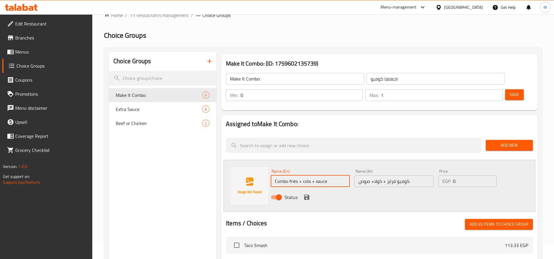
type input "Combo fries + cola + sauce"
click at [309, 201] on div "Status" at bounding box center [393, 197] width 251 height 16
click at [307, 198] on icon "save" at bounding box center [306, 197] width 5 height 5
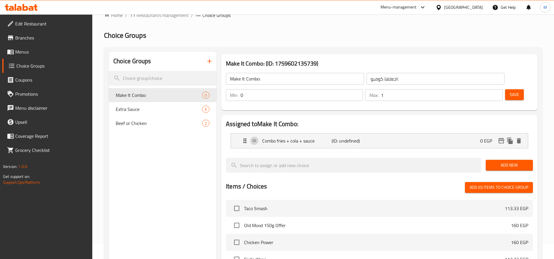
click at [517, 95] on span "Save" at bounding box center [513, 94] width 9 height 7
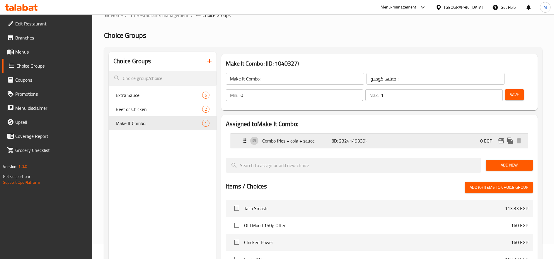
click at [410, 139] on div "Combo fries + cola + sauce (ID: 2324149339) 0 EGP" at bounding box center [380, 140] width 279 height 15
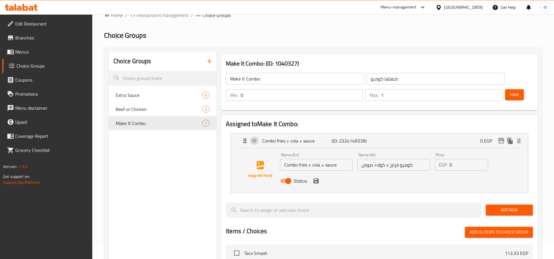
click at [453, 167] on input "0" at bounding box center [468, 165] width 39 height 12
click at [318, 180] on icon "save" at bounding box center [315, 180] width 7 height 7
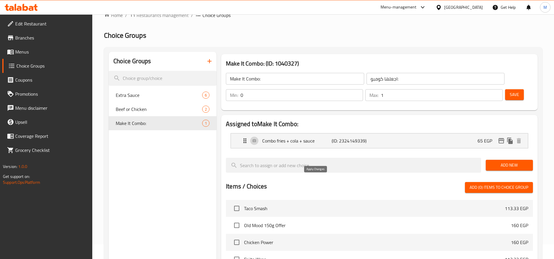
type input "65"
click at [520, 98] on button "Save" at bounding box center [514, 94] width 19 height 11
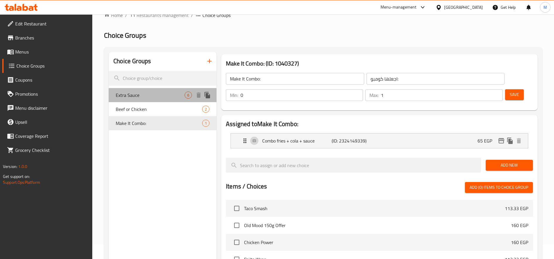
click at [151, 93] on span "Extra Sauce" at bounding box center [150, 95] width 69 height 7
type input "Extra Sauce"
type input "صوصات اضافية"
type input "6"
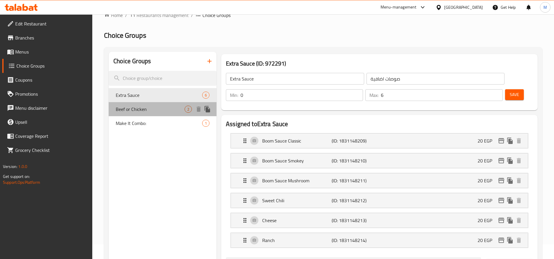
click at [150, 114] on div "Beef or Chicken 2" at bounding box center [163, 109] width 108 height 14
type input "Beef or Chicken"
type input "بيف او تشكين"
type input "1"
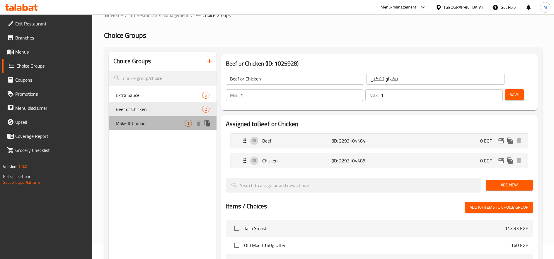
drag, startPoint x: 150, startPoint y: 120, endPoint x: 193, endPoint y: 185, distance: 77.7
click at [193, 185] on div "Choice Groups Extra Sauce 6 Beef or Chicken 2 Make It Combo: 1" at bounding box center [163, 236] width 108 height 369
click at [162, 123] on span "Make It Combo:" at bounding box center [150, 123] width 69 height 7
type input "Make It Combo:"
type input "اجعلها كومبو:"
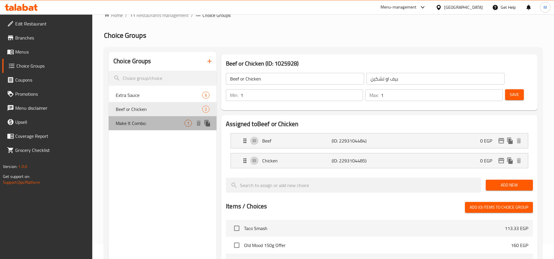
type input "0"
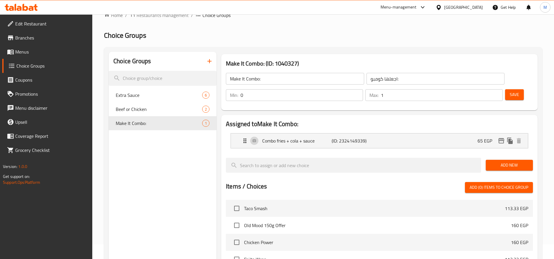
click at [28, 50] on span "Menus" at bounding box center [51, 51] width 73 height 7
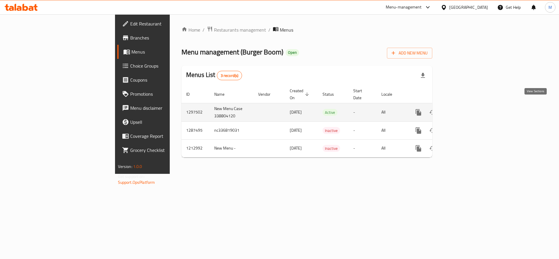
click at [464, 109] on icon "enhanced table" at bounding box center [460, 112] width 7 height 7
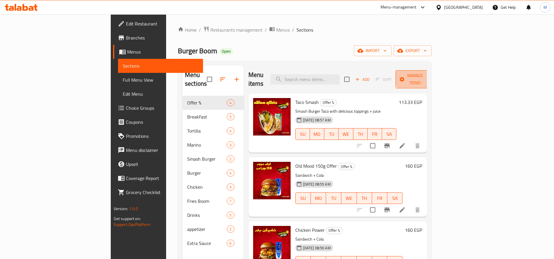
click at [430, 72] on span "Manage items" at bounding box center [415, 79] width 30 height 15
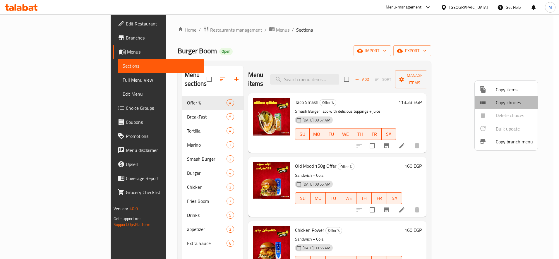
click at [515, 97] on li "Copy choices" at bounding box center [506, 102] width 63 height 13
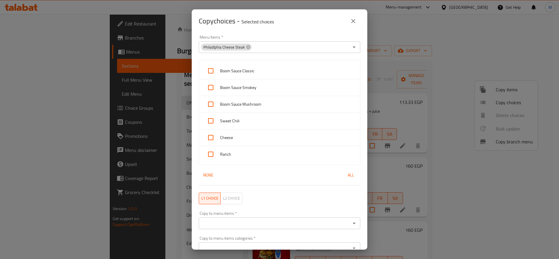
scroll to position [29, 0]
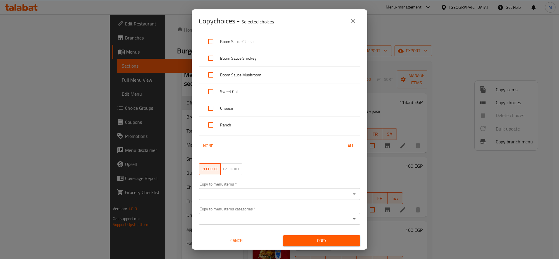
click at [272, 193] on input "Copy to menu items   *" at bounding box center [275, 194] width 148 height 8
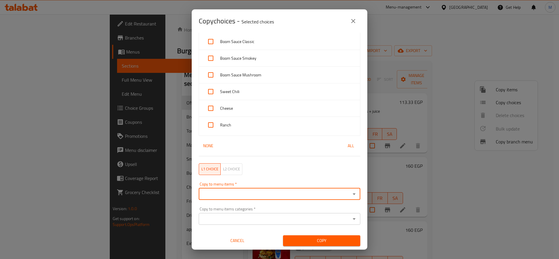
scroll to position [0, 0]
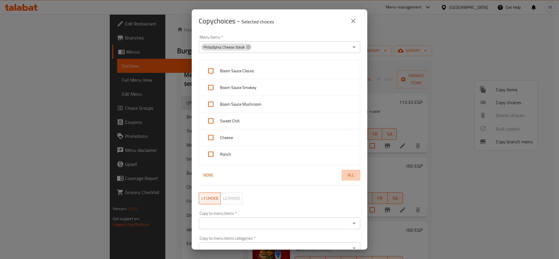
click at [344, 172] on span "All" at bounding box center [351, 175] width 14 height 7
checkbox input "true"
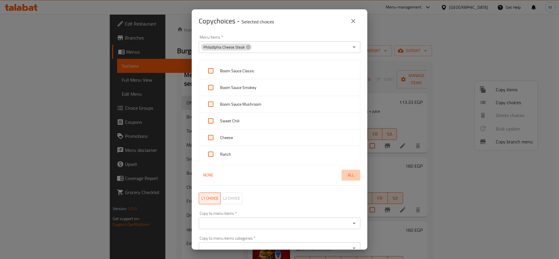
checkbox input "true"
click at [344, 172] on span "All" at bounding box center [351, 175] width 14 height 7
click at [278, 44] on input "Menu Items   *" at bounding box center [300, 47] width 97 height 8
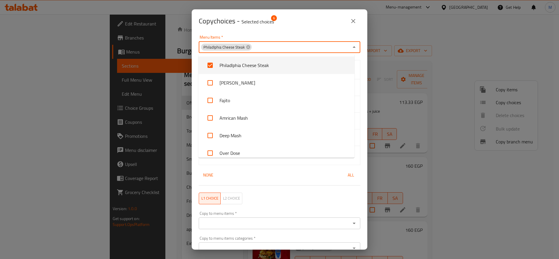
click at [287, 63] on li "PhiladIphia Cheese Steak" at bounding box center [276, 65] width 156 height 18
checkbox input "false"
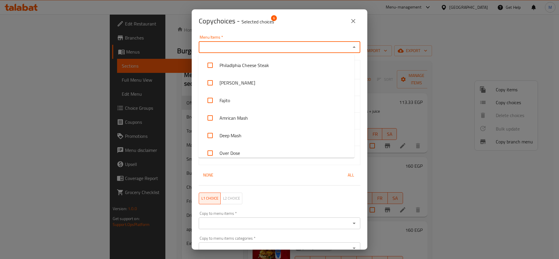
click at [301, 37] on div "Menu Items   * Menu Items *" at bounding box center [280, 44] width 162 height 18
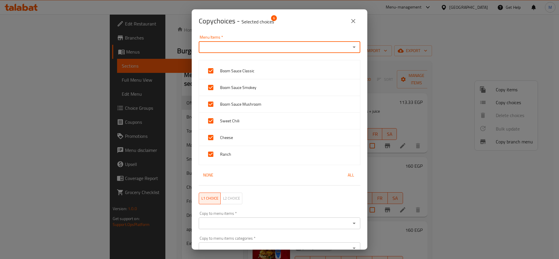
click at [228, 203] on button "L2 choice" at bounding box center [231, 199] width 22 height 12
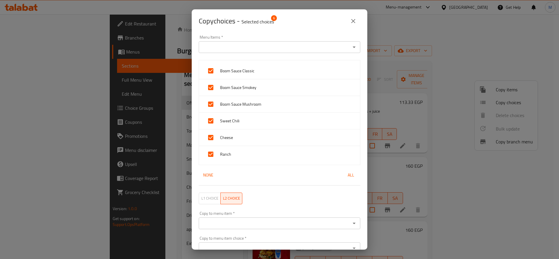
click at [209, 198] on span "L1 choice" at bounding box center [209, 198] width 17 height 7
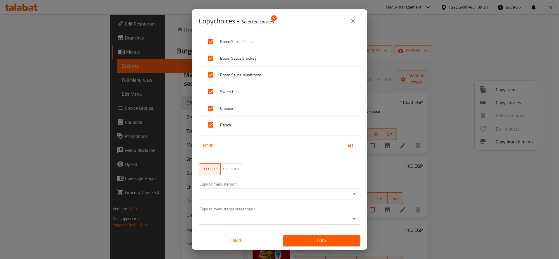
scroll to position [29, 0]
click at [298, 192] on input "Copy to menu items   *" at bounding box center [275, 194] width 148 height 8
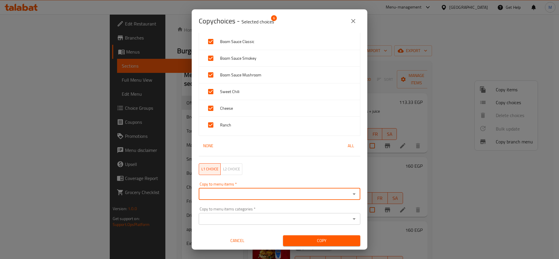
click at [285, 223] on div "Copy to menu items categories *" at bounding box center [280, 219] width 162 height 12
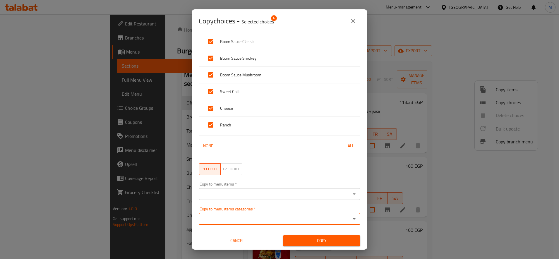
click at [285, 223] on div "Copy to menu items categories *" at bounding box center [280, 219] width 162 height 12
click at [351, 220] on icon "Open" at bounding box center [354, 218] width 7 height 7
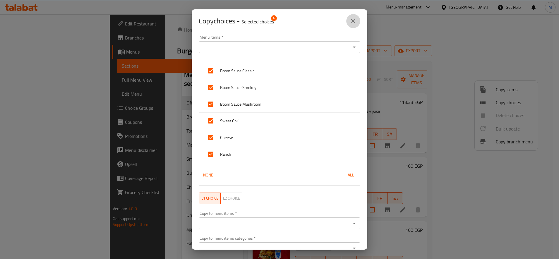
click at [356, 18] on icon "close" at bounding box center [353, 21] width 7 height 7
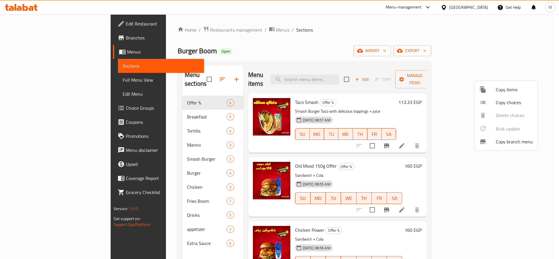
click at [131, 125] on div at bounding box center [279, 129] width 559 height 259
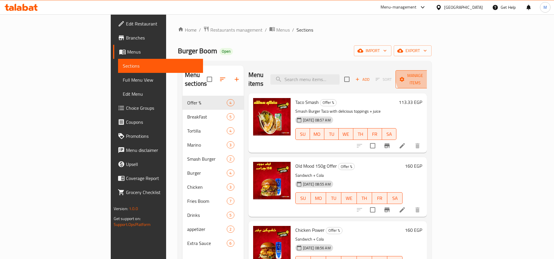
click at [430, 74] on span "Manage items" at bounding box center [415, 79] width 30 height 15
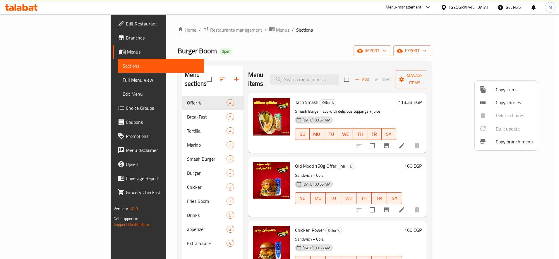
click at [135, 127] on div at bounding box center [279, 129] width 559 height 259
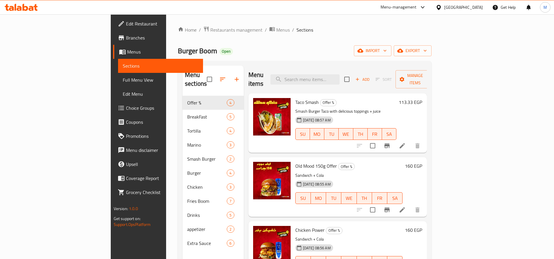
click at [182, 127] on div "Tortilla 4" at bounding box center [212, 131] width 61 height 14
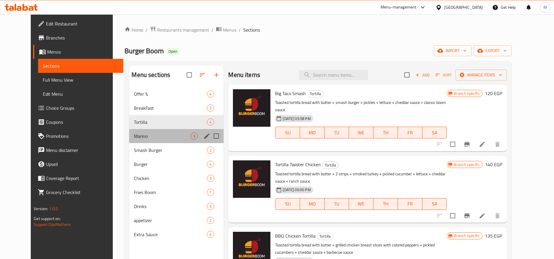
click at [135, 131] on div "Marino 3" at bounding box center [176, 136] width 94 height 14
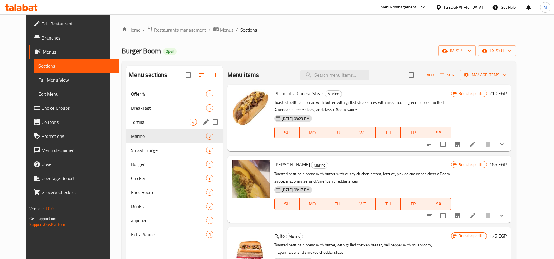
click at [145, 116] on div "Tortilla 4" at bounding box center [174, 122] width 96 height 14
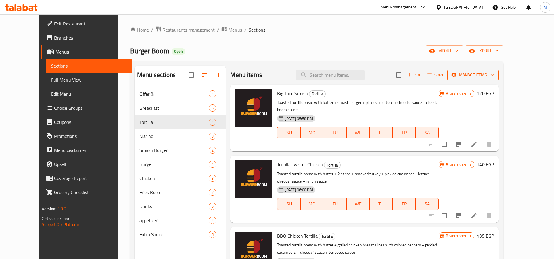
click at [494, 75] on span "Manage items" at bounding box center [473, 74] width 42 height 7
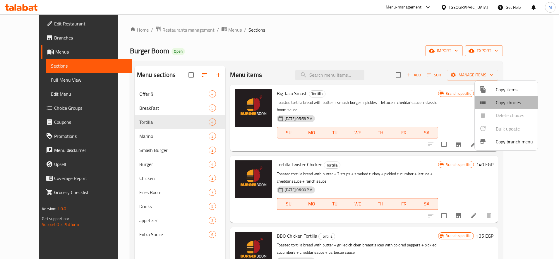
click at [510, 104] on span "Copy choices" at bounding box center [514, 102] width 37 height 7
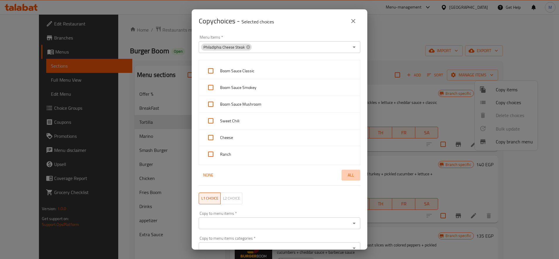
click at [344, 174] on span "All" at bounding box center [351, 175] width 14 height 7
checkbox input "true"
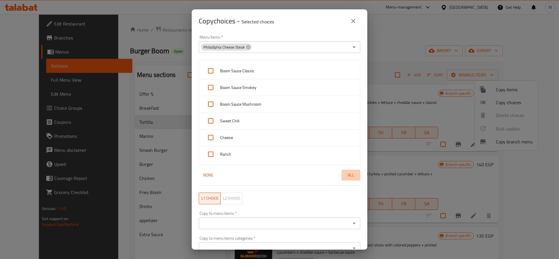
checkbox input "true"
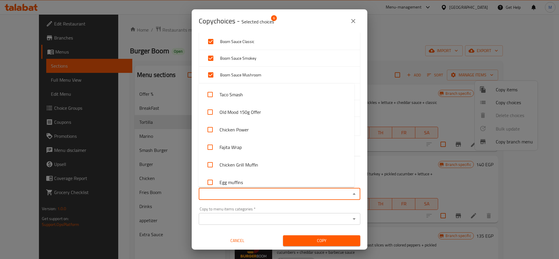
click at [282, 196] on input "Copy to menu items   *" at bounding box center [275, 194] width 148 height 8
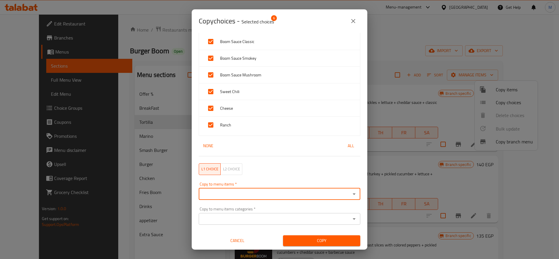
scroll to position [0, 0]
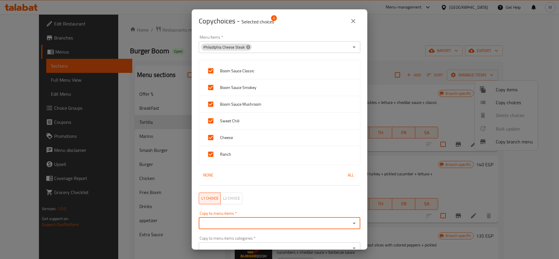
click at [248, 47] on icon at bounding box center [248, 47] width 4 height 4
click at [300, 50] on input "Menu Items   *" at bounding box center [275, 47] width 148 height 8
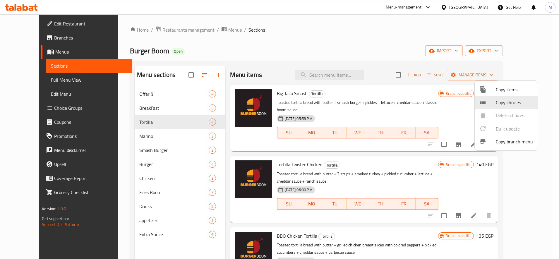
click at [132, 133] on div at bounding box center [279, 129] width 559 height 259
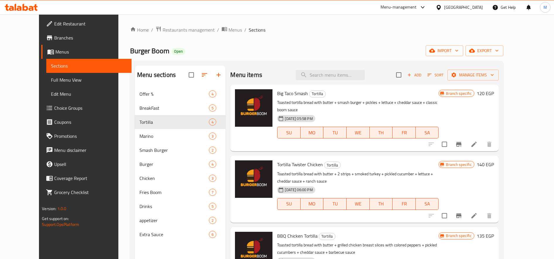
click at [138, 129] on div "Marino 3" at bounding box center [180, 136] width 91 height 14
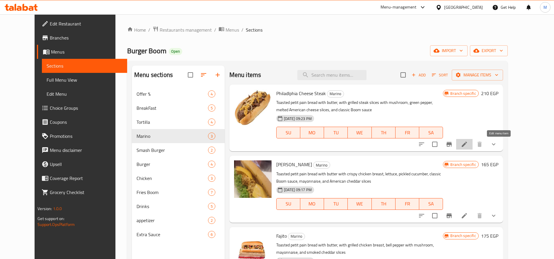
click at [467, 142] on icon at bounding box center [463, 144] width 7 height 7
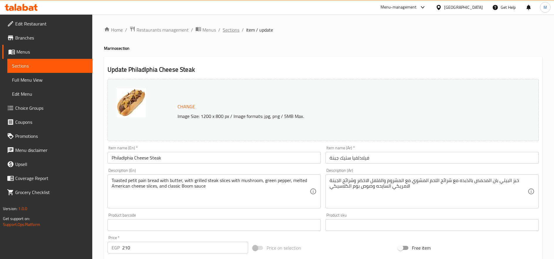
click at [231, 33] on span "Sections" at bounding box center [230, 29] width 17 height 7
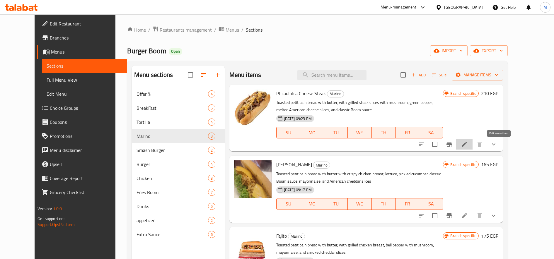
click at [467, 146] on icon at bounding box center [463, 144] width 5 height 5
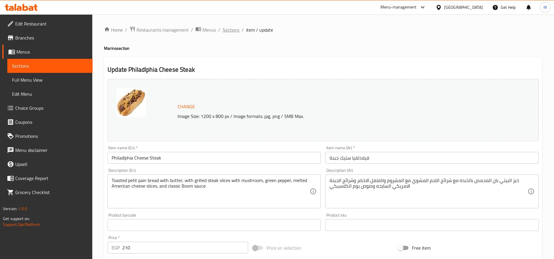
click at [228, 28] on span "Sections" at bounding box center [230, 29] width 17 height 7
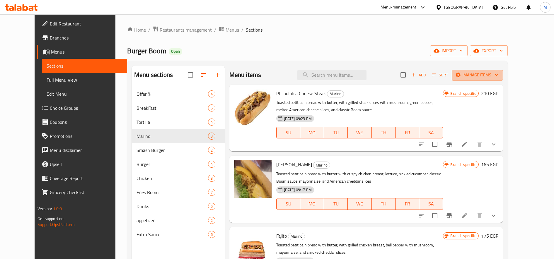
click at [496, 73] on span "Manage items" at bounding box center [477, 74] width 42 height 7
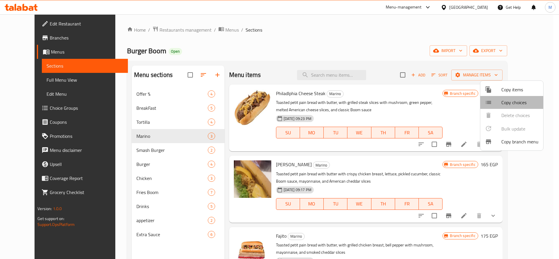
click at [512, 105] on span "Copy choices" at bounding box center [519, 102] width 37 height 7
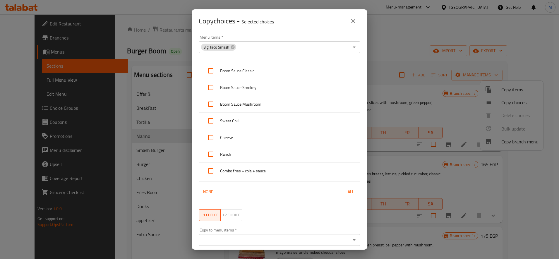
click at [347, 191] on span "All" at bounding box center [351, 191] width 14 height 7
checkbox input "true"
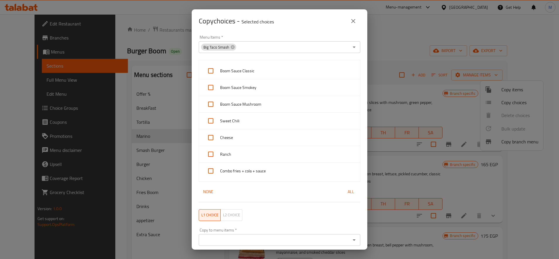
checkbox input "true"
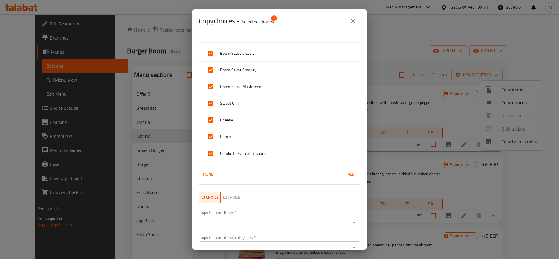
scroll to position [46, 0]
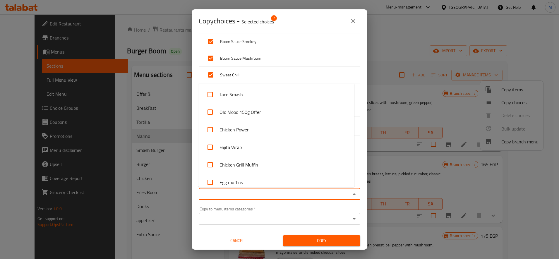
click at [306, 194] on input "Copy to menu items   *" at bounding box center [275, 194] width 148 height 8
click at [261, 93] on li "Taco Smash" at bounding box center [276, 95] width 156 height 18
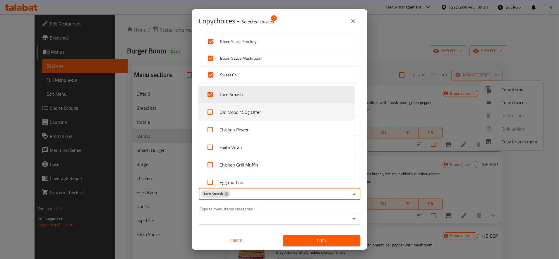
click at [258, 110] on li "Old Mood 150g Offer" at bounding box center [276, 112] width 156 height 18
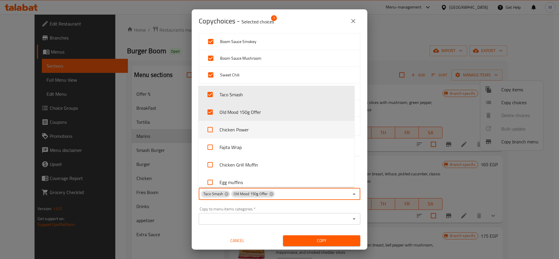
click at [255, 127] on li "Chicken Power" at bounding box center [276, 130] width 156 height 18
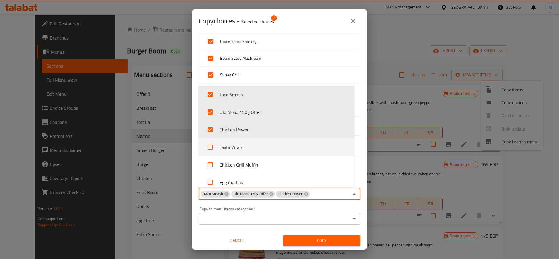
click at [254, 144] on li "Fajita Wrap" at bounding box center [276, 147] width 156 height 18
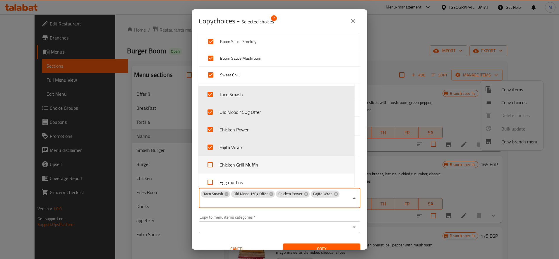
click at [253, 161] on li "Chicken Grill Muffin" at bounding box center [276, 165] width 156 height 18
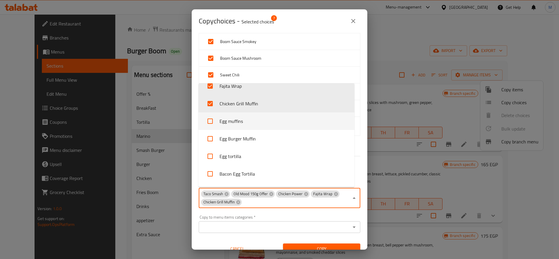
click at [250, 123] on li "Egg muffins" at bounding box center [276, 121] width 156 height 18
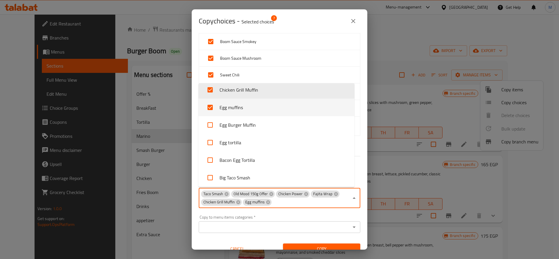
click at [244, 102] on li "Egg muffins" at bounding box center [276, 108] width 156 height 18
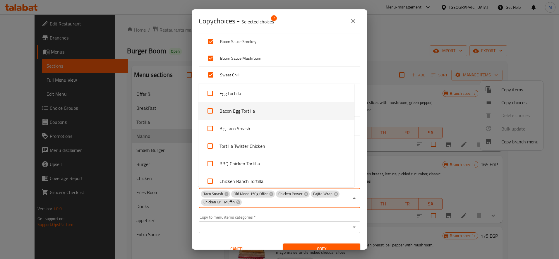
click at [241, 112] on li "Bacon Egg Tortilla" at bounding box center [276, 111] width 156 height 18
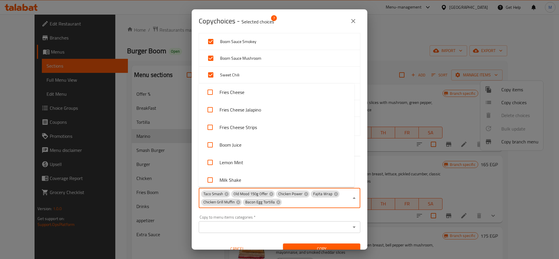
scroll to position [513, 0]
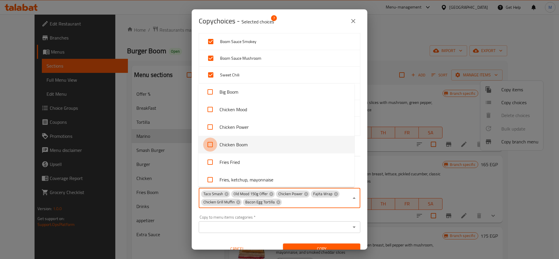
click at [211, 145] on input "checkbox" at bounding box center [210, 145] width 14 height 14
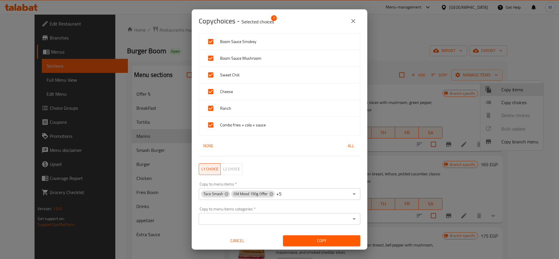
click at [297, 194] on div "Taco Smash Old Mood 150g Offer +5 Copy to menu items *" at bounding box center [280, 194] width 162 height 12
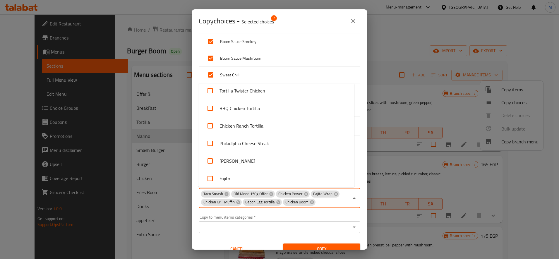
scroll to position [183, 0]
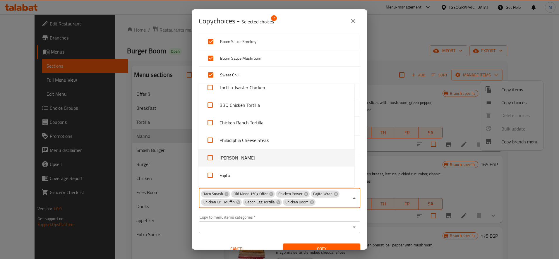
click at [251, 154] on li "[PERSON_NAME]" at bounding box center [276, 158] width 156 height 18
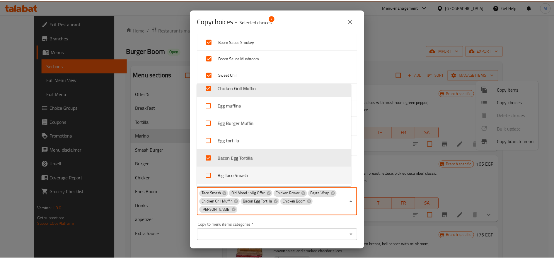
scroll to position [89, 0]
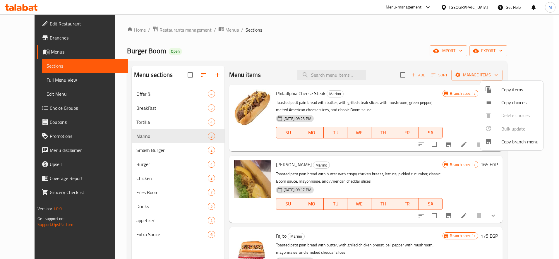
click at [143, 120] on div at bounding box center [279, 129] width 559 height 259
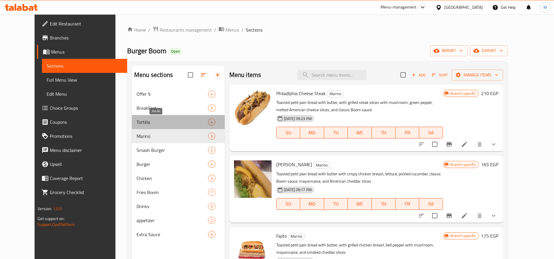
click at [150, 122] on span "Tortilla" at bounding box center [171, 122] width 71 height 7
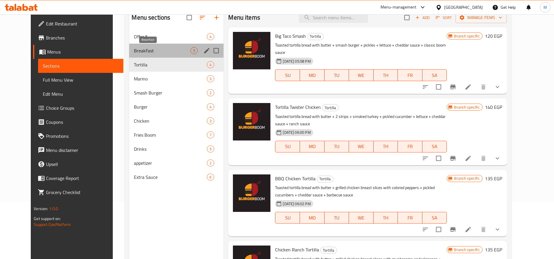
click at [134, 52] on span "BreakFast" at bounding box center [162, 50] width 56 height 7
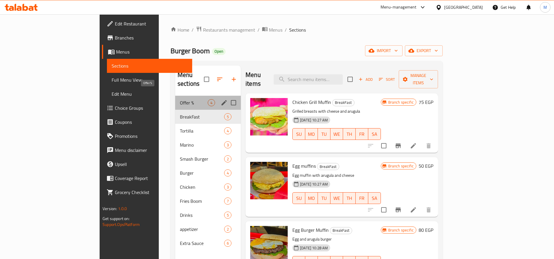
click at [180, 99] on span "Offer %" at bounding box center [194, 102] width 28 height 7
